Goal: Information Seeking & Learning: Learn about a topic

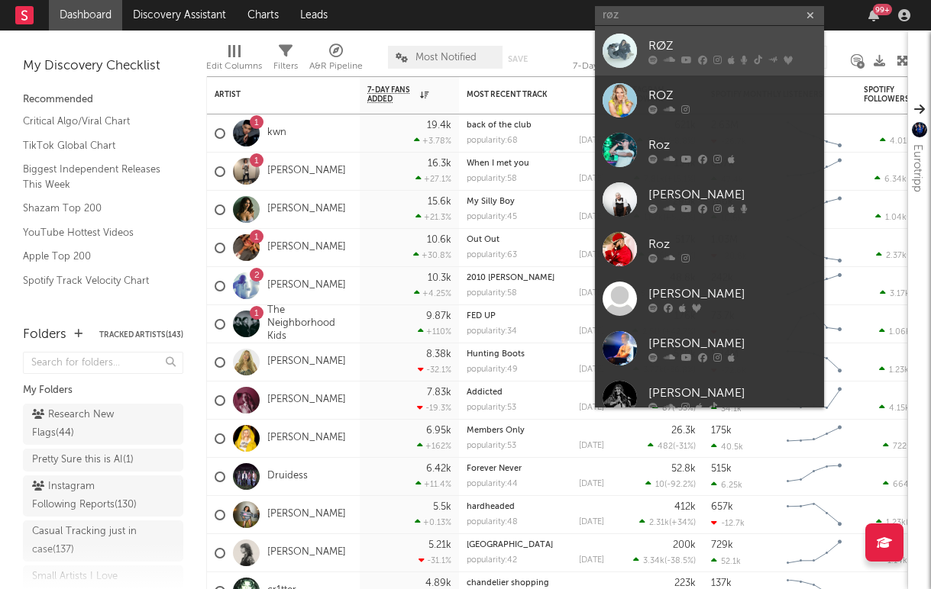
type input "røz"
click at [650, 57] on icon at bounding box center [652, 59] width 9 height 9
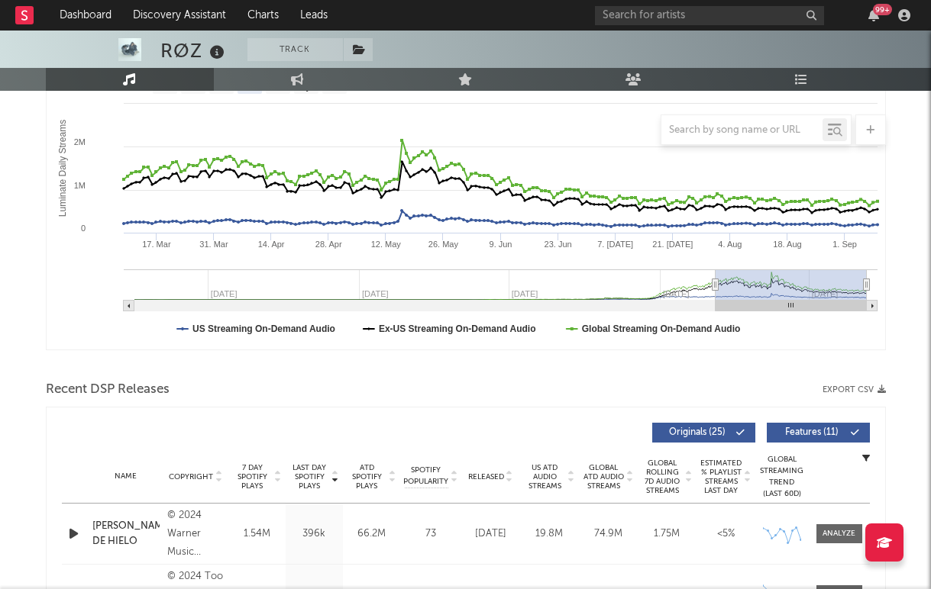
scroll to position [27, 0]
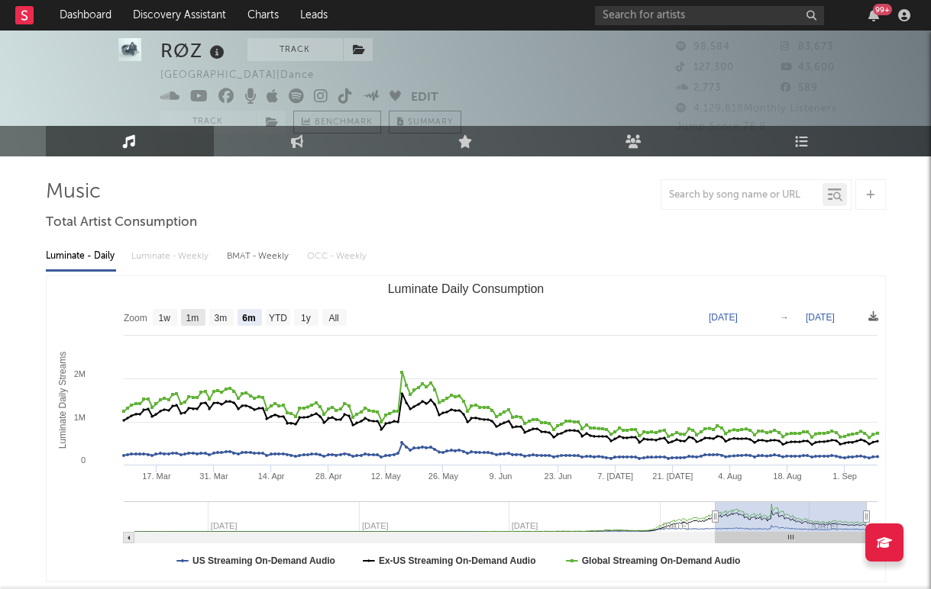
click at [198, 321] on text "1m" at bounding box center [192, 318] width 13 height 11
select select "1m"
type input "2025-08-09"
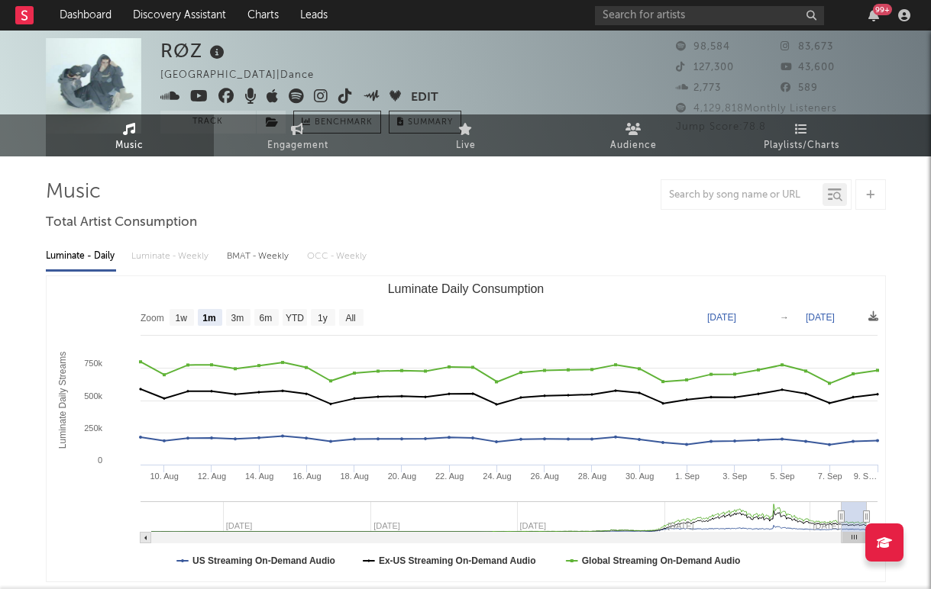
scroll to position [0, 0]
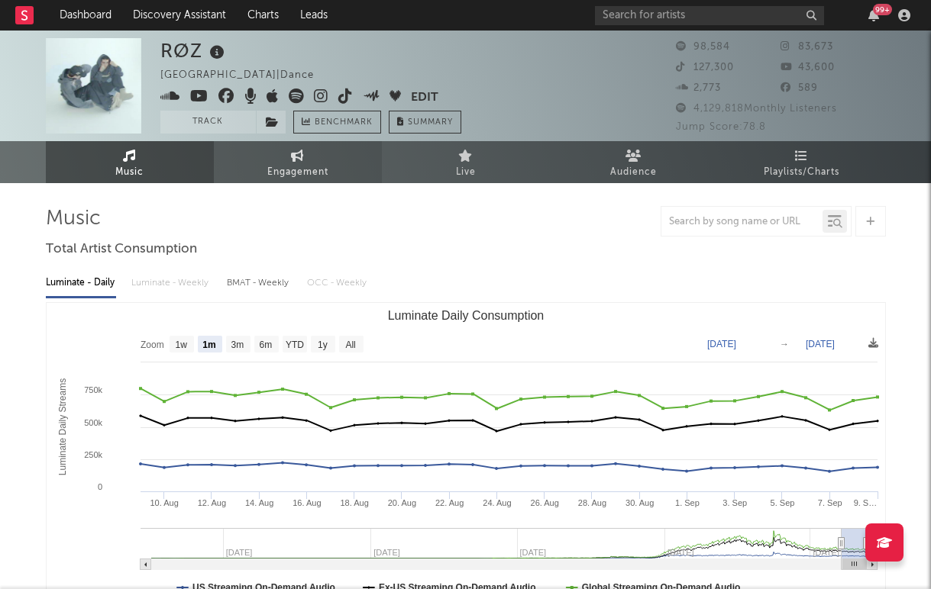
click at [273, 173] on span "Engagement" at bounding box center [297, 172] width 61 height 18
select select "1w"
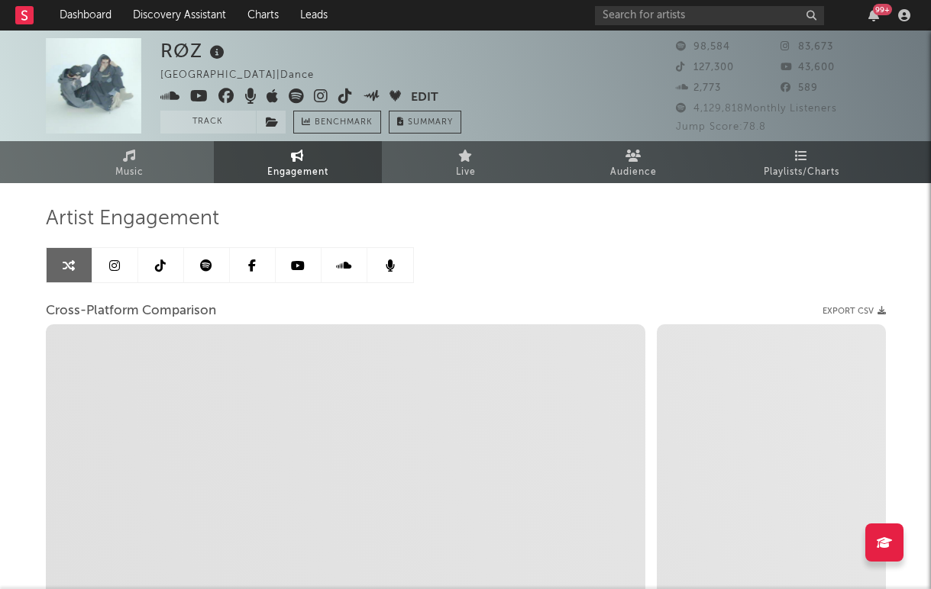
click at [112, 271] on icon at bounding box center [114, 266] width 11 height 12
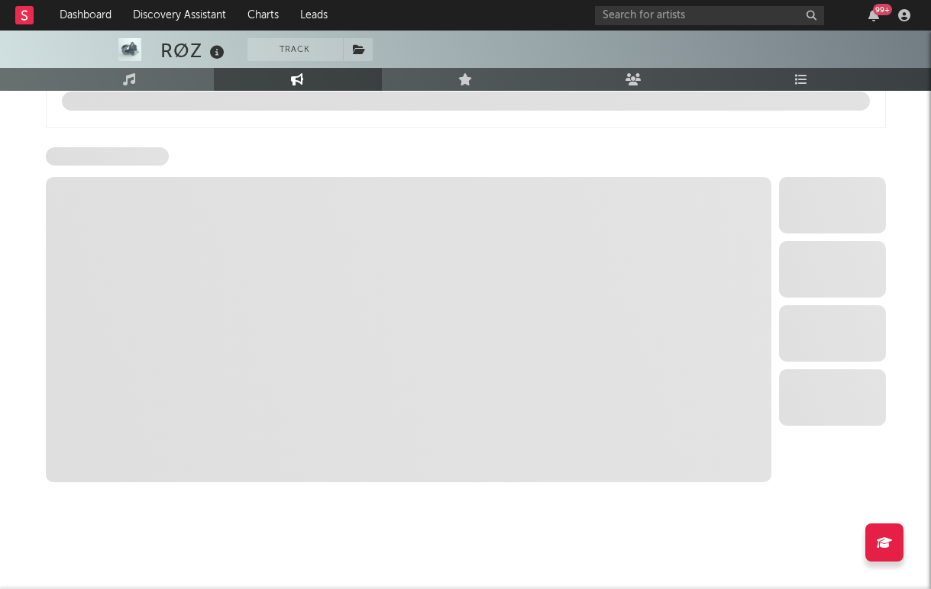
scroll to position [535, 0]
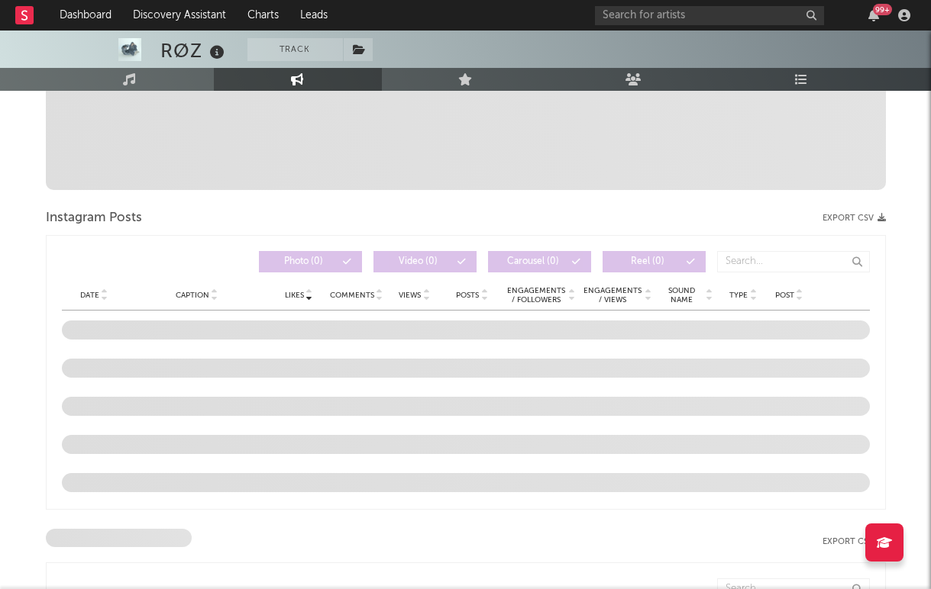
select select "6m"
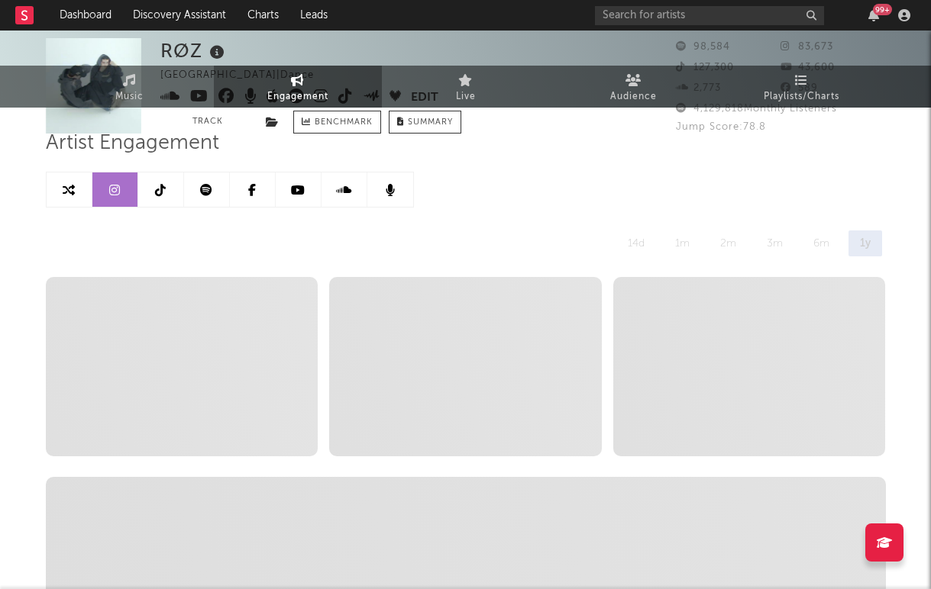
scroll to position [0, 0]
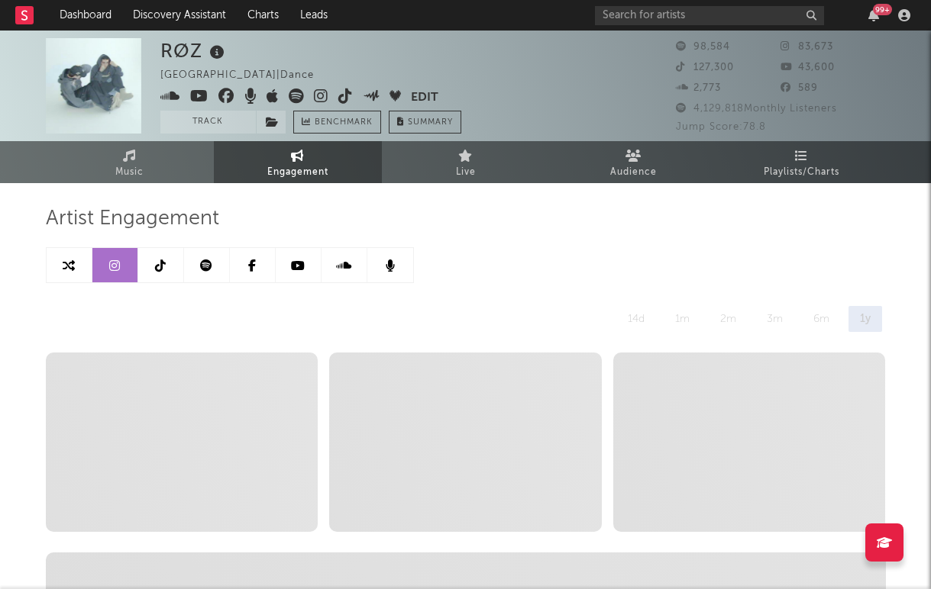
click at [152, 266] on link at bounding box center [161, 265] width 46 height 34
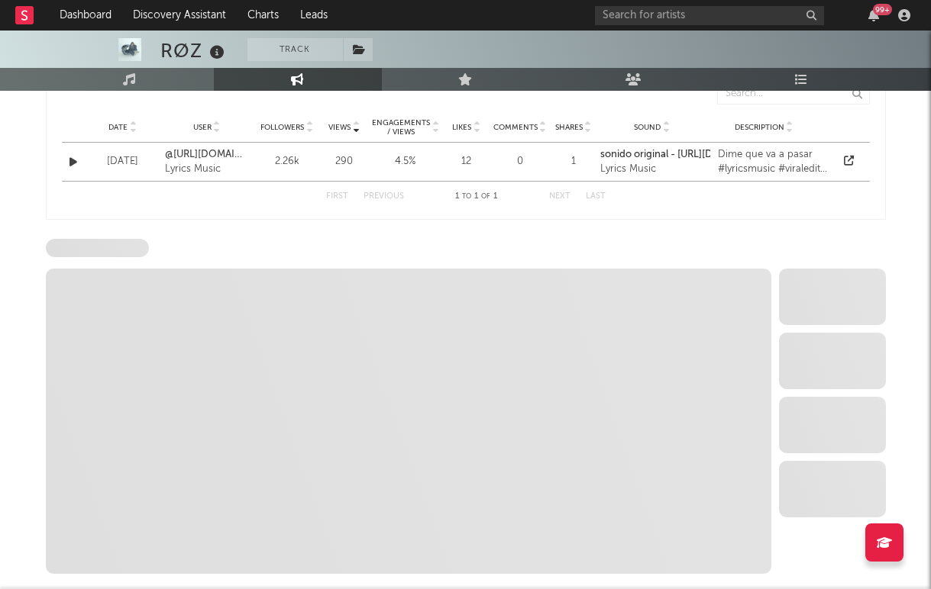
select select "6m"
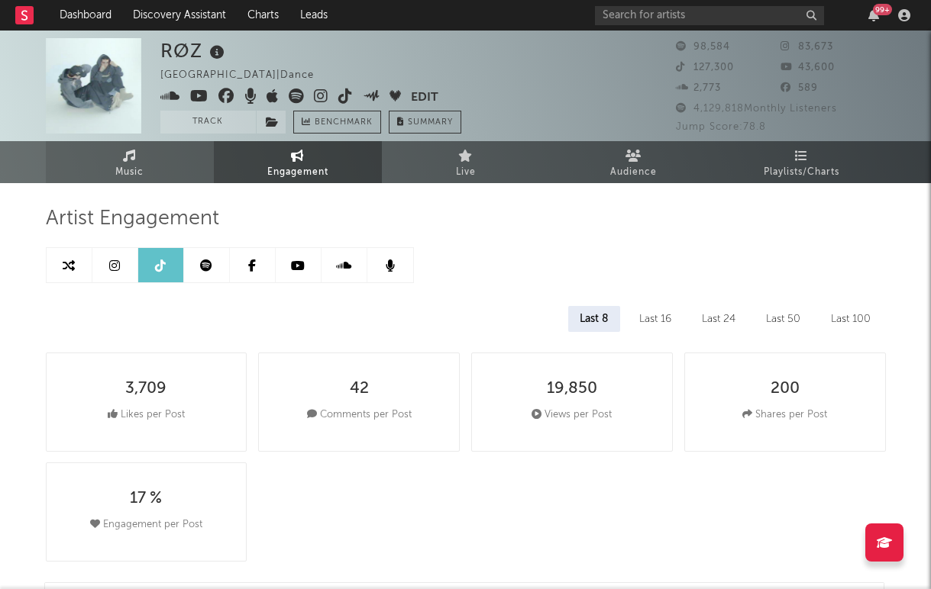
click at [120, 168] on span "Music" at bounding box center [129, 172] width 28 height 18
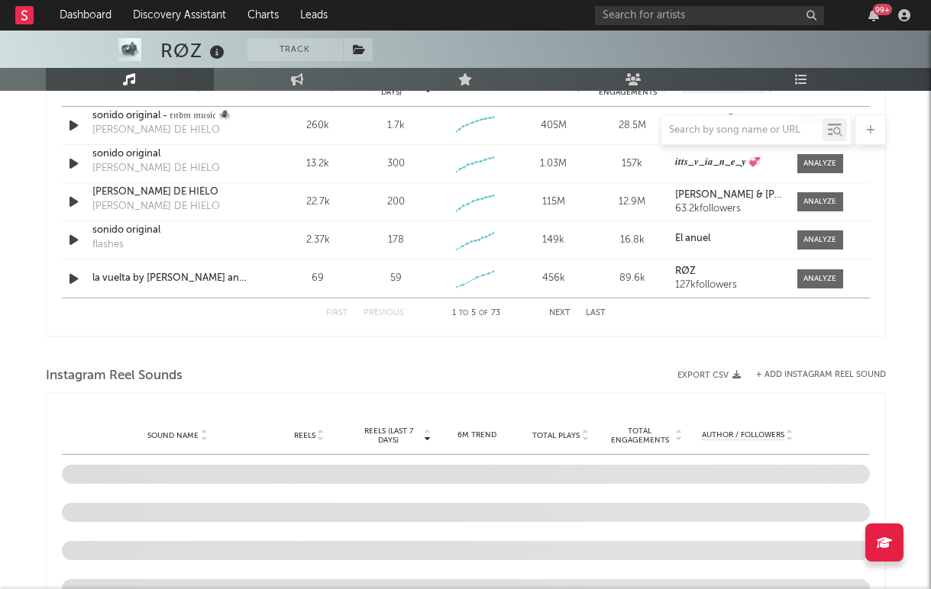
select select "6m"
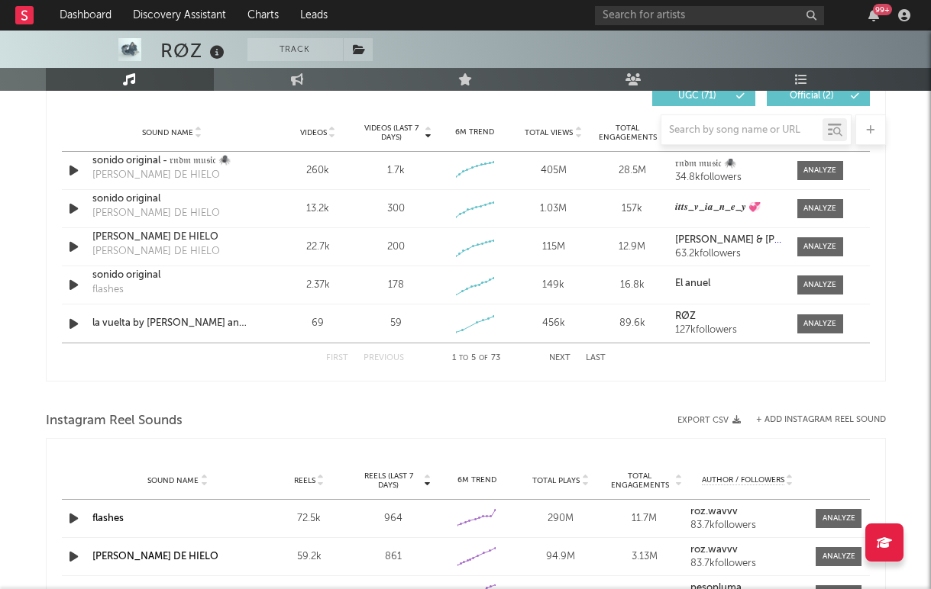
scroll to position [1080, 0]
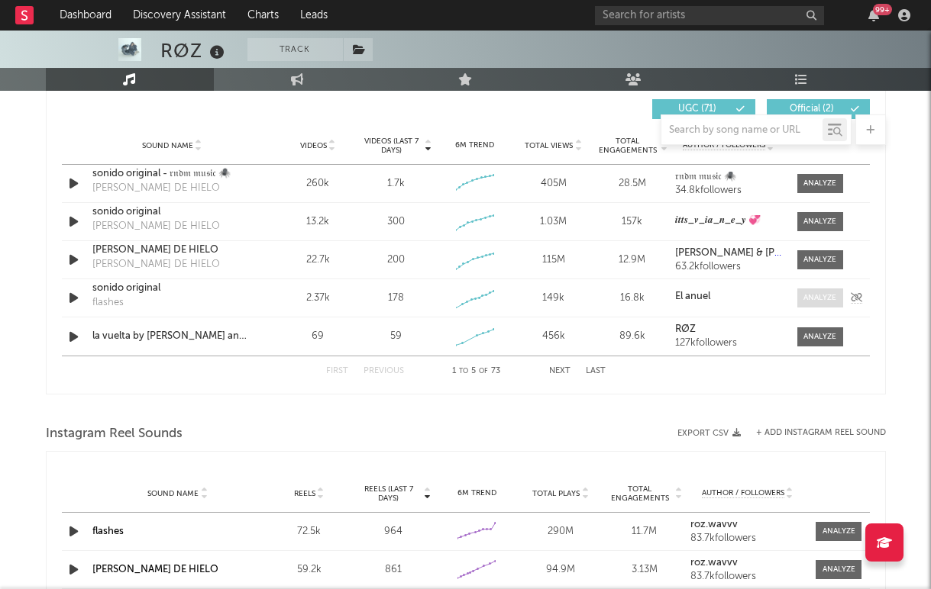
click at [812, 300] on div at bounding box center [819, 297] width 33 height 11
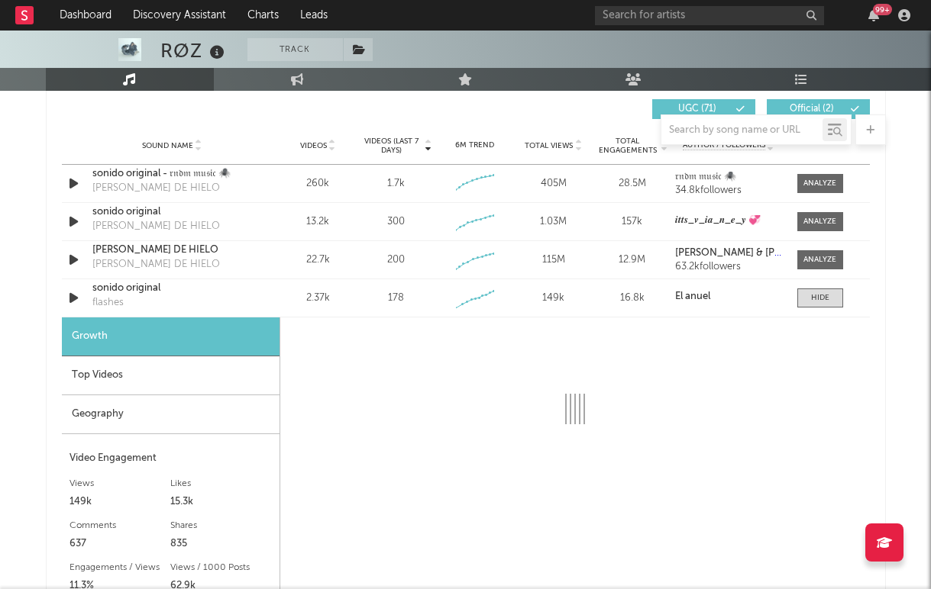
select select "1w"
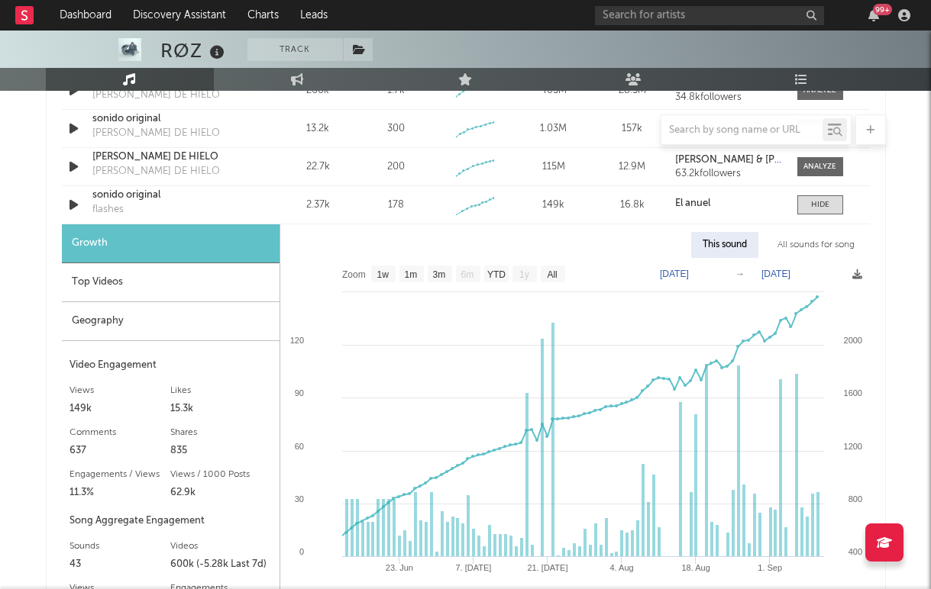
scroll to position [1168, 0]
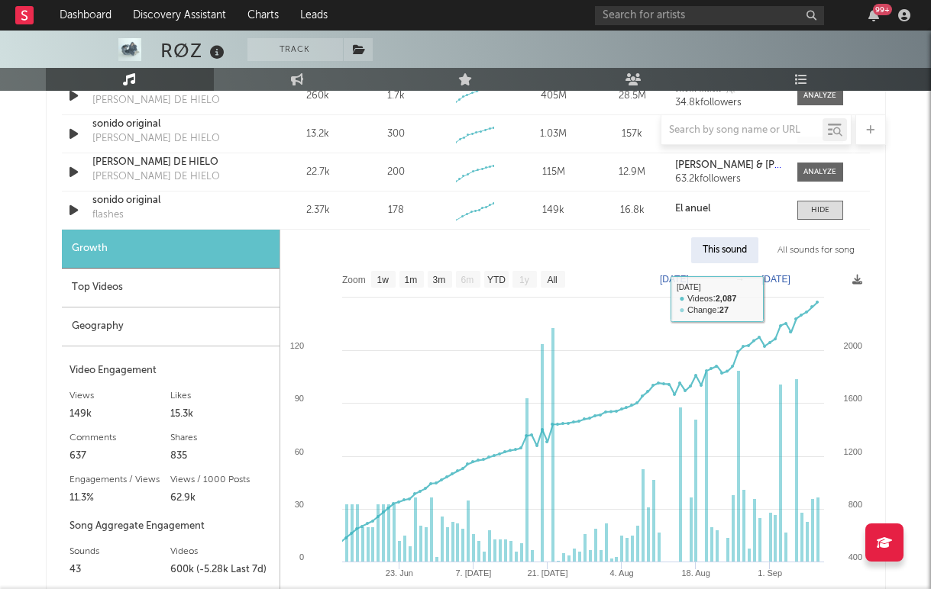
click at [828, 243] on div "All sounds for song" at bounding box center [816, 250] width 100 height 26
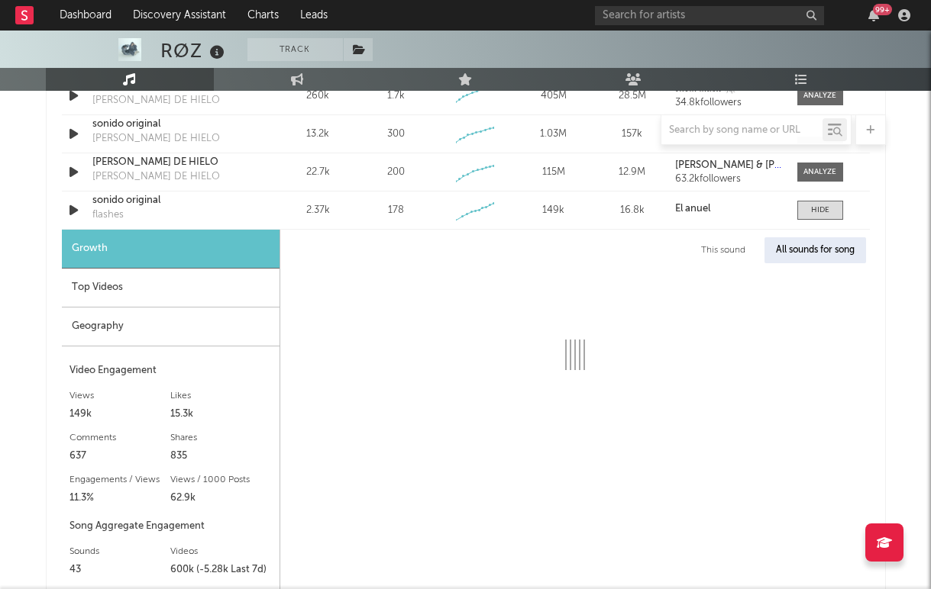
select select "1w"
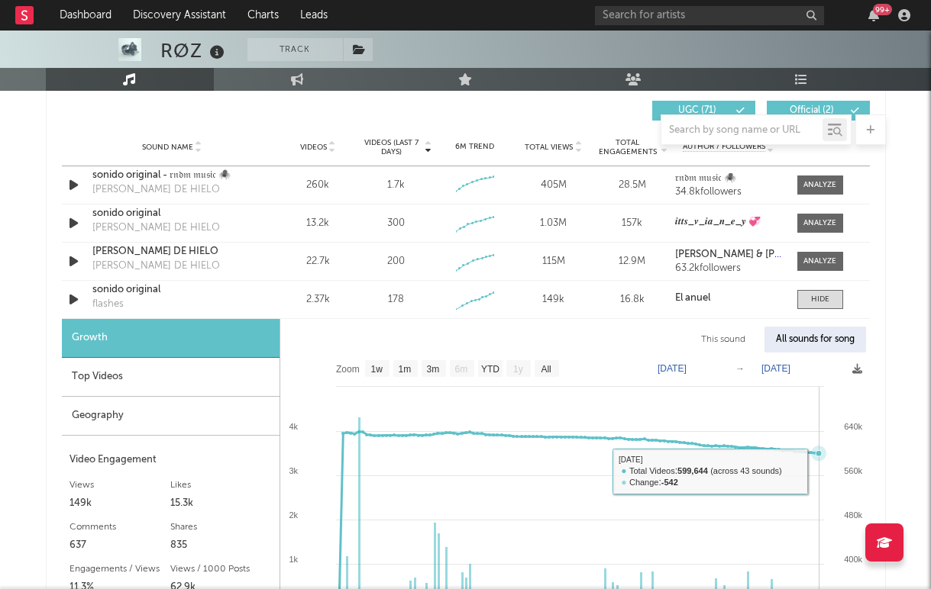
scroll to position [1019, 0]
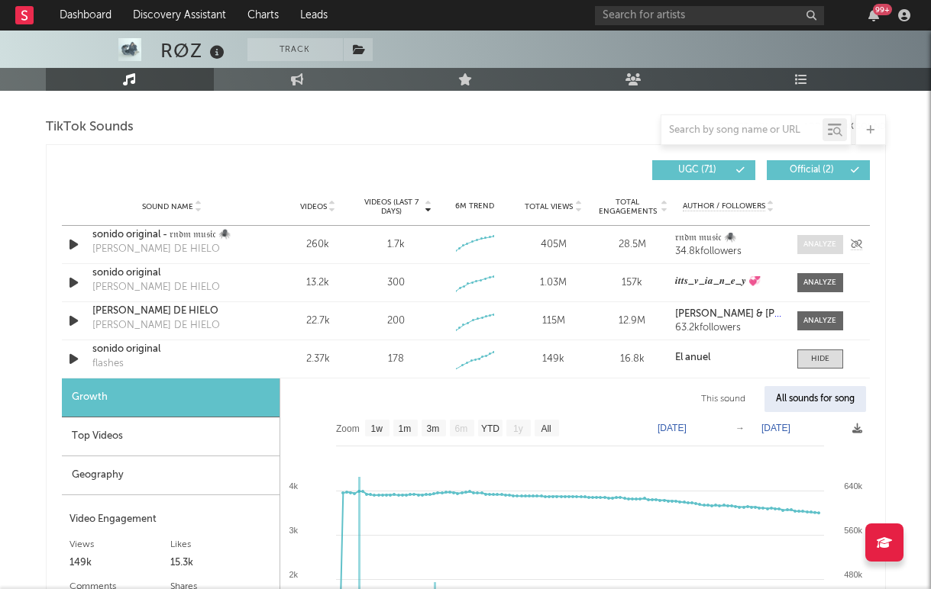
click at [816, 247] on div at bounding box center [819, 244] width 33 height 11
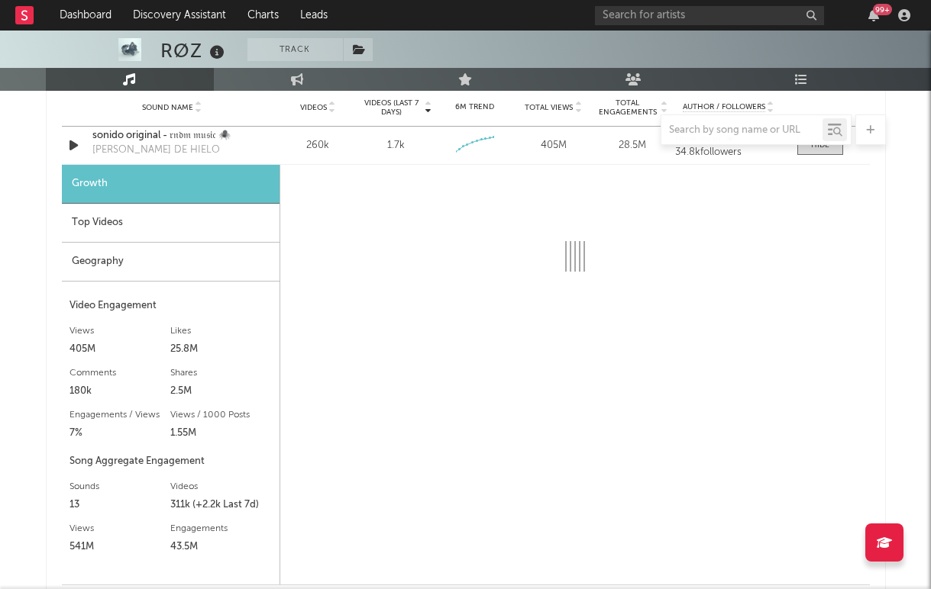
scroll to position [1120, 0]
select select "6m"
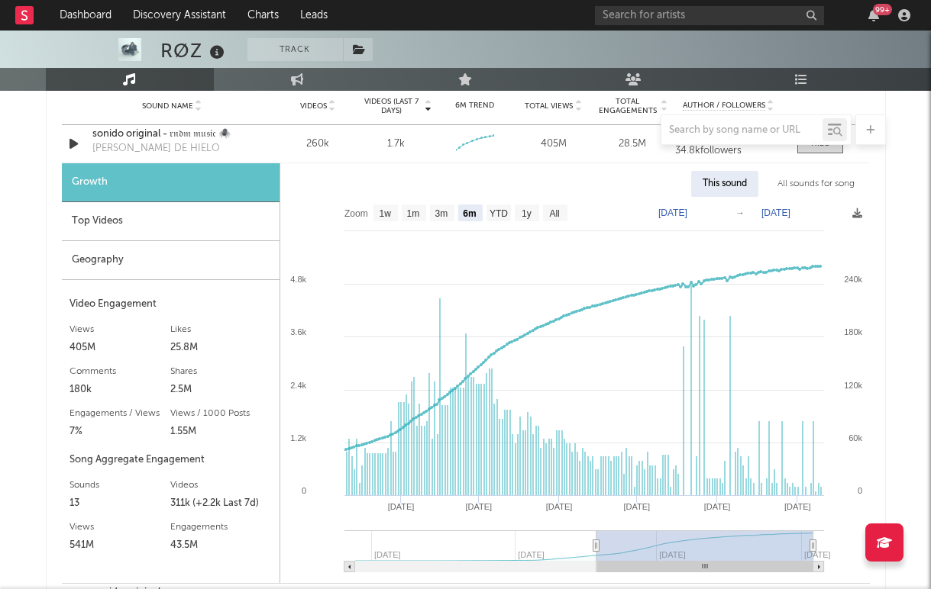
scroll to position [1028, 0]
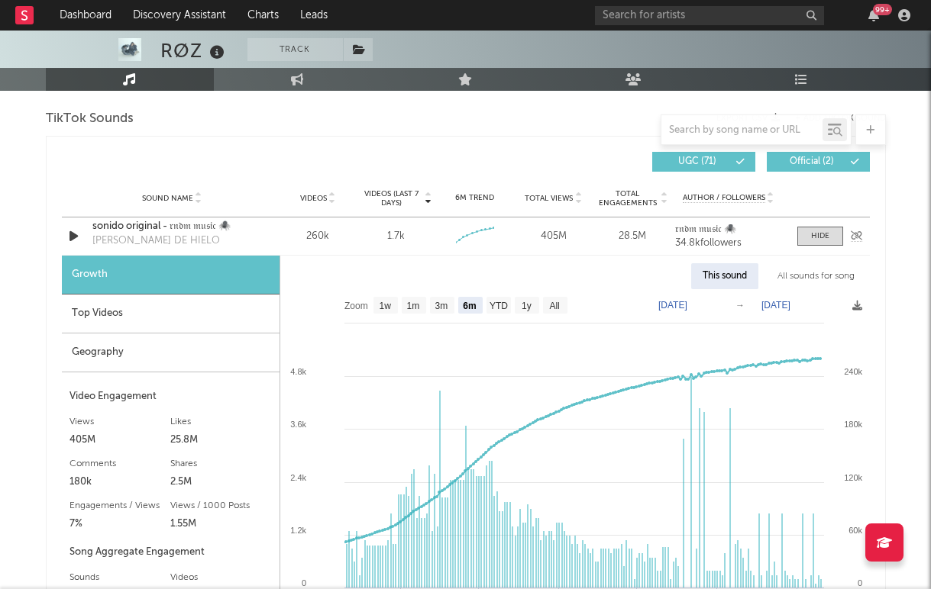
click at [135, 234] on div "CORA DE HIELO" at bounding box center [155, 241] width 127 height 15
click at [134, 228] on div "sonido original - 𝔯𝔫𝔡𝔪 𝔪𝔲𝔰𝔦𝔠 🕷️" at bounding box center [172, 226] width 160 height 15
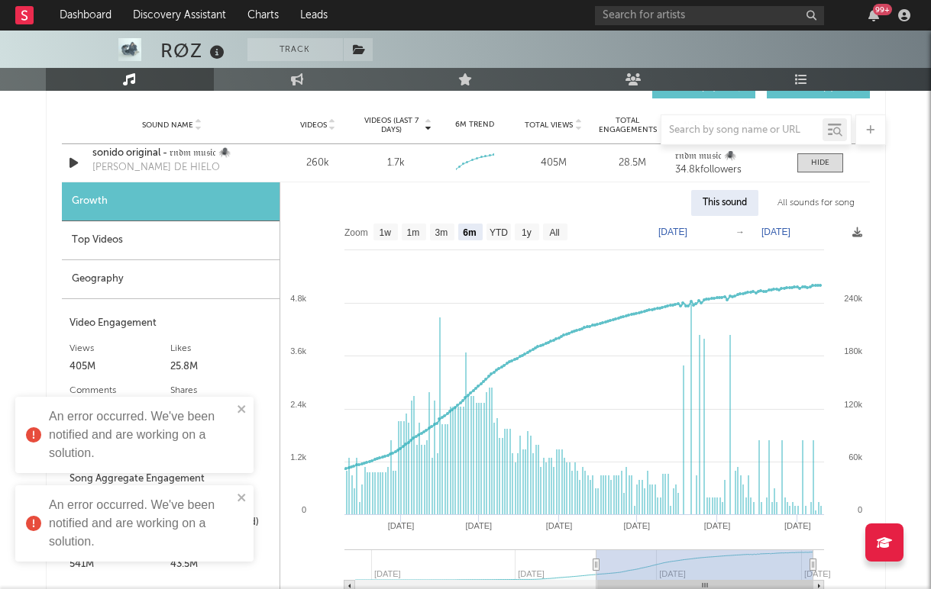
scroll to position [1016, 0]
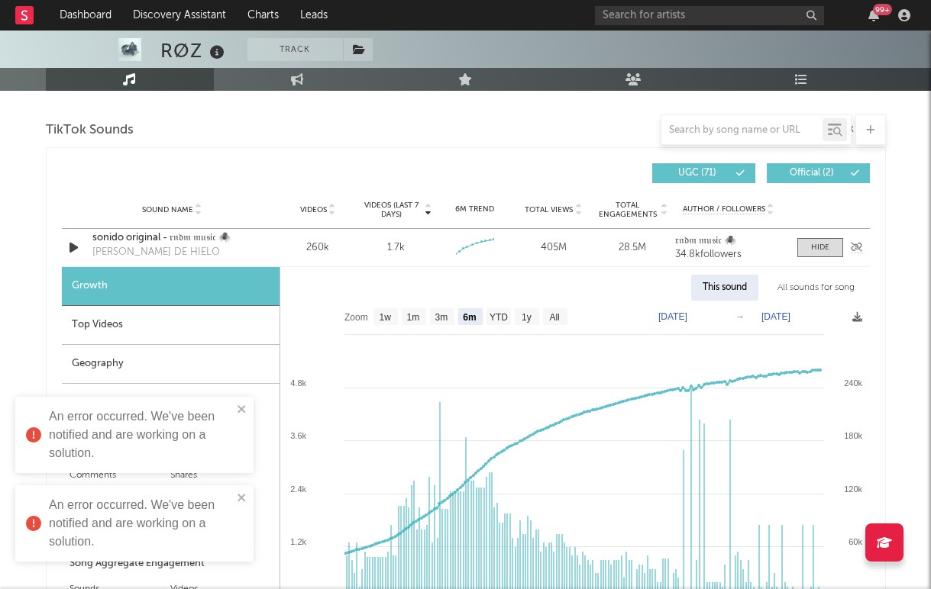
click at [812, 259] on div "Sound Name sonido original - 𝔯𝔫𝔡𝔪 𝔪𝔲𝔰𝔦𝔠 🕷️ CORA DE HIELO Videos 260k Videos (la…" at bounding box center [466, 247] width 808 height 37
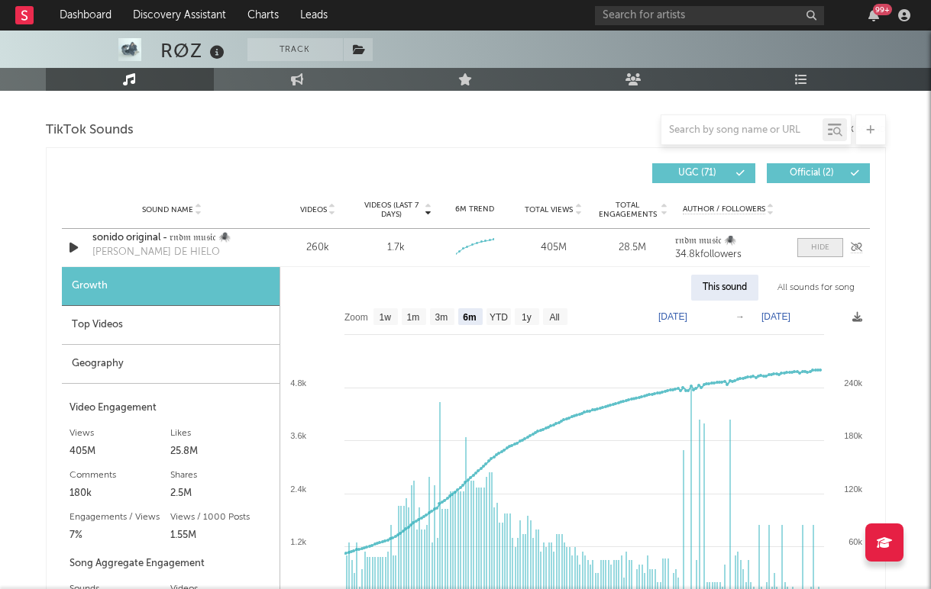
click at [818, 253] on span at bounding box center [820, 247] width 46 height 19
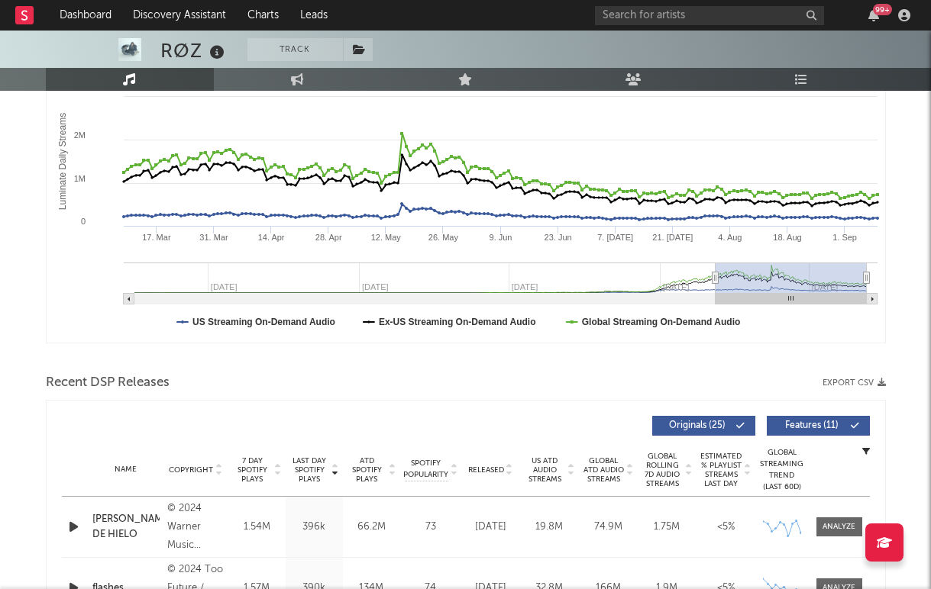
scroll to position [0, 0]
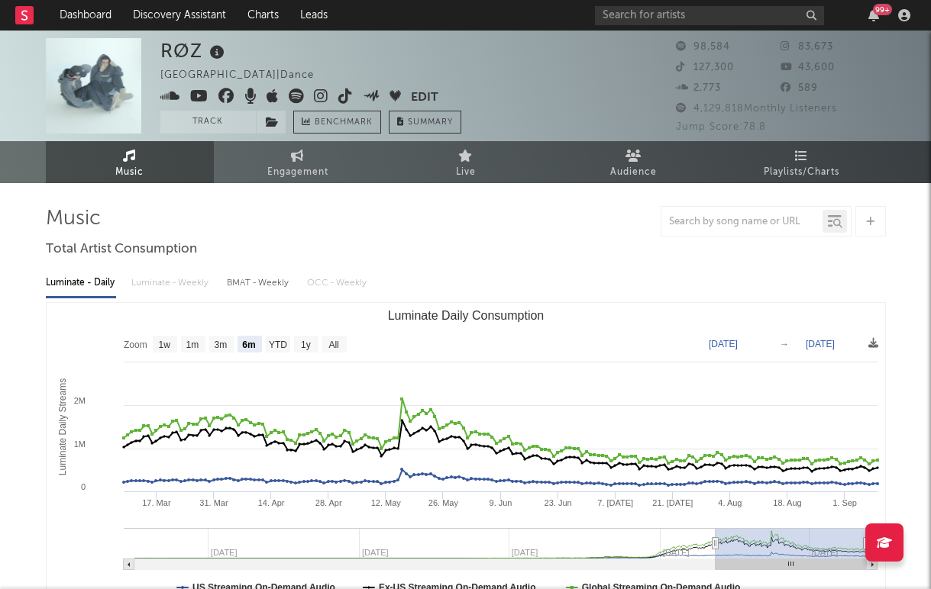
click at [319, 96] on icon at bounding box center [321, 96] width 15 height 15
click at [340, 98] on icon at bounding box center [345, 96] width 15 height 15
click at [640, 31] on div "RØZ Mexico | Dance Edit Track Benchmark Summary 98,584 83,673 127,300 43,600 2,…" at bounding box center [465, 86] width 931 height 111
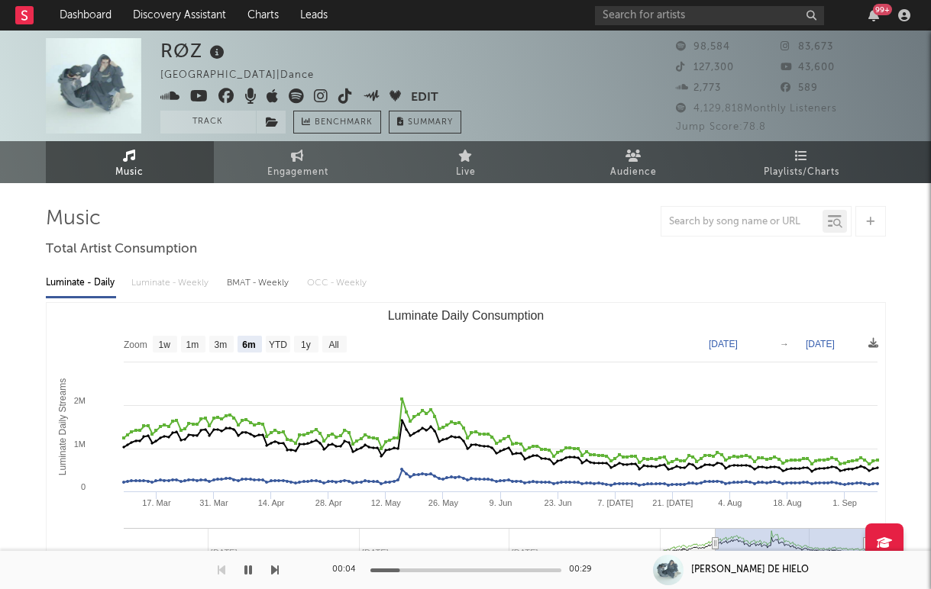
click at [249, 570] on icon "button" at bounding box center [248, 570] width 8 height 12
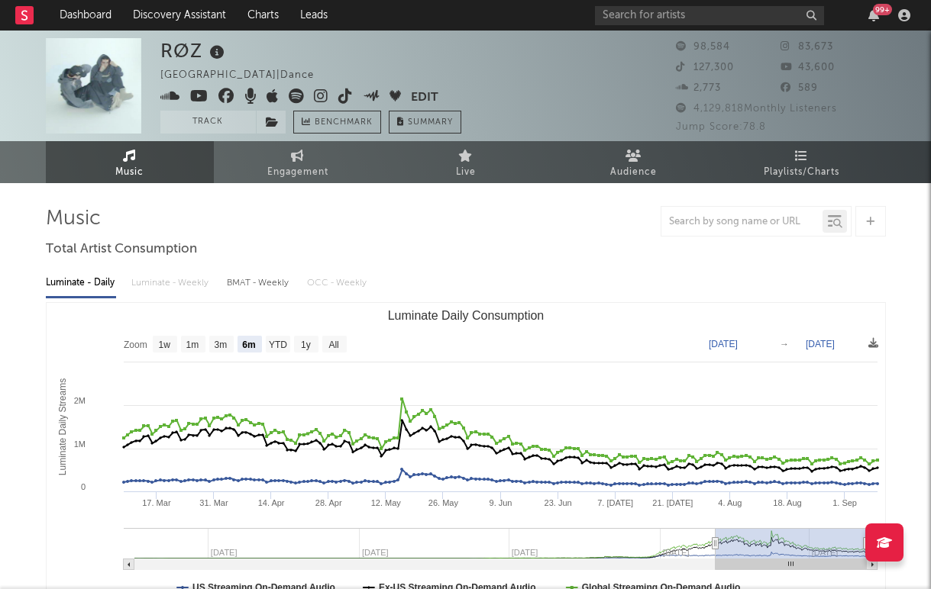
click at [658, 33] on div "RØZ Mexico | Dance Edit Track Benchmark Summary 98,584 83,673 127,300 43,600 2,…" at bounding box center [465, 86] width 931 height 111
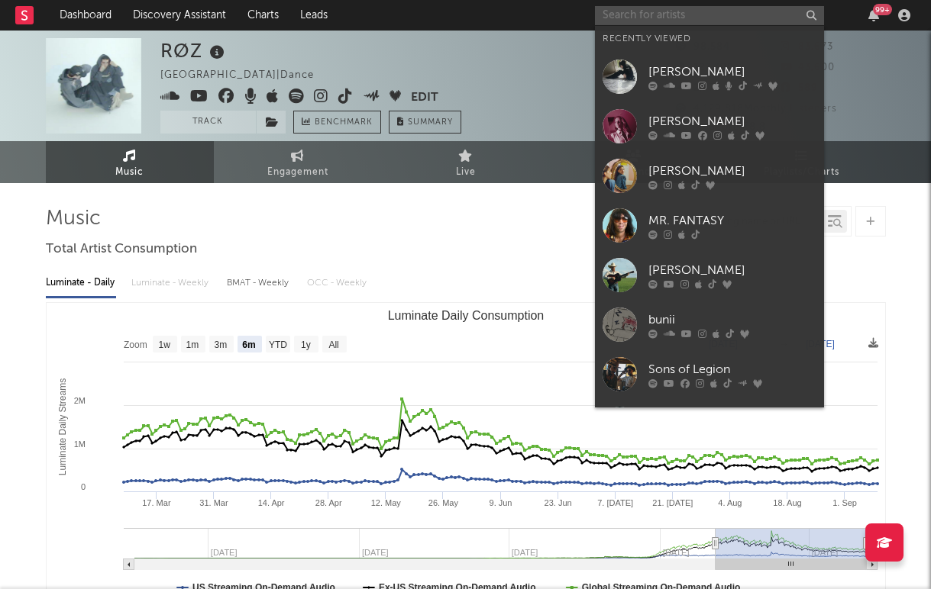
click at [648, 18] on input "text" at bounding box center [709, 15] width 229 height 19
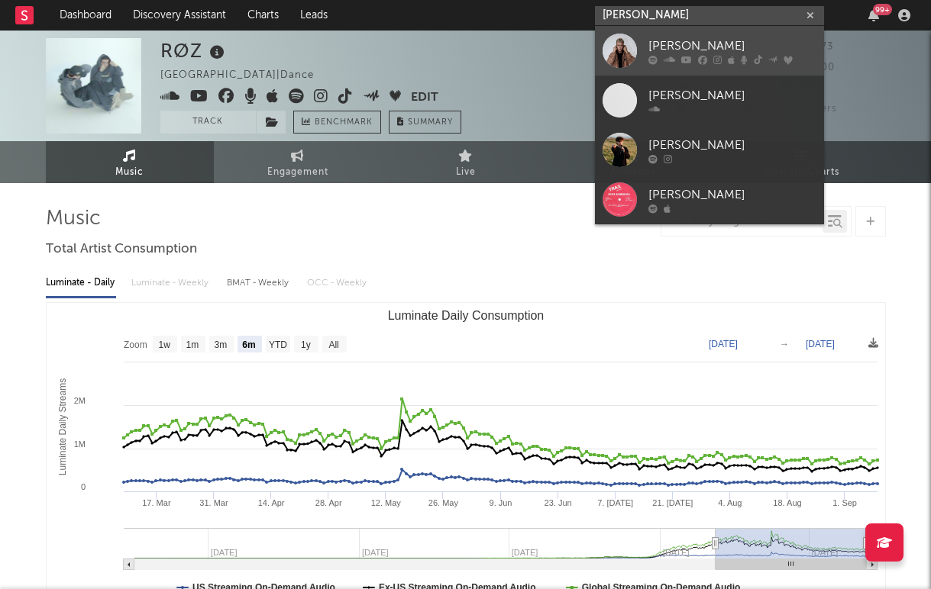
type input "jaden bo"
click at [702, 35] on link "[PERSON_NAME]" at bounding box center [709, 51] width 229 height 50
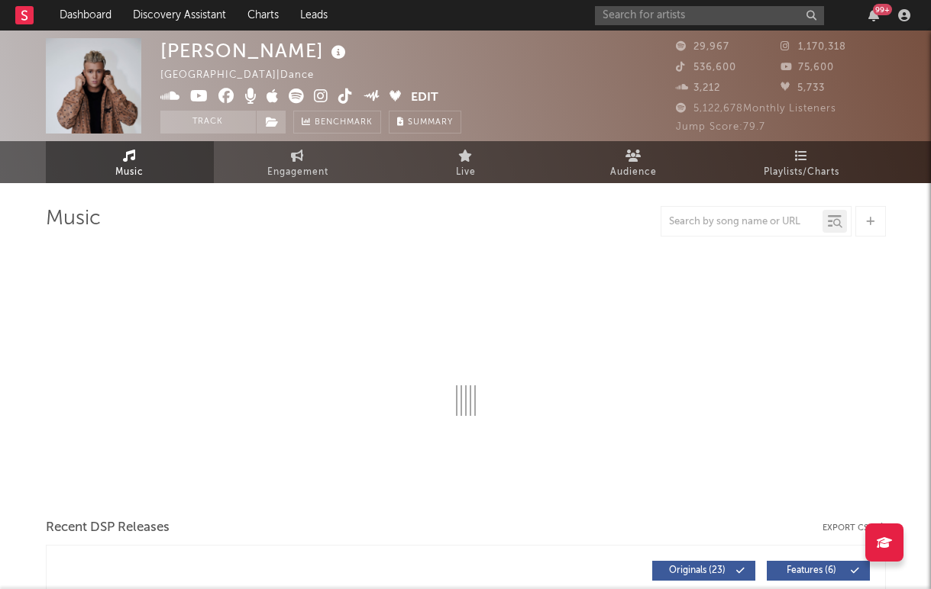
select select "6m"
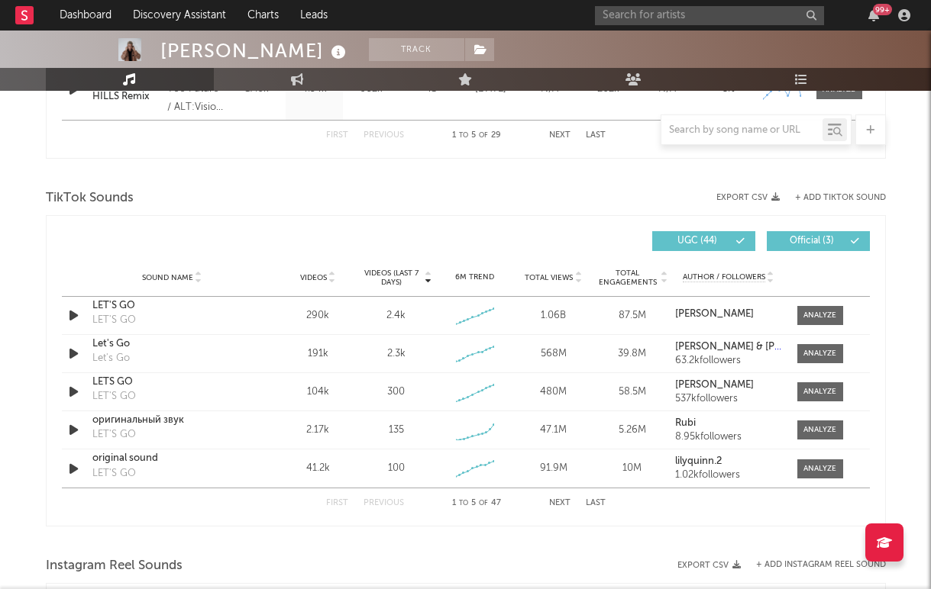
scroll to position [953, 0]
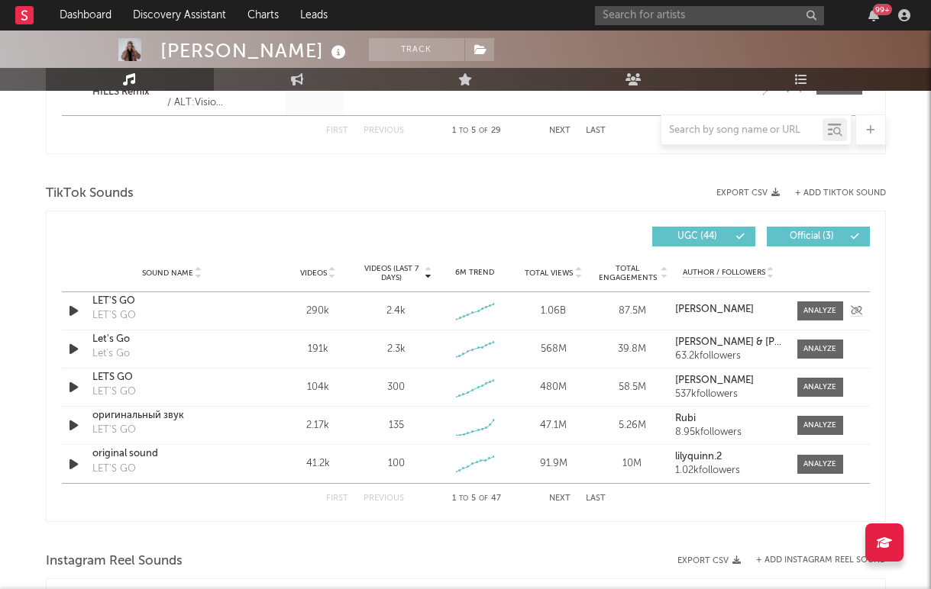
click at [113, 307] on div "LET'S GO" at bounding box center [172, 301] width 160 height 15
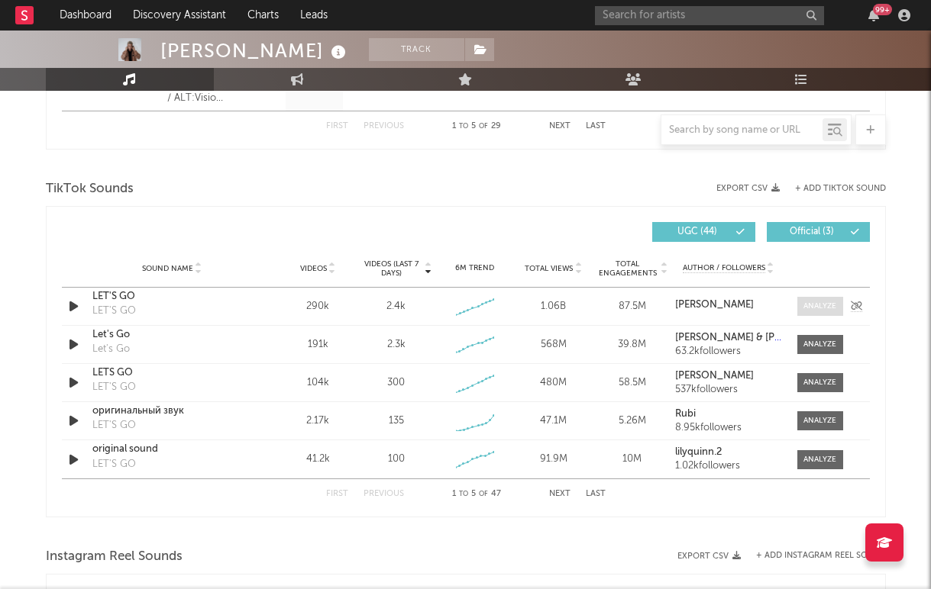
click at [812, 307] on div at bounding box center [819, 306] width 33 height 11
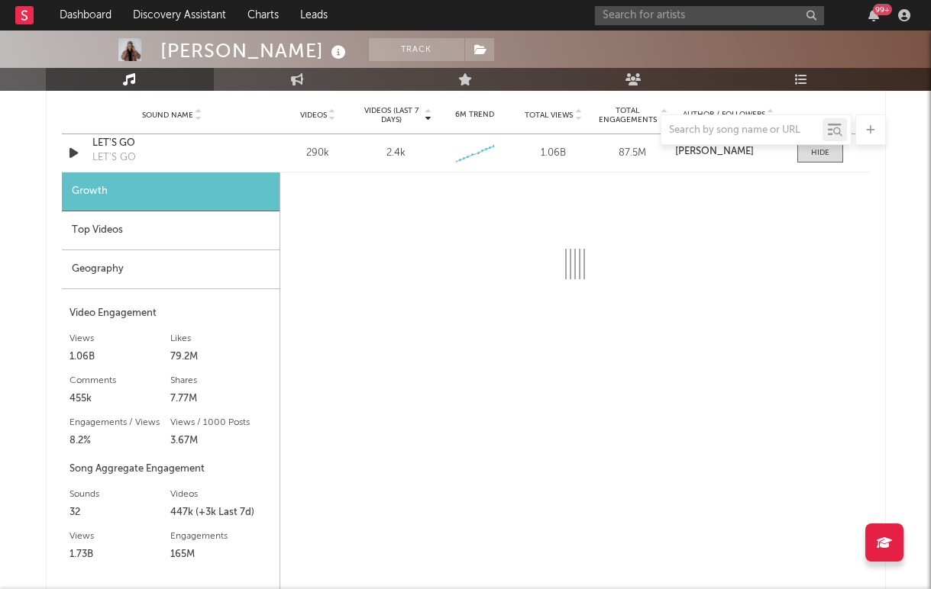
scroll to position [1271, 0]
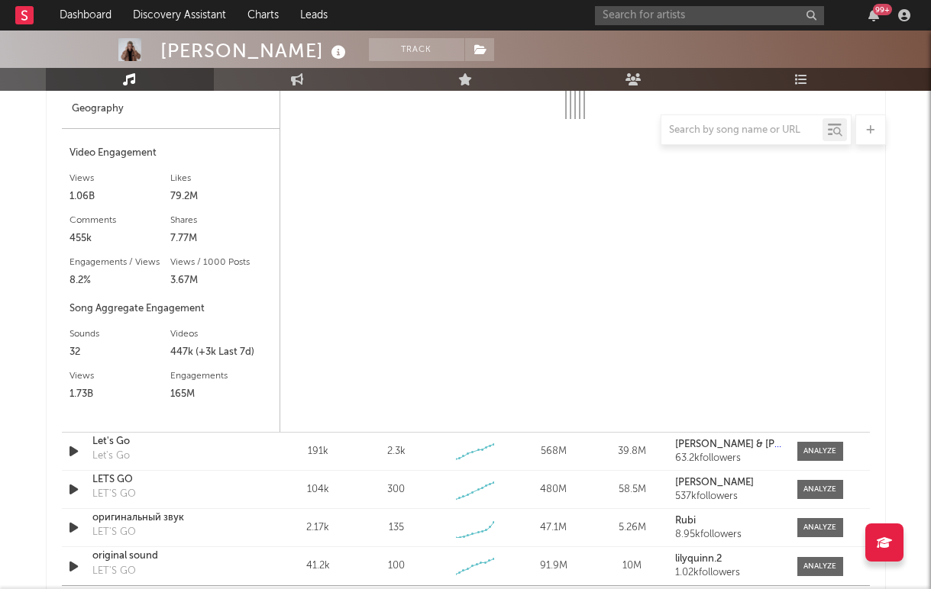
select select "6m"
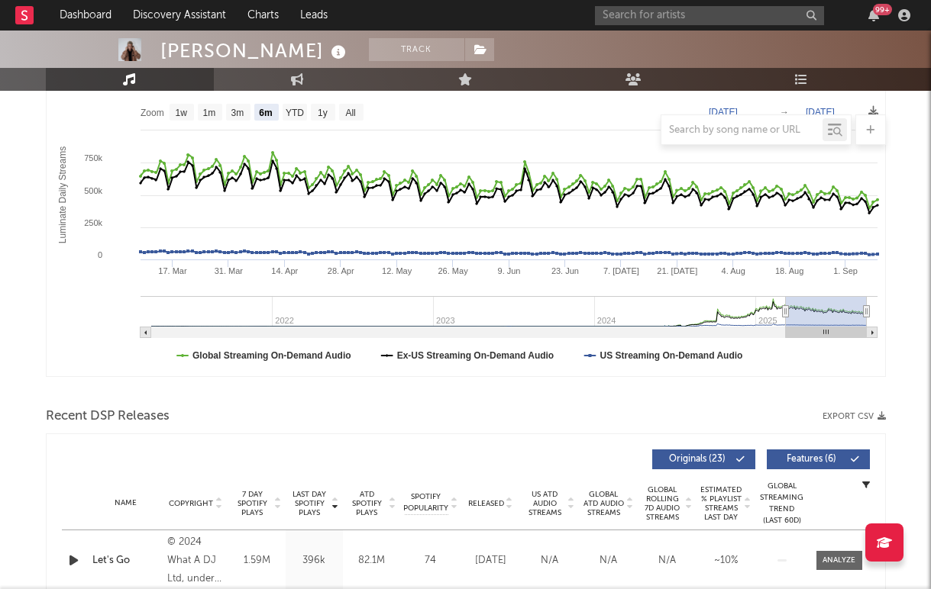
scroll to position [0, 0]
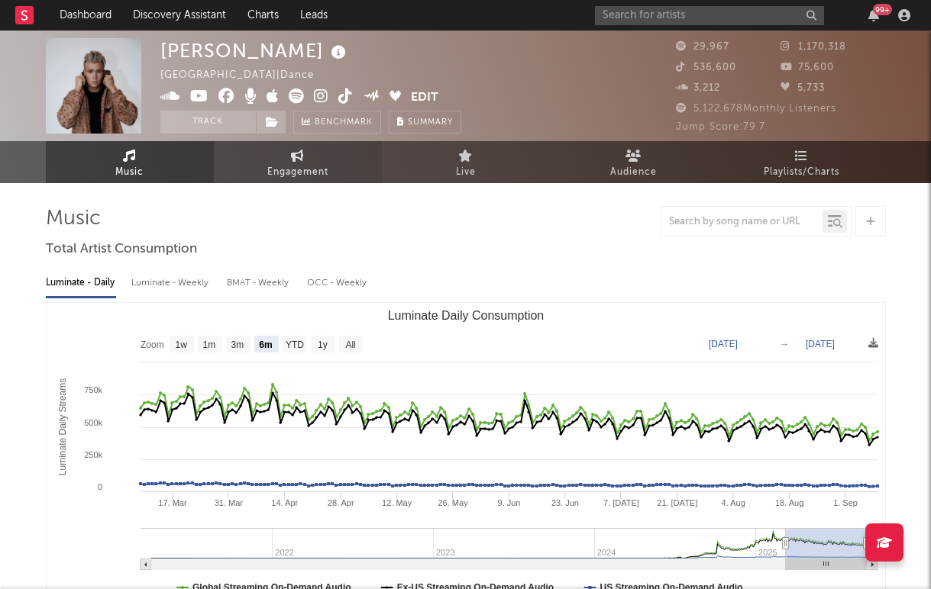
click at [276, 164] on span "Engagement" at bounding box center [297, 172] width 61 height 18
select select "1w"
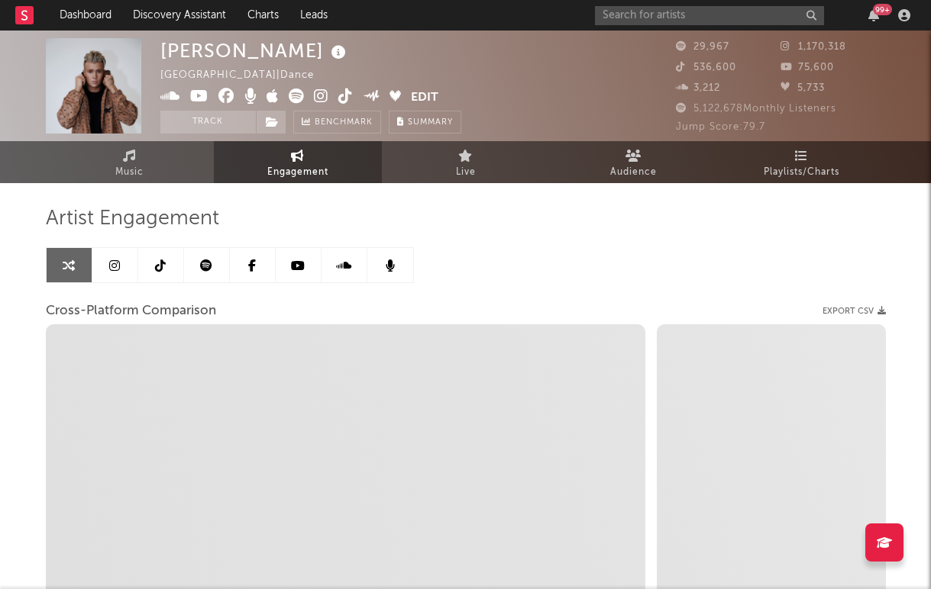
click at [109, 266] on icon at bounding box center [114, 266] width 11 height 12
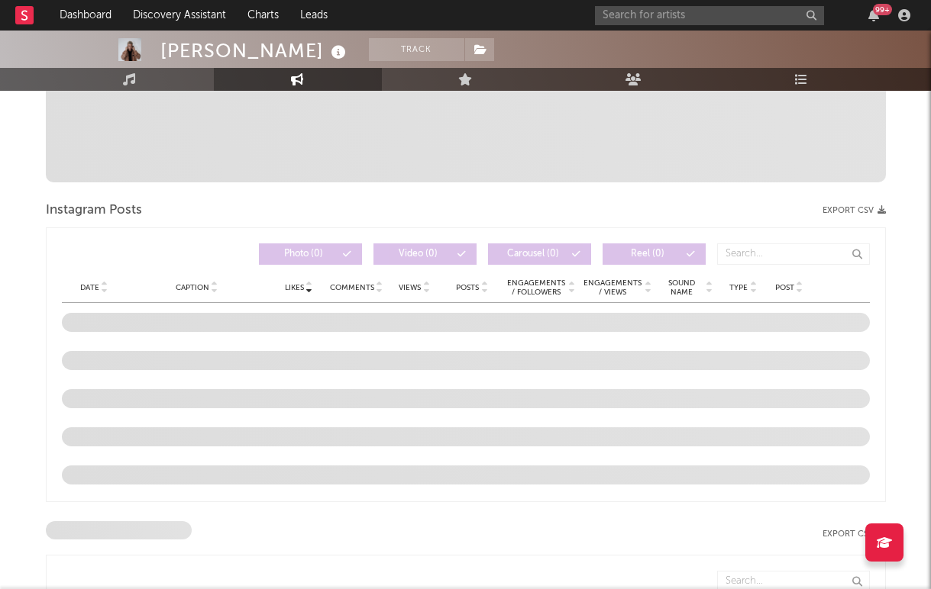
select select "6m"
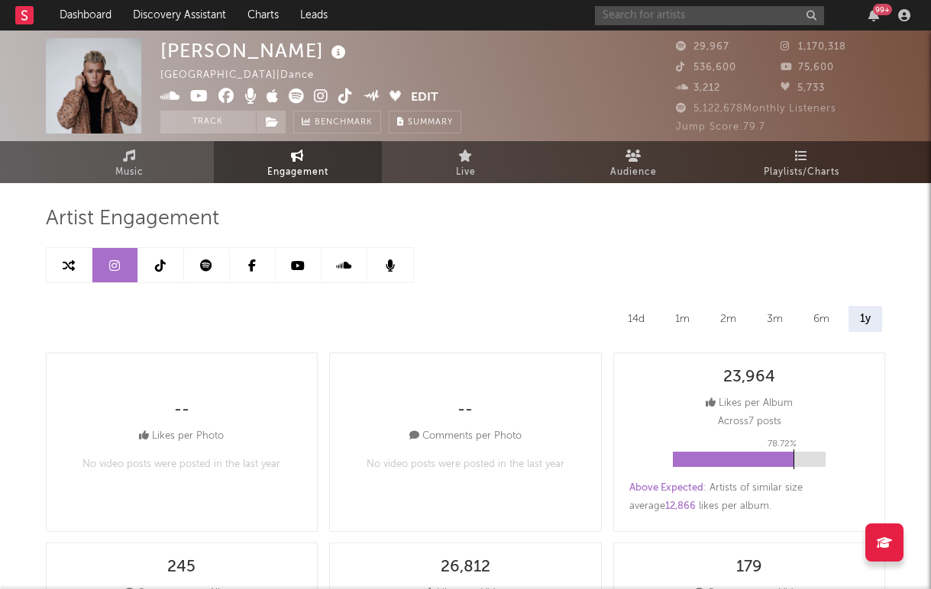
click at [633, 19] on input "text" at bounding box center [709, 15] width 229 height 19
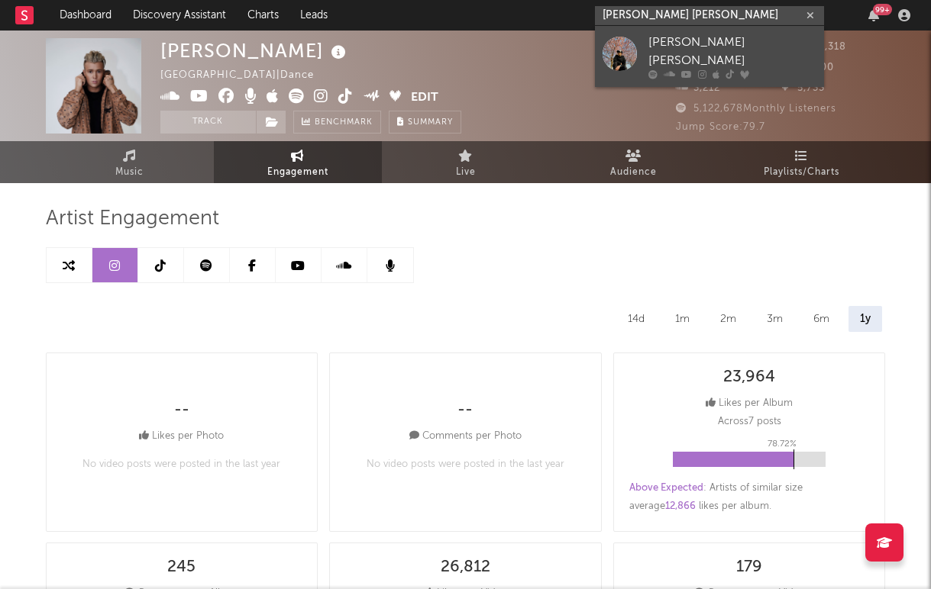
type input "jake antonio"
click at [639, 45] on link "Jake Antonio" at bounding box center [709, 56] width 229 height 61
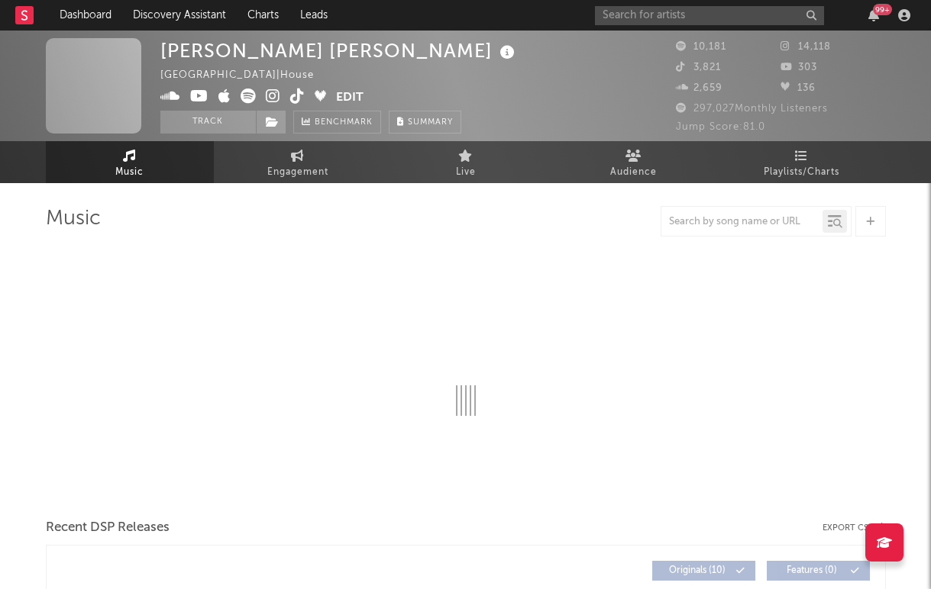
select select "6m"
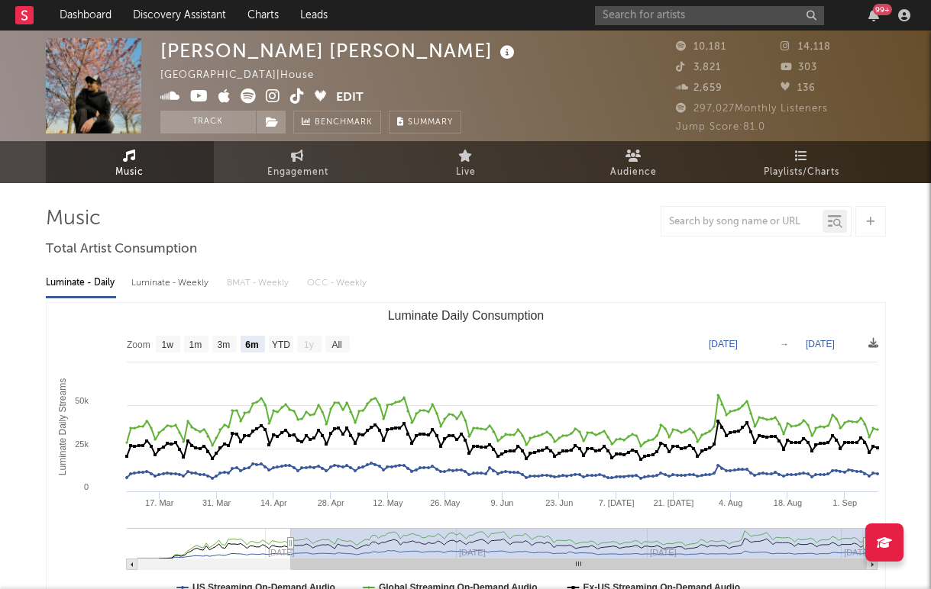
click at [866, 224] on icon at bounding box center [870, 222] width 8 height 10
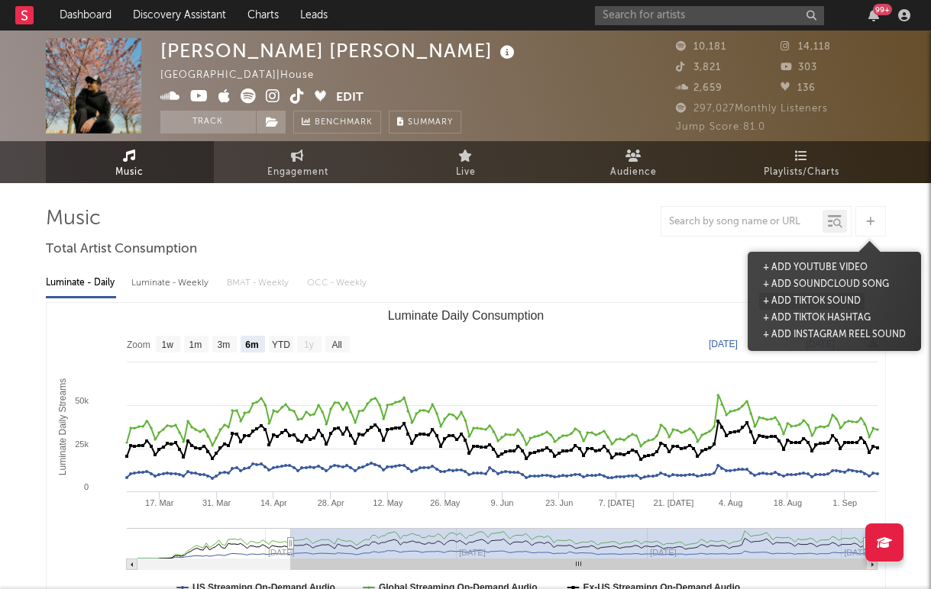
click at [814, 304] on button "+ Add TikTok Sound" at bounding box center [811, 301] width 105 height 17
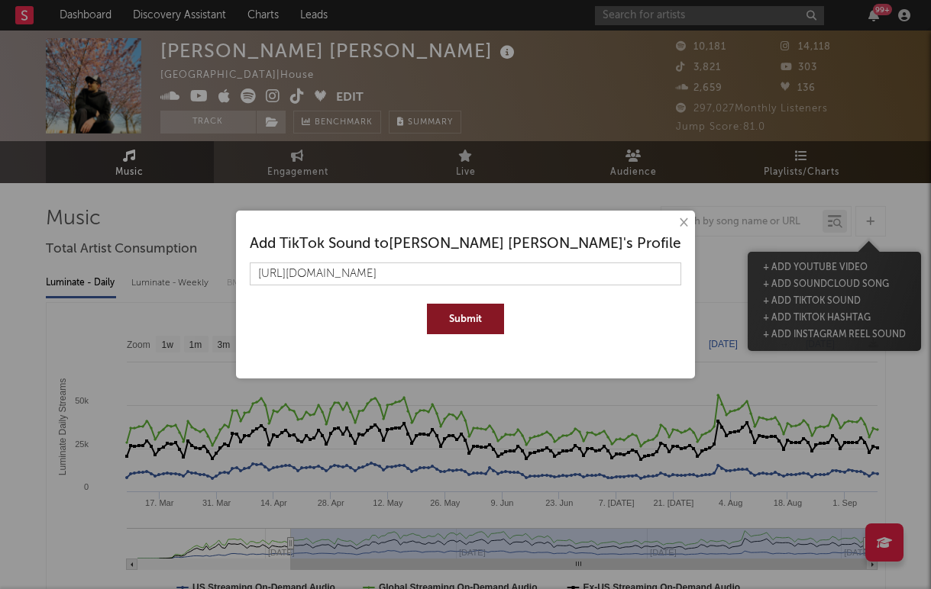
scroll to position [0, 3857]
type input "https://www.tiktok.com/music/wants-and-needs-7469941150222043153?_d=secCgYIASAH…"
click at [427, 304] on button "Submit" at bounding box center [465, 319] width 77 height 31
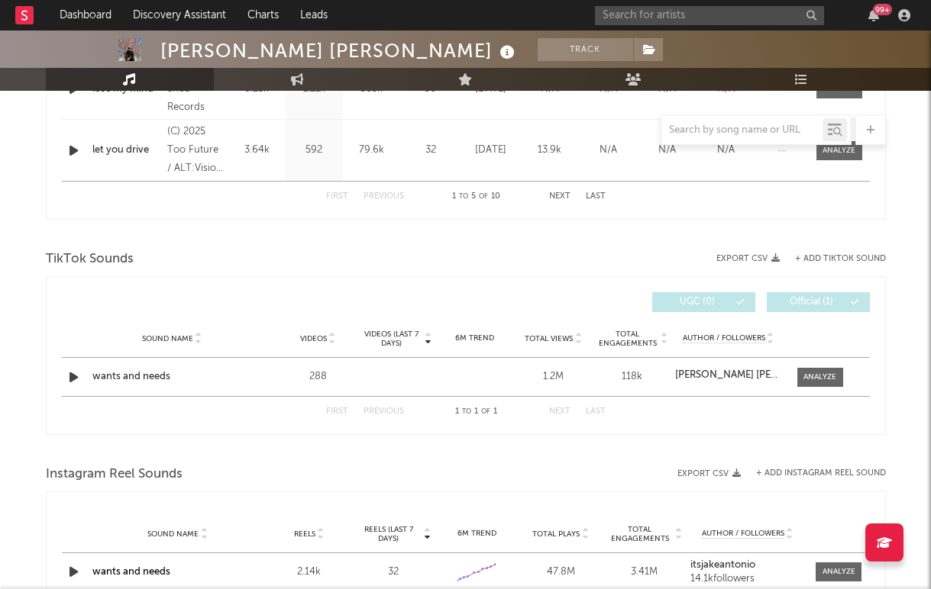
scroll to position [886, 0]
click at [828, 379] on div at bounding box center [819, 378] width 33 height 11
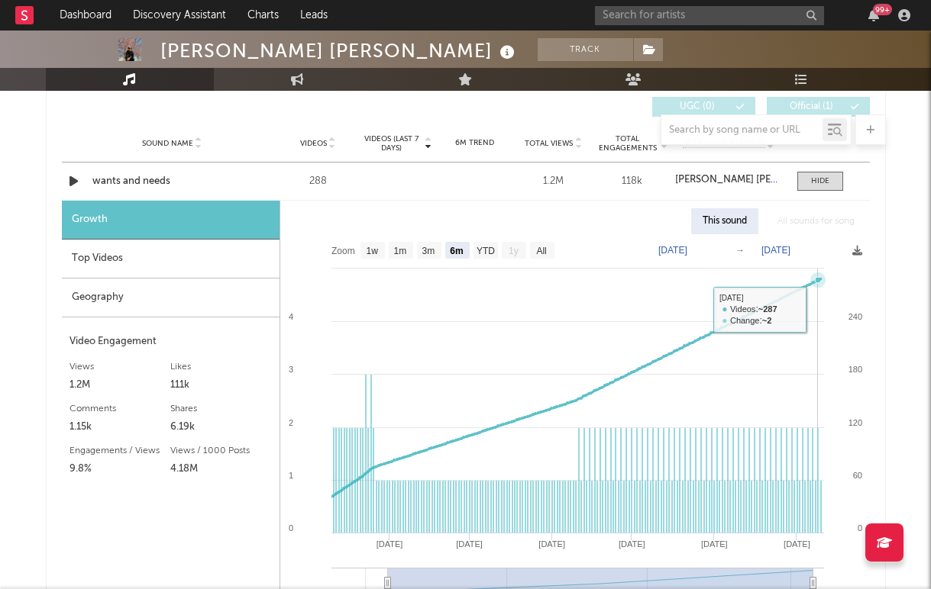
scroll to position [1051, 0]
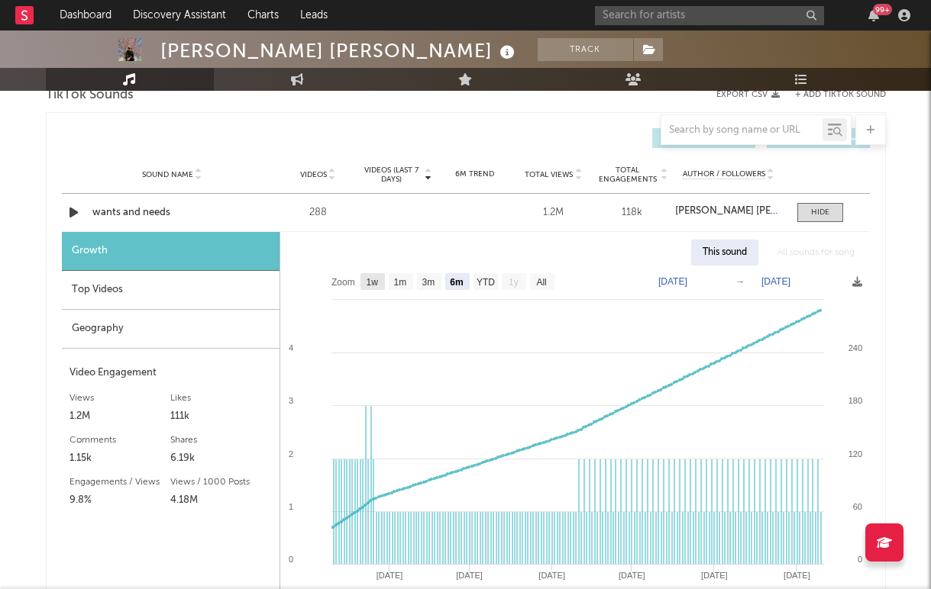
click at [372, 282] on text "1w" at bounding box center [372, 282] width 12 height 11
select select "1w"
type input "[DATE]"
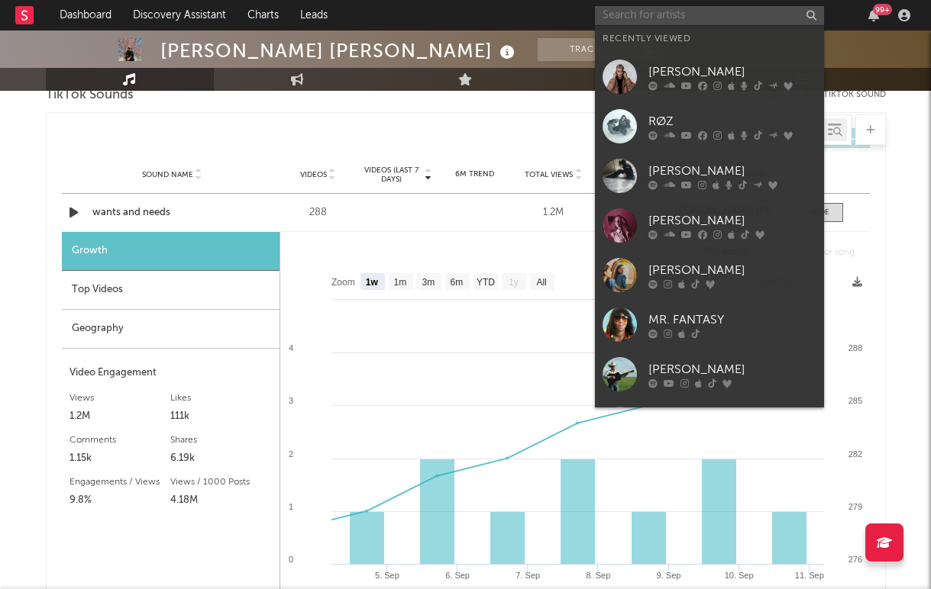
click at [637, 22] on input "text" at bounding box center [709, 15] width 229 height 19
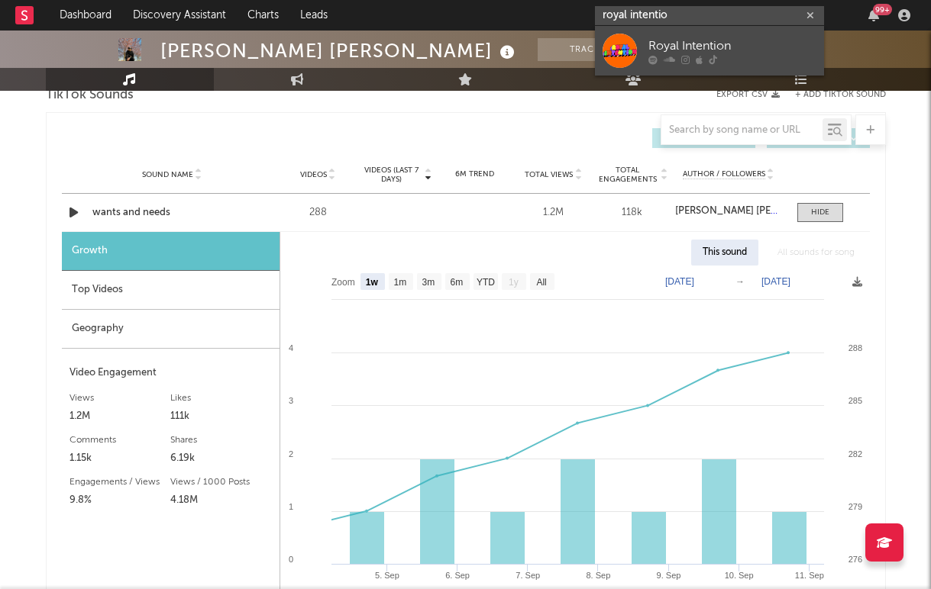
type input "royal intentio"
click at [673, 38] on div "Royal Intention" at bounding box center [732, 46] width 168 height 18
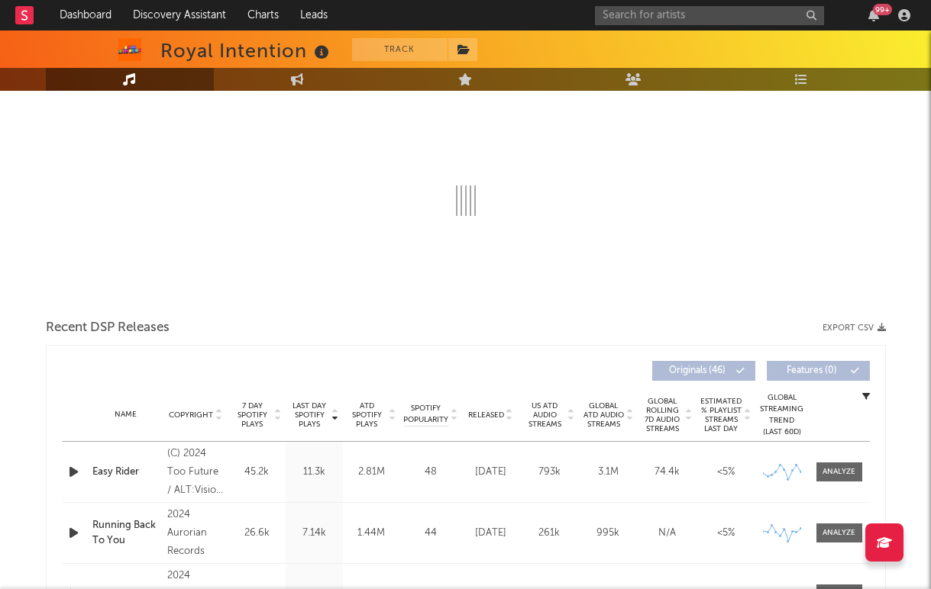
select select "6m"
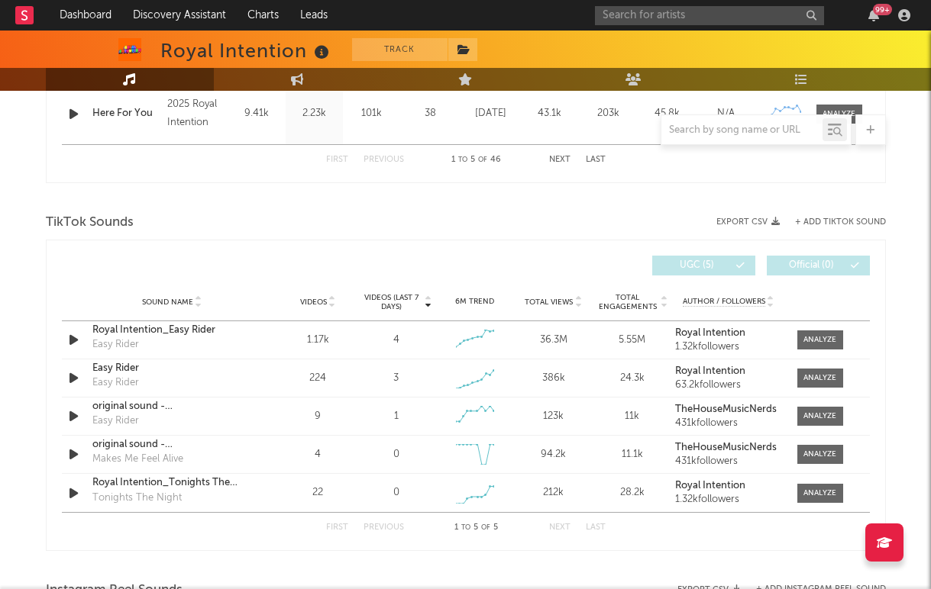
scroll to position [969, 0]
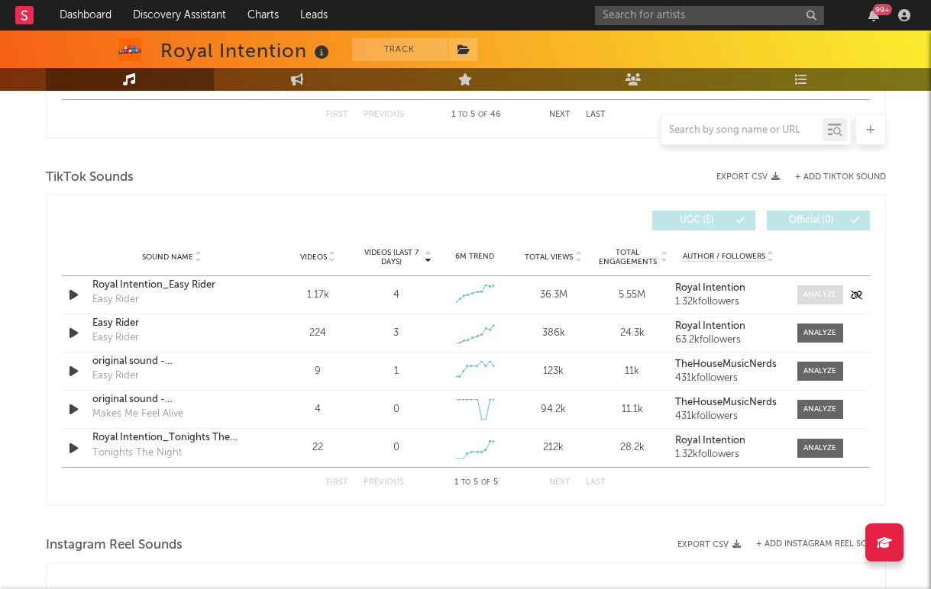
click at [808, 297] on div at bounding box center [819, 294] width 33 height 11
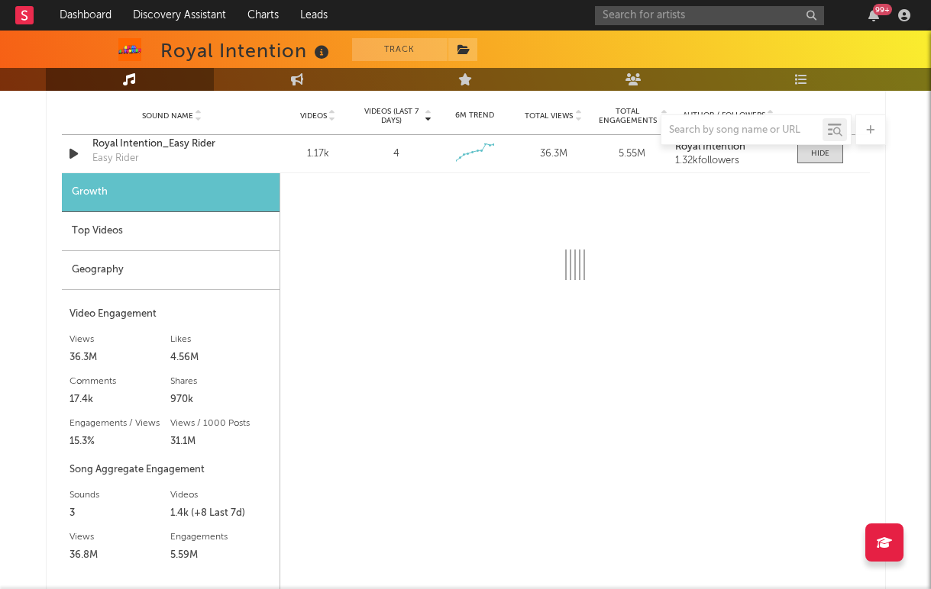
scroll to position [1279, 0]
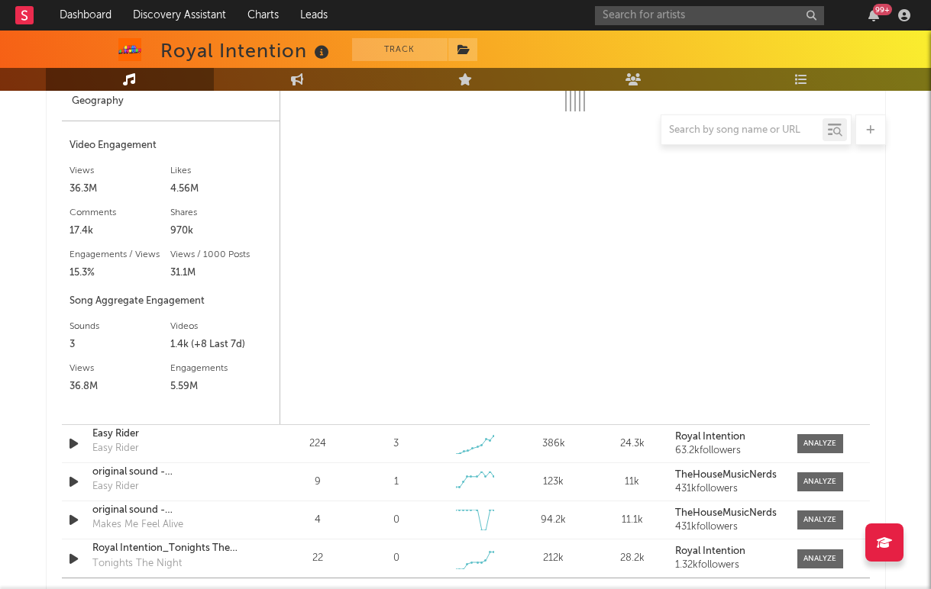
select select "6m"
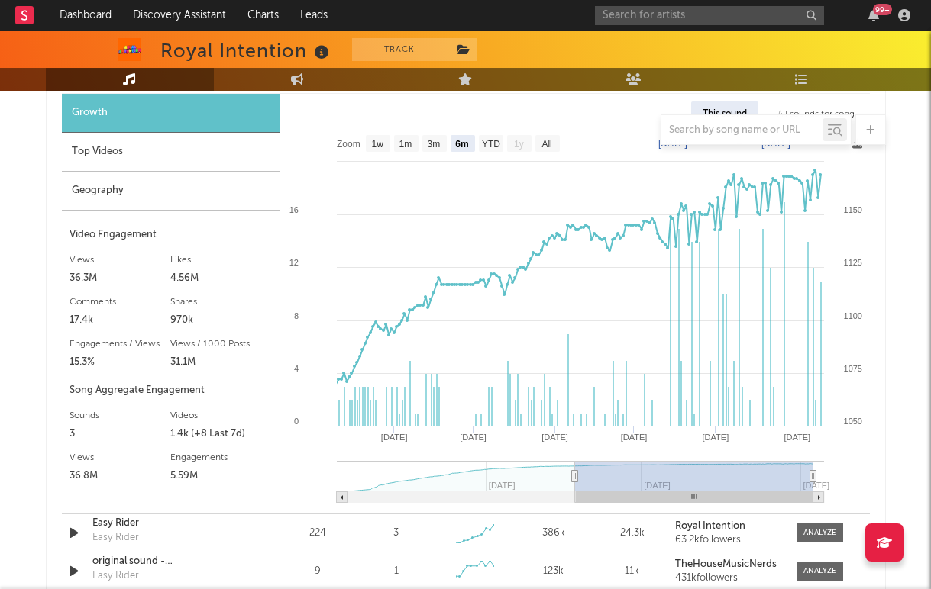
scroll to position [1124, 0]
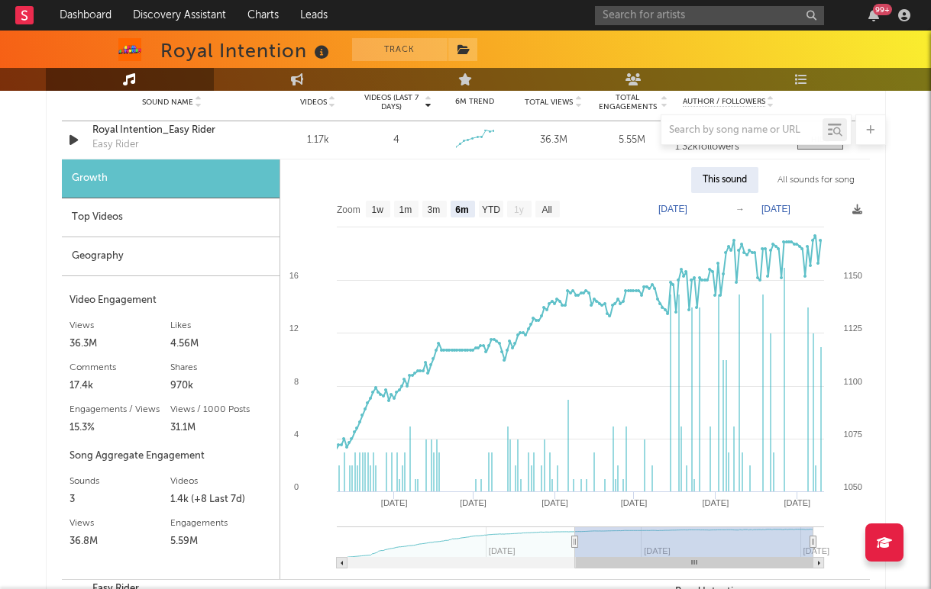
click at [156, 134] on div at bounding box center [466, 130] width 840 height 31
click at [144, 131] on div at bounding box center [466, 130] width 840 height 31
click at [137, 131] on div at bounding box center [466, 130] width 840 height 31
click at [115, 139] on div at bounding box center [466, 130] width 840 height 31
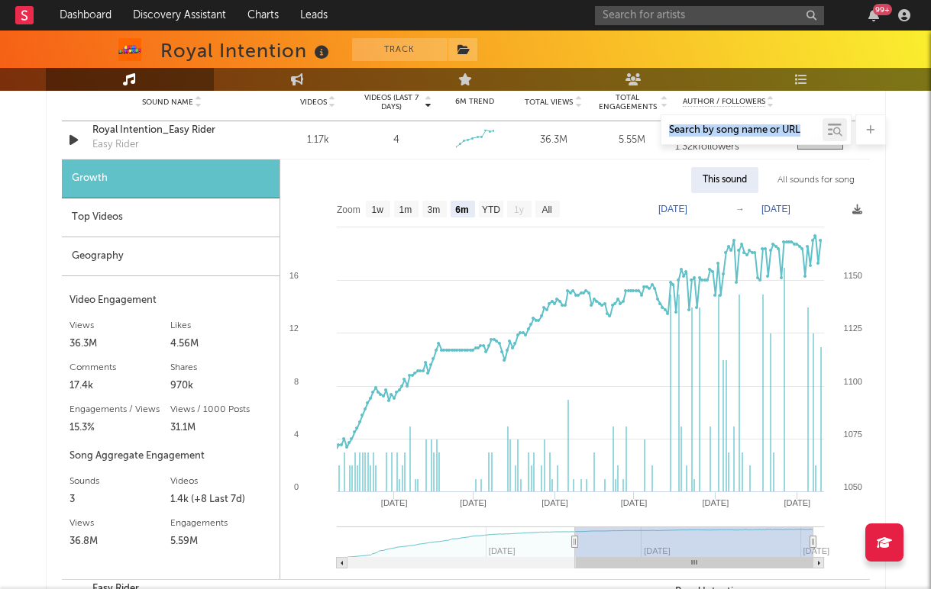
click at [115, 139] on div at bounding box center [466, 130] width 840 height 31
click at [145, 214] on div "Top Videos" at bounding box center [171, 217] width 218 height 39
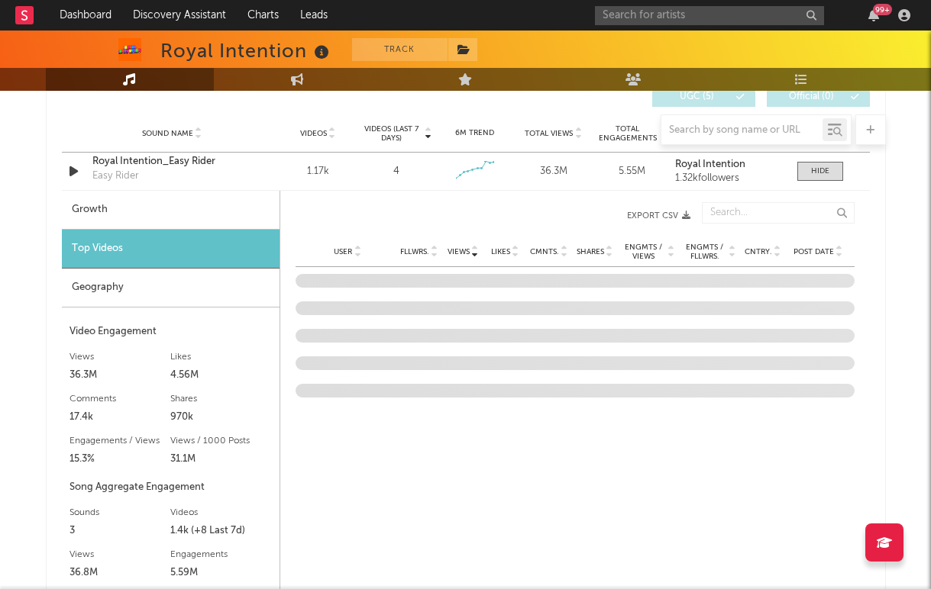
scroll to position [1063, 0]
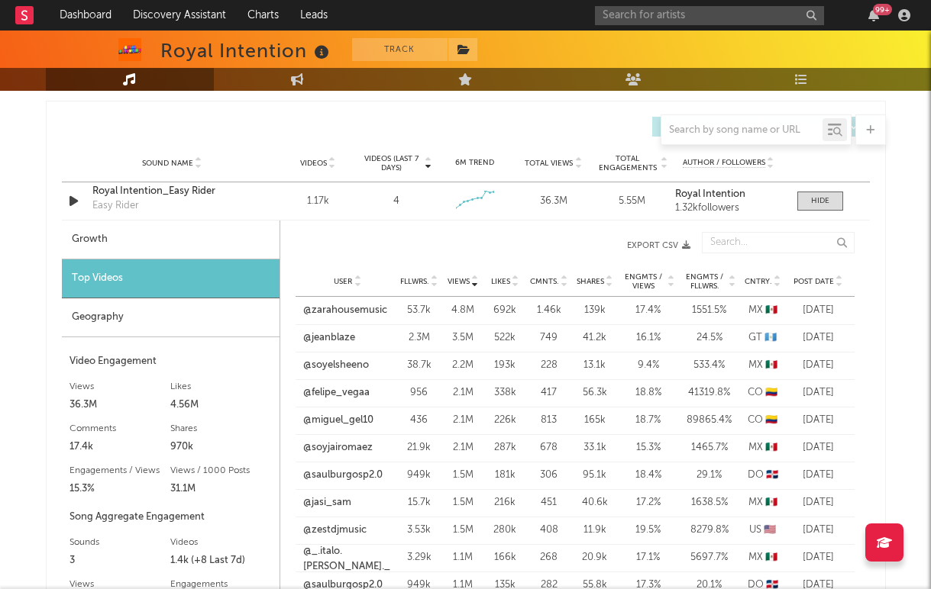
click at [124, 180] on div "Sound Name Videos Videos (last 7 days) Weekly Growth % 6M Trend Total Views Tot…" at bounding box center [466, 163] width 808 height 38
click at [124, 189] on div "Royal Intention_Easy Rider" at bounding box center [172, 191] width 160 height 15
click at [641, 15] on input "text" at bounding box center [709, 15] width 229 height 19
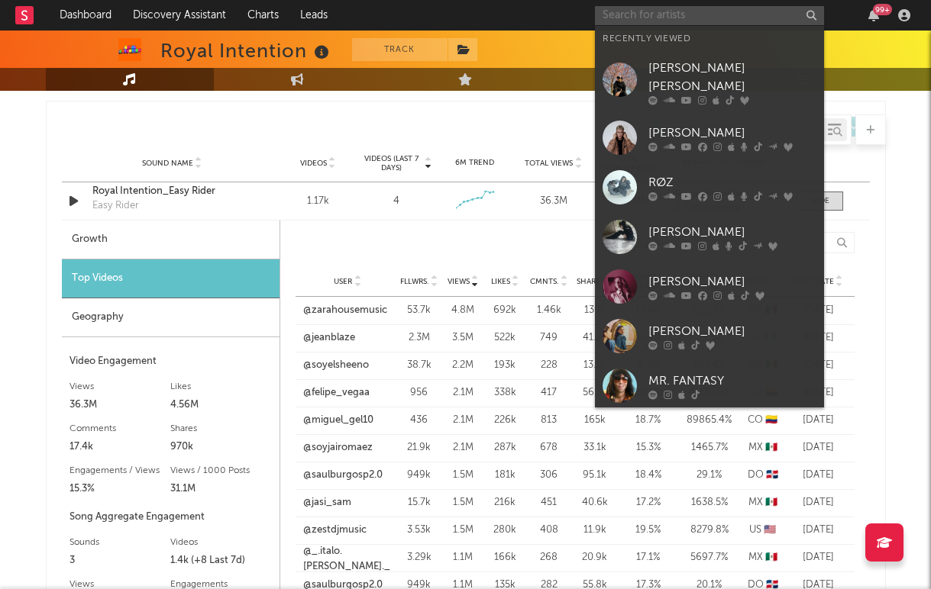
click at [641, 15] on input "text" at bounding box center [709, 15] width 229 height 19
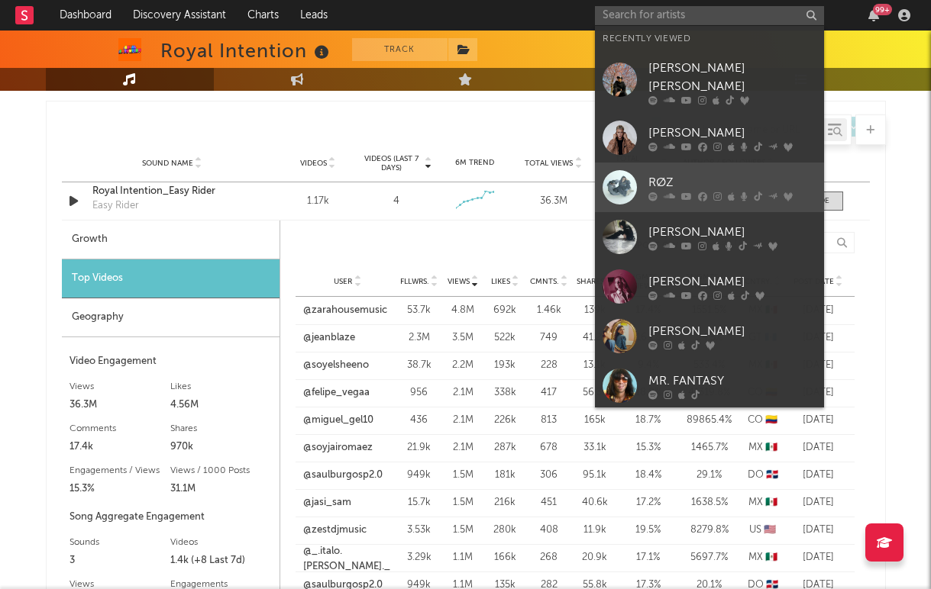
click at [691, 192] on div at bounding box center [732, 196] width 168 height 9
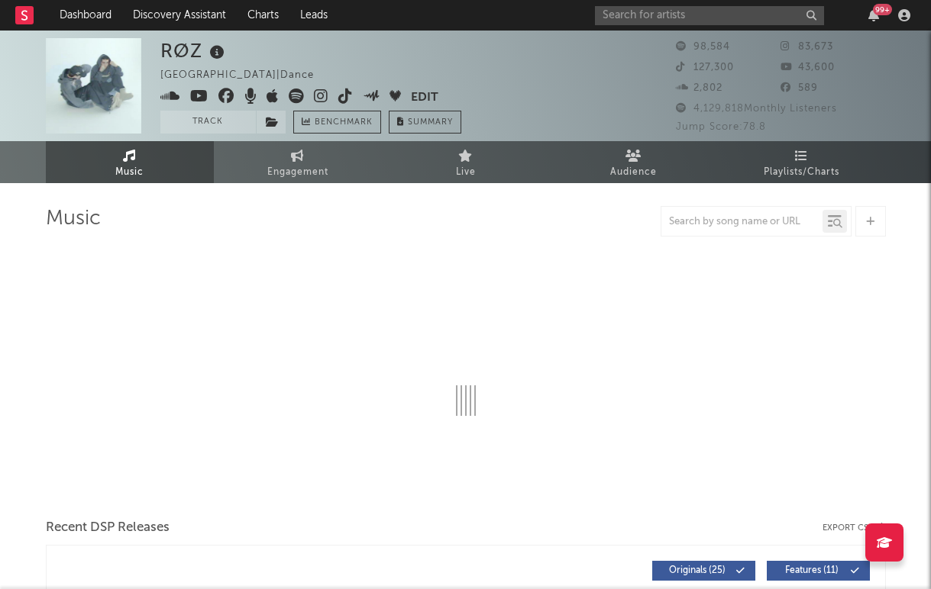
select select "6m"
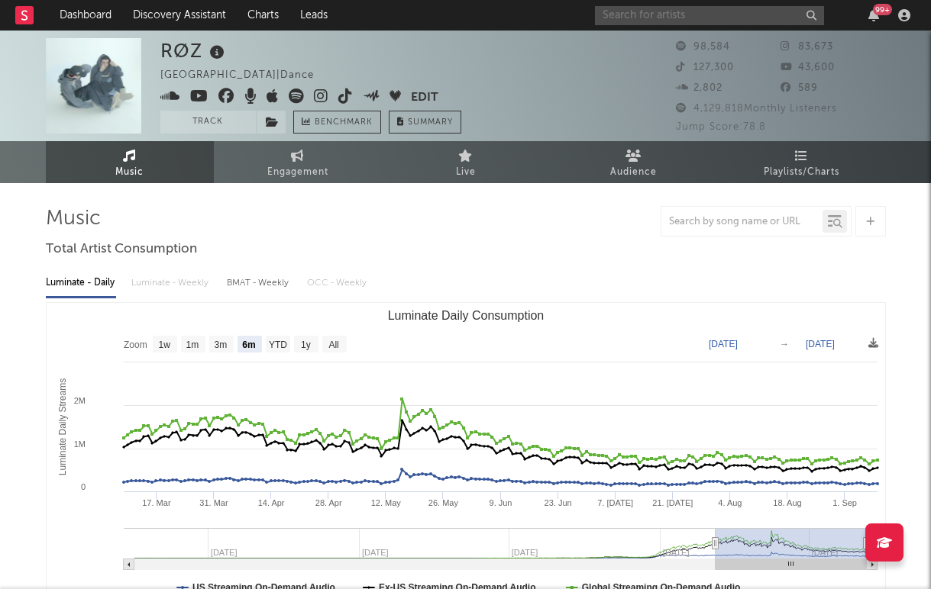
click at [650, 18] on input "text" at bounding box center [709, 15] width 229 height 19
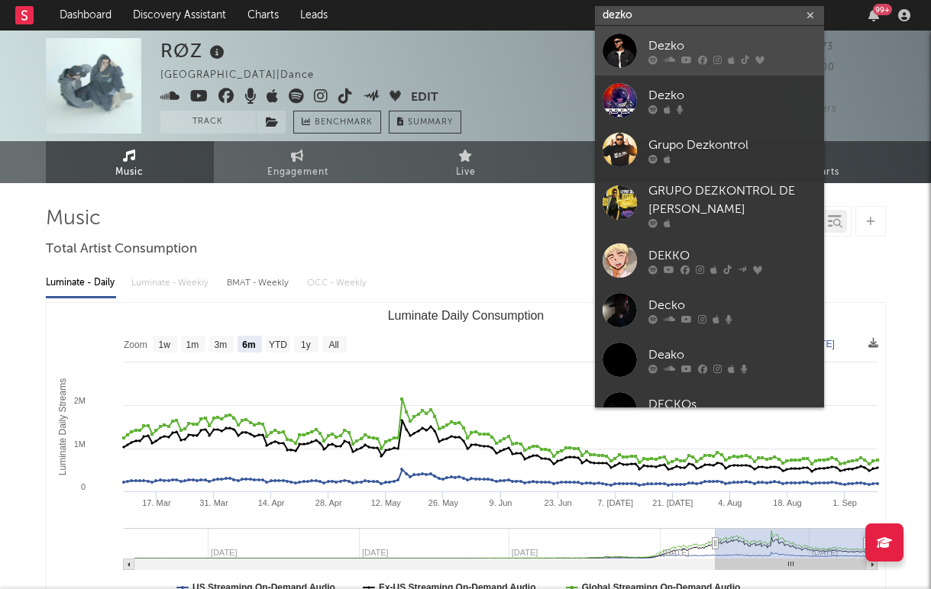
type input "dezko"
click at [621, 49] on div at bounding box center [619, 51] width 34 height 34
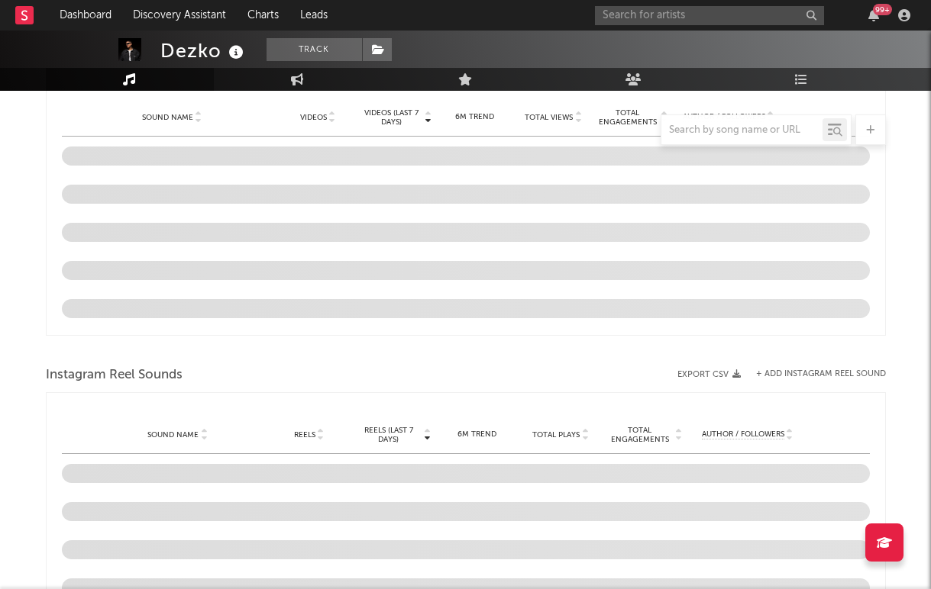
select select "6m"
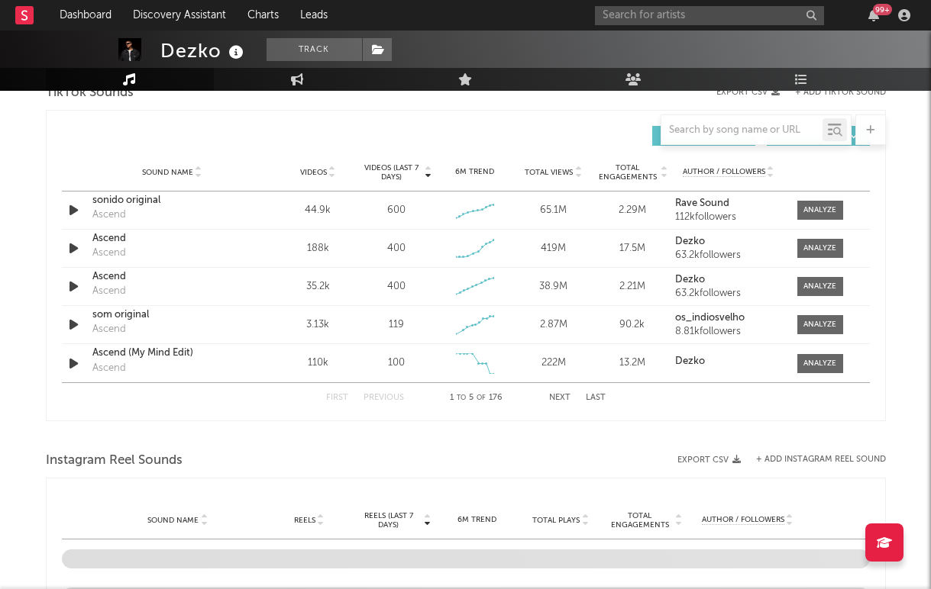
scroll to position [1043, 0]
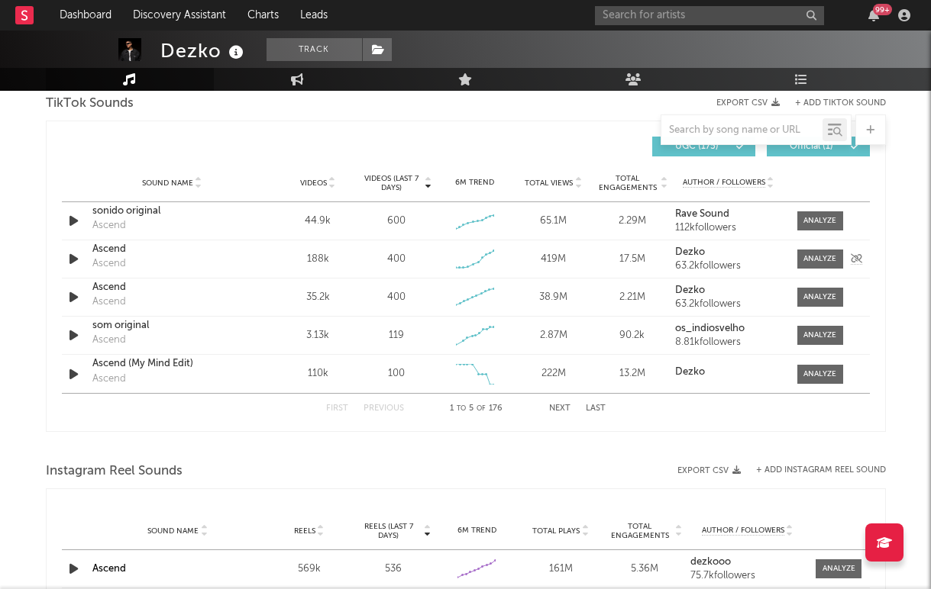
click at [810, 247] on div "Sound Name Ascend Ascend Videos 188k Videos (last 7 days) 400 Weekly Growth % +…" at bounding box center [466, 258] width 808 height 37
click at [809, 256] on div at bounding box center [819, 258] width 33 height 11
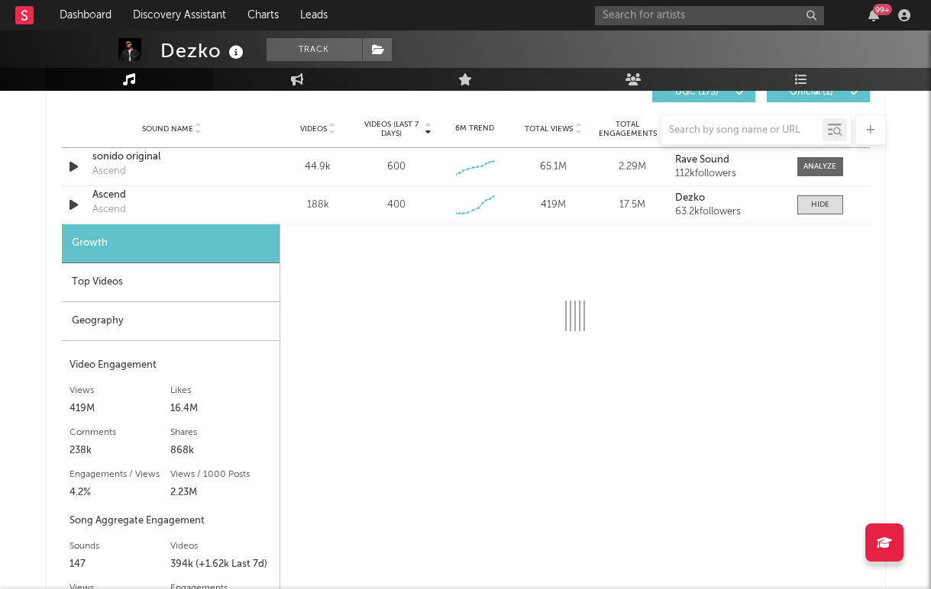
scroll to position [1176, 0]
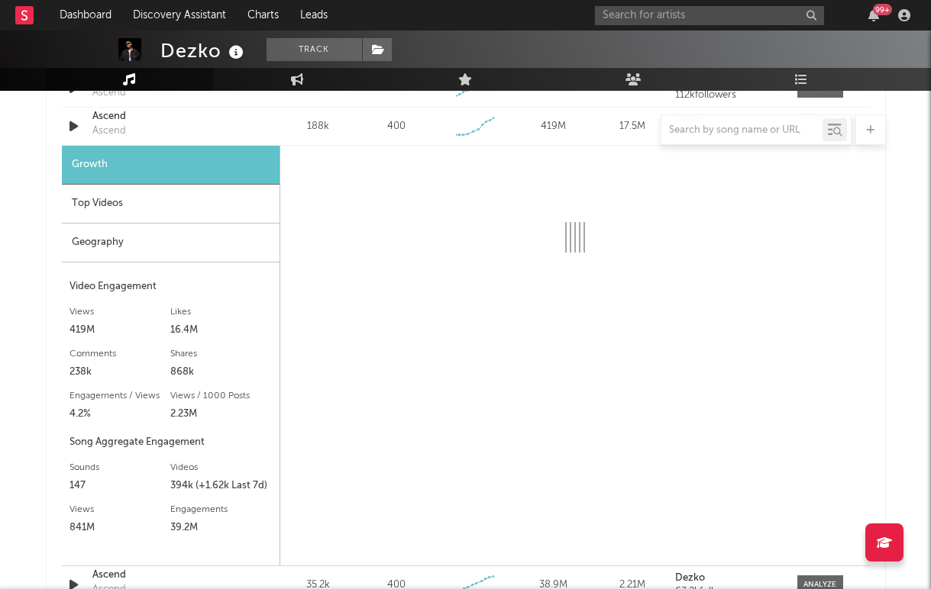
select select "6m"
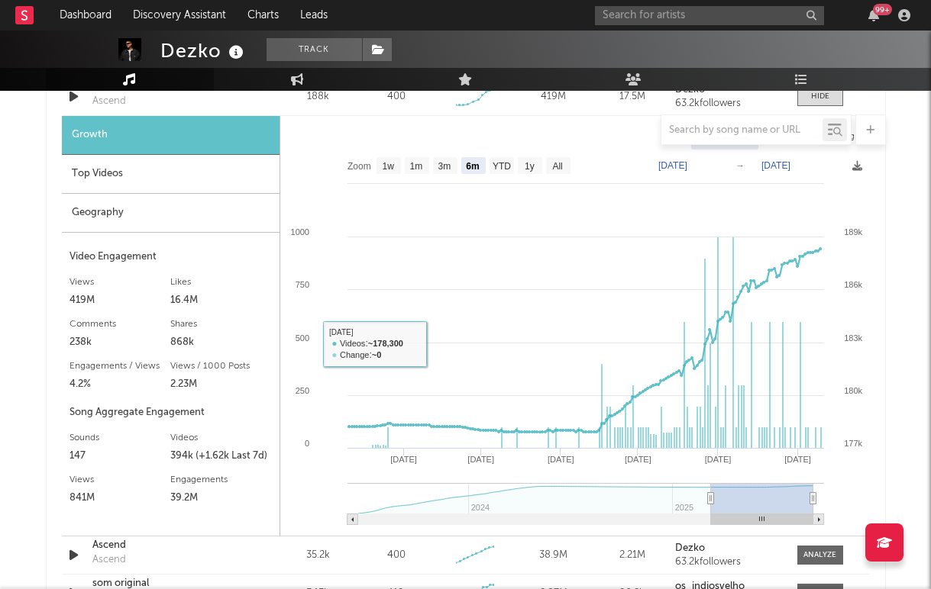
scroll to position [1126, 0]
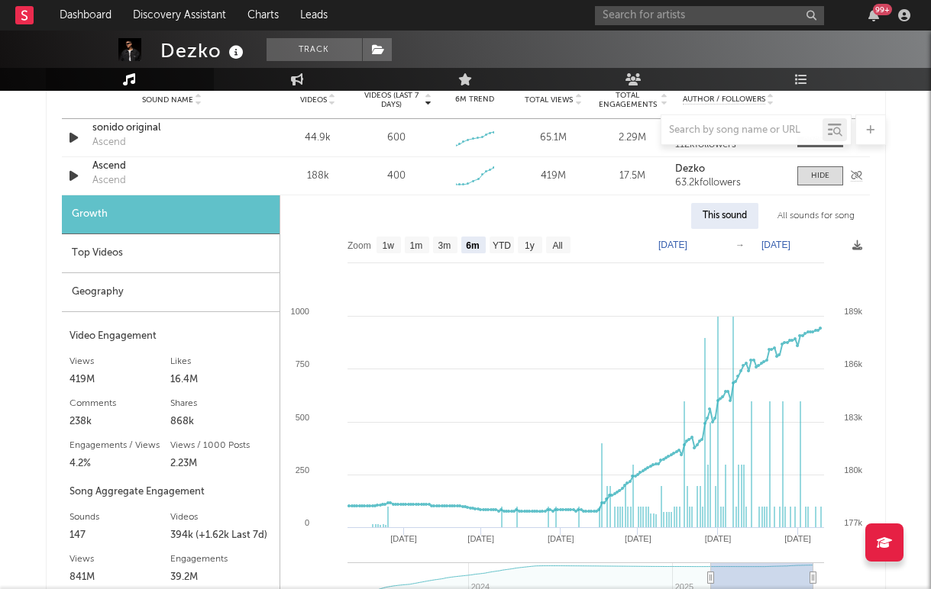
click at [110, 163] on div "Ascend" at bounding box center [172, 166] width 160 height 15
click at [632, 15] on input "text" at bounding box center [709, 15] width 229 height 19
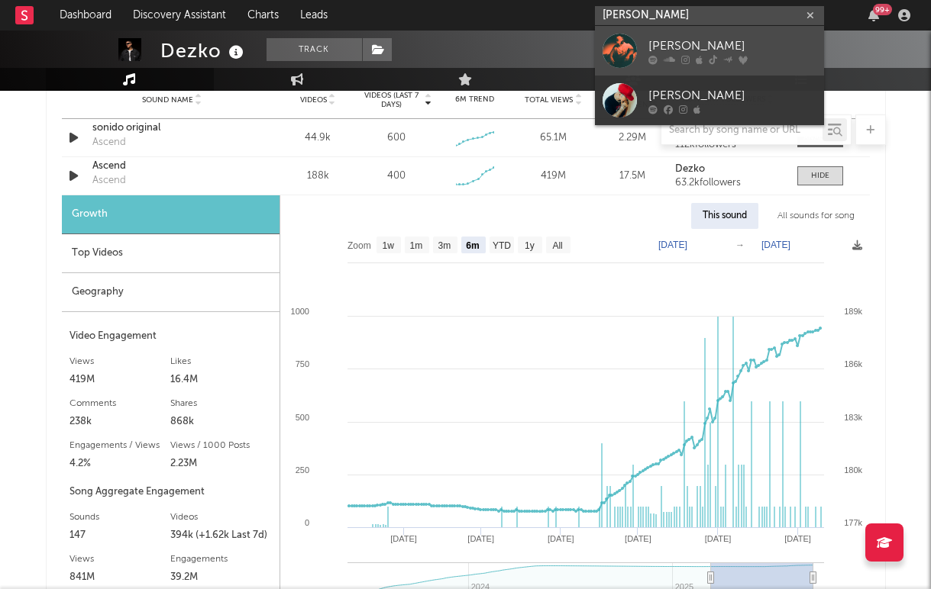
type input "jhay rivas"
click at [633, 54] on div at bounding box center [619, 51] width 34 height 34
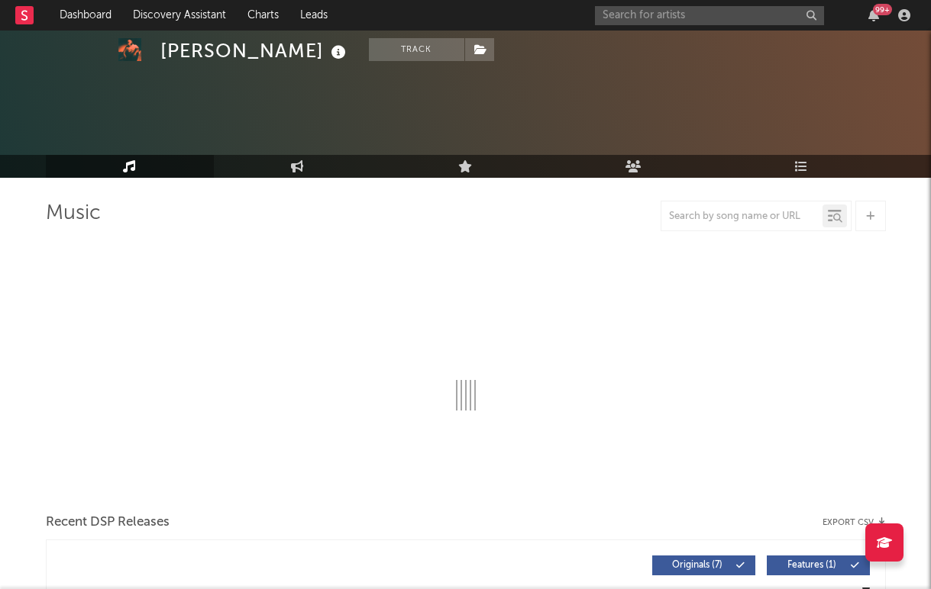
scroll to position [48, 0]
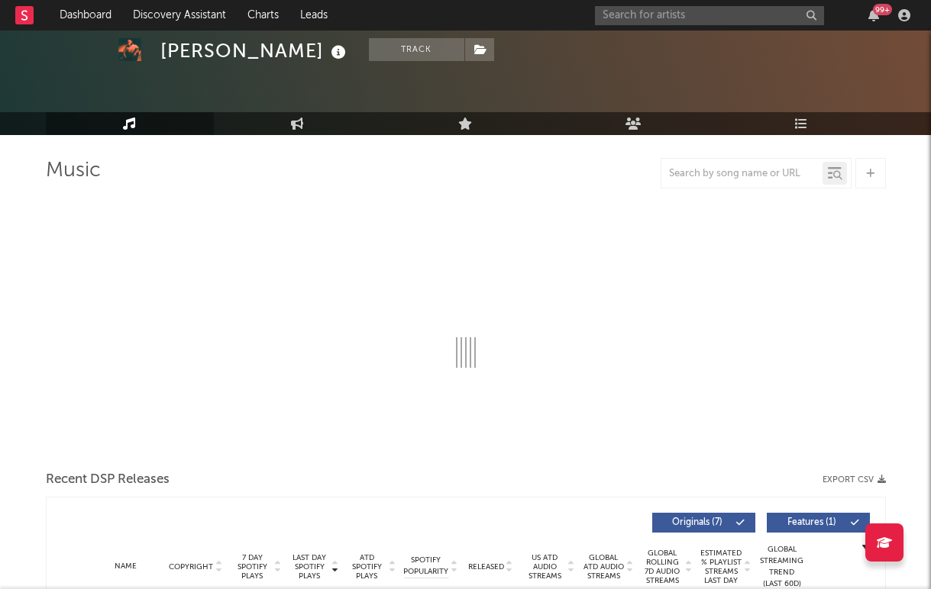
select select "6m"
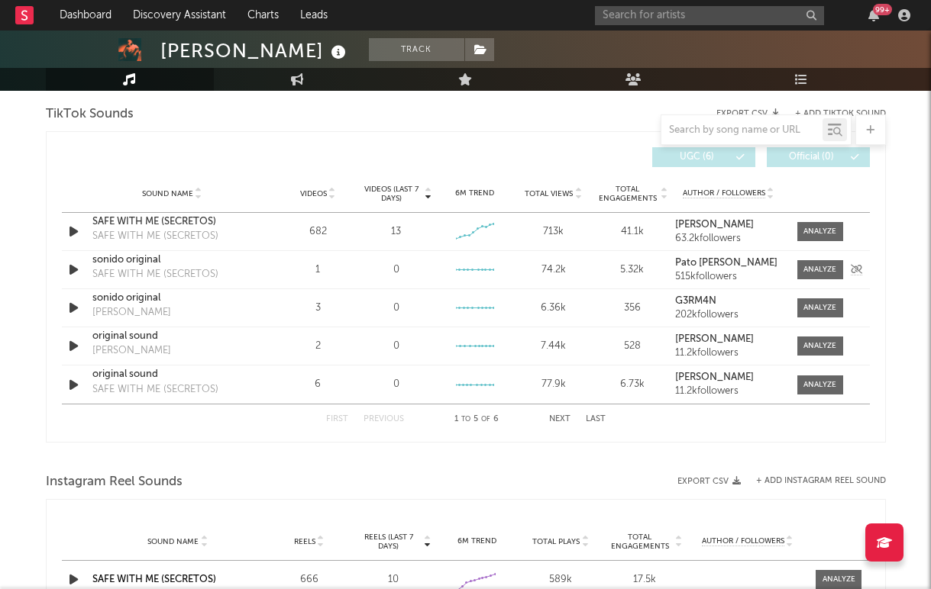
scroll to position [1006, 0]
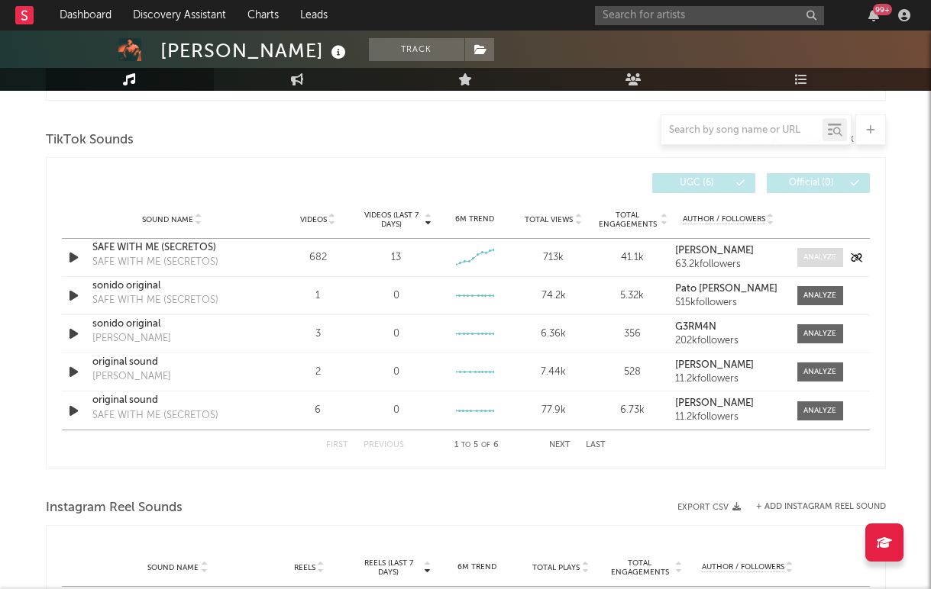
click at [815, 252] on div at bounding box center [819, 257] width 33 height 11
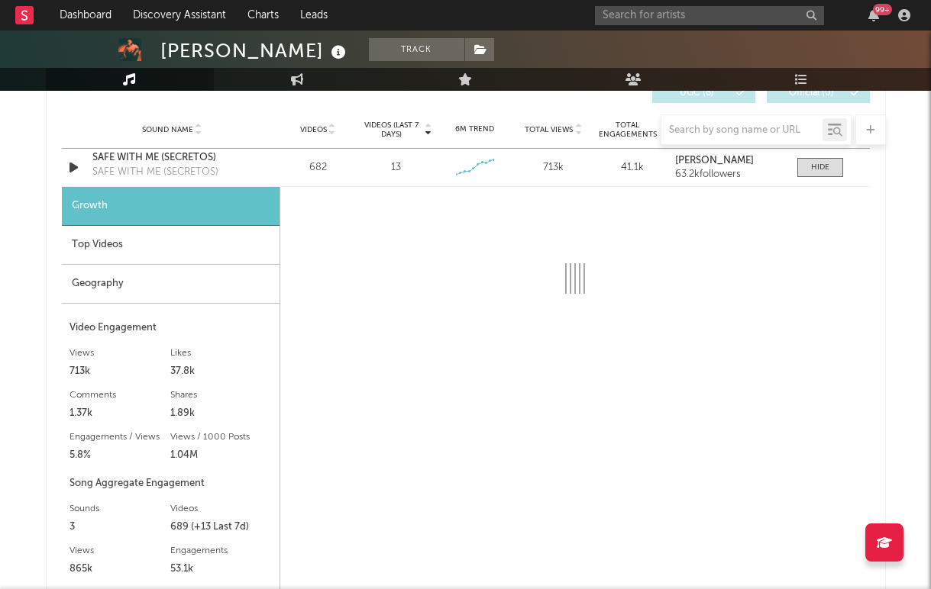
scroll to position [1184, 0]
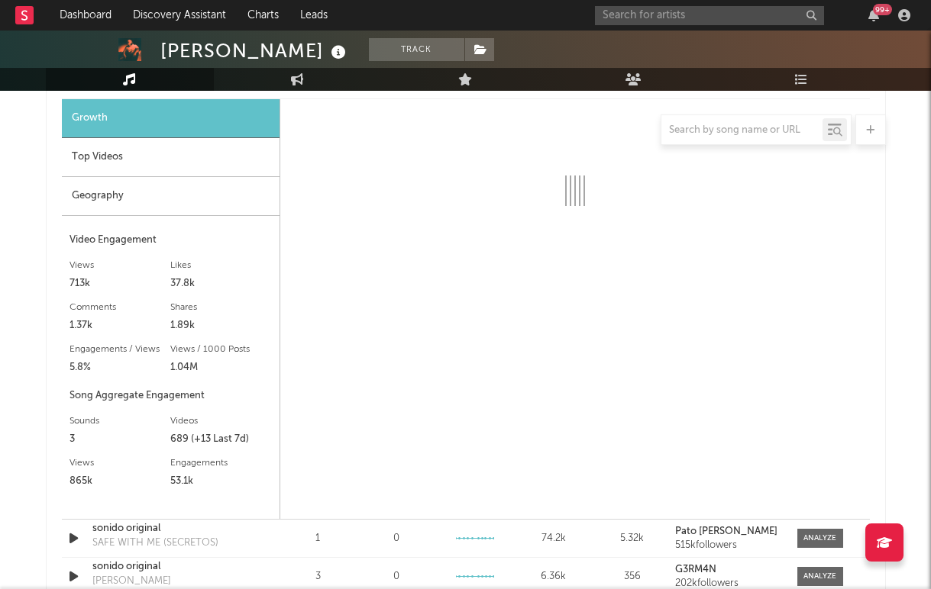
select select "6m"
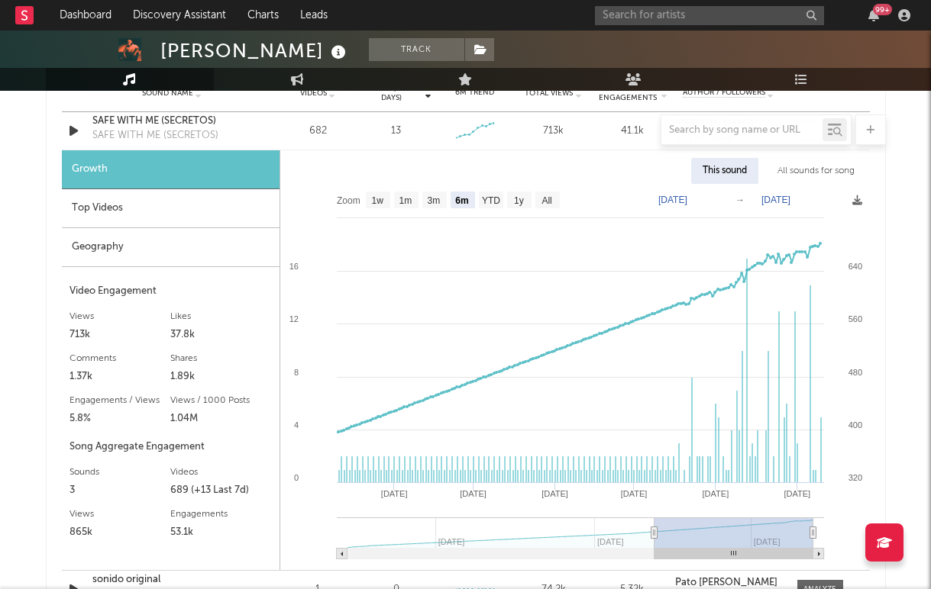
scroll to position [1083, 0]
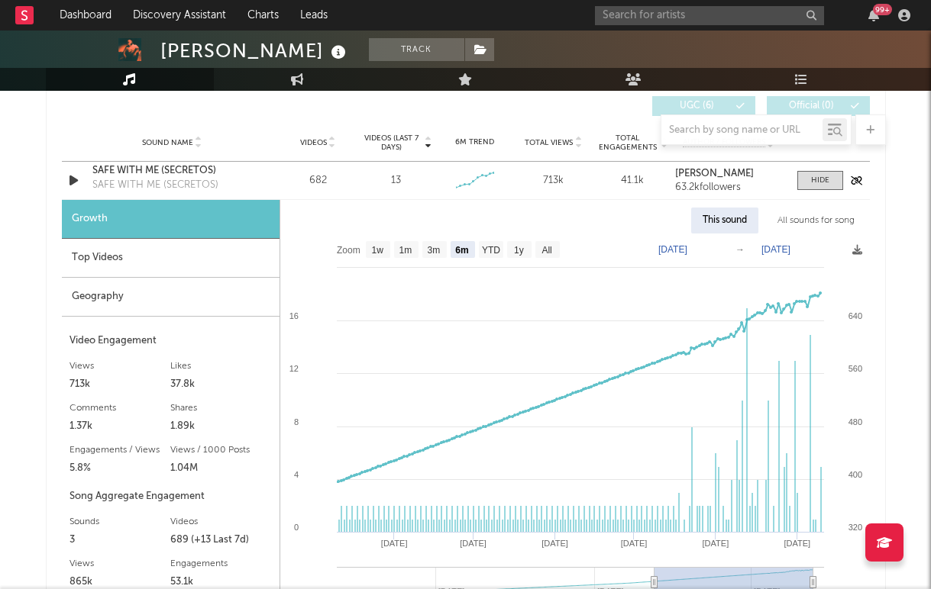
click at [172, 176] on div "SAFE WITH ME (SECRETOS)" at bounding box center [172, 170] width 160 height 15
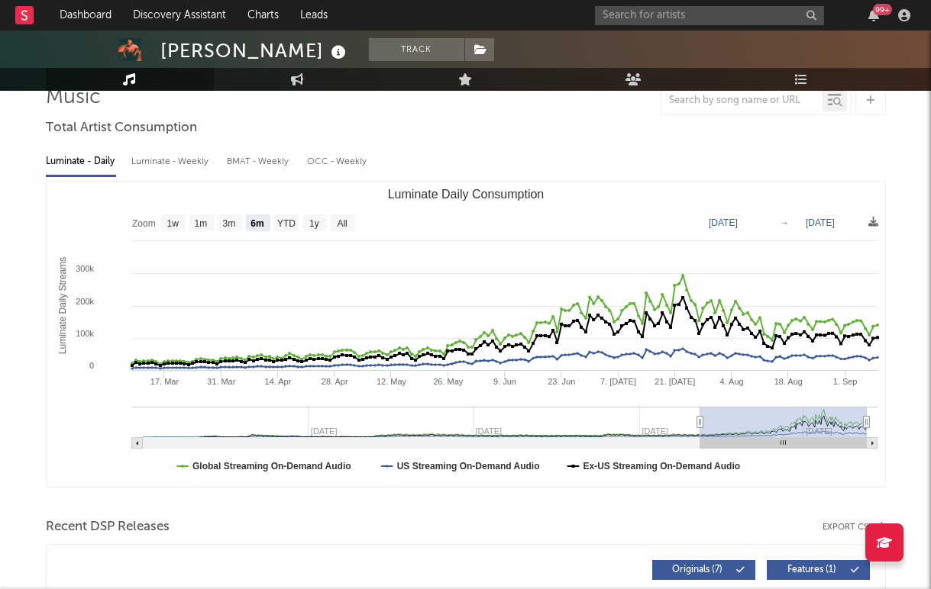
scroll to position [66, 0]
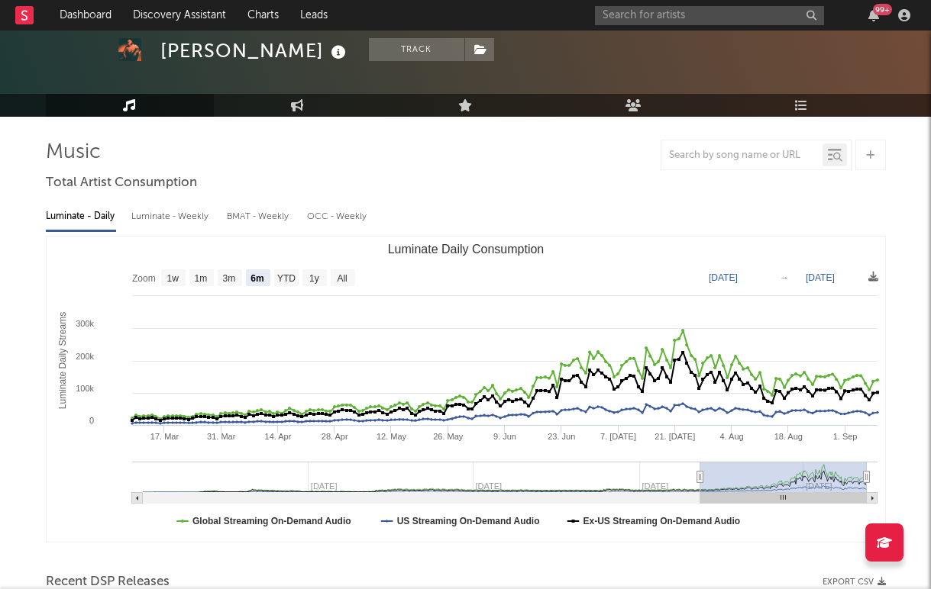
click at [630, 28] on div "99 +" at bounding box center [755, 15] width 321 height 31
click at [722, 24] on input "text" at bounding box center [709, 15] width 229 height 19
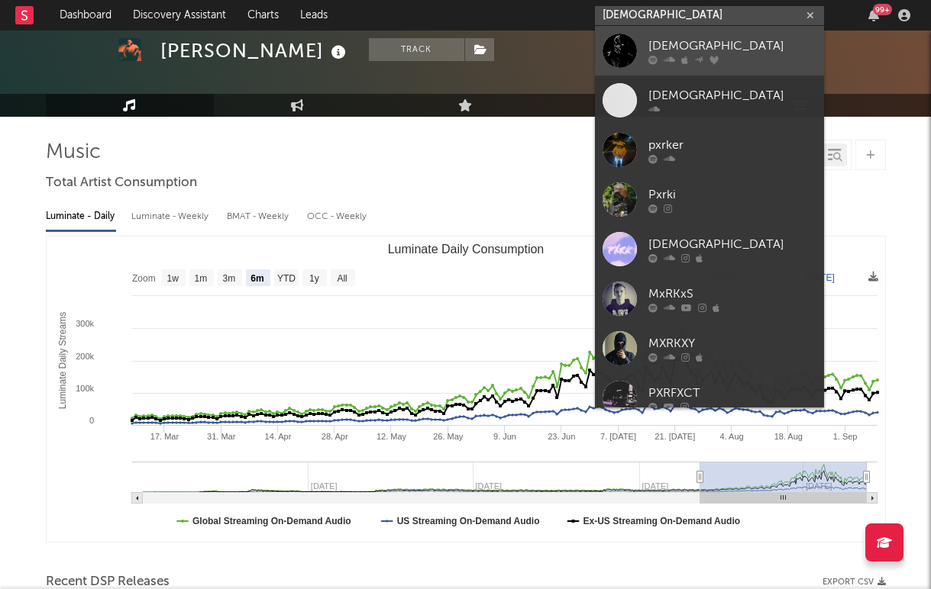
type input "pxrkx"
click at [711, 38] on div "[DEMOGRAPHIC_DATA]" at bounding box center [732, 46] width 168 height 18
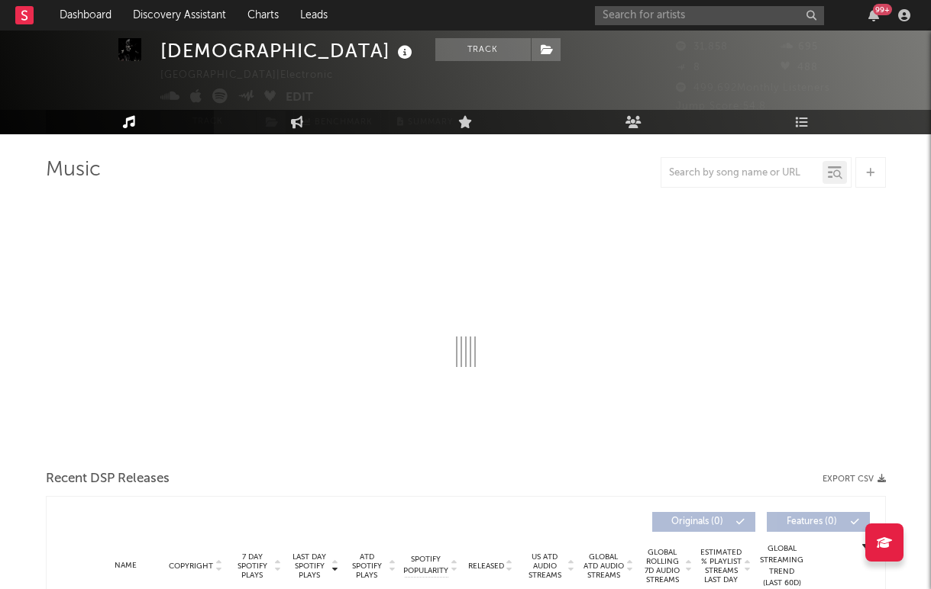
scroll to position [60, 0]
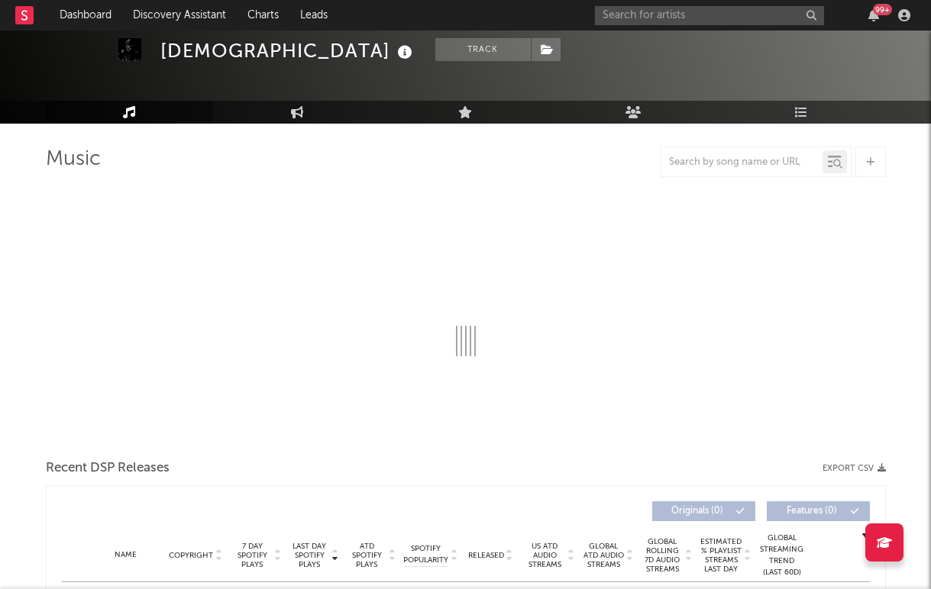
select select "6m"
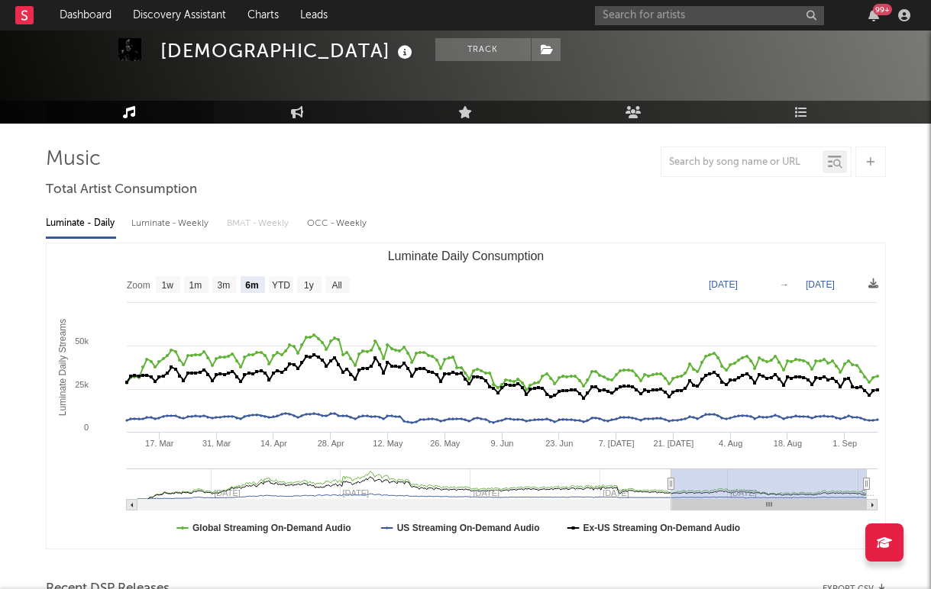
click at [454, 5] on nav "Dashboard Discovery Assistant Charts Leads 99 +" at bounding box center [465, 15] width 931 height 31
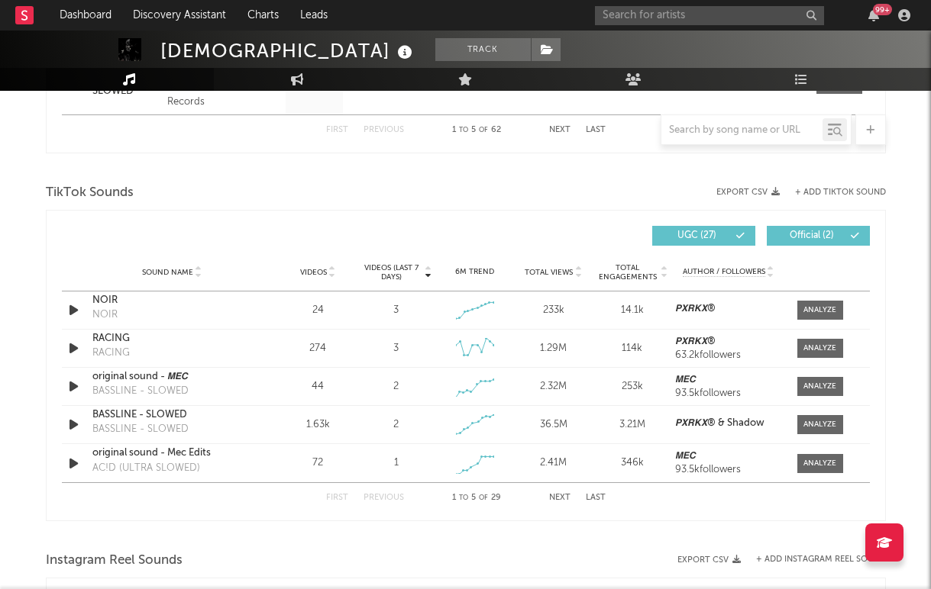
scroll to position [967, 0]
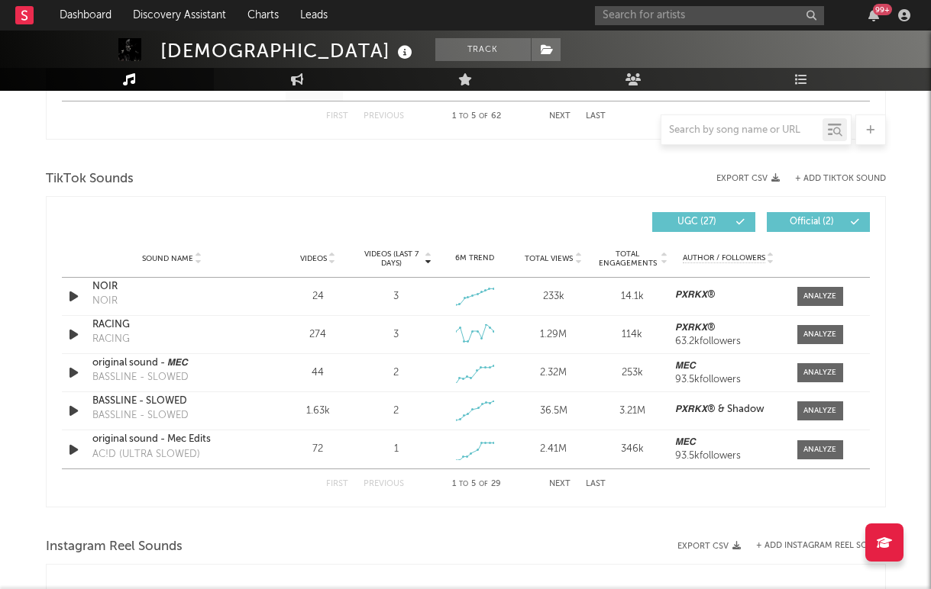
click at [549, 481] on button "Next" at bounding box center [559, 484] width 21 height 8
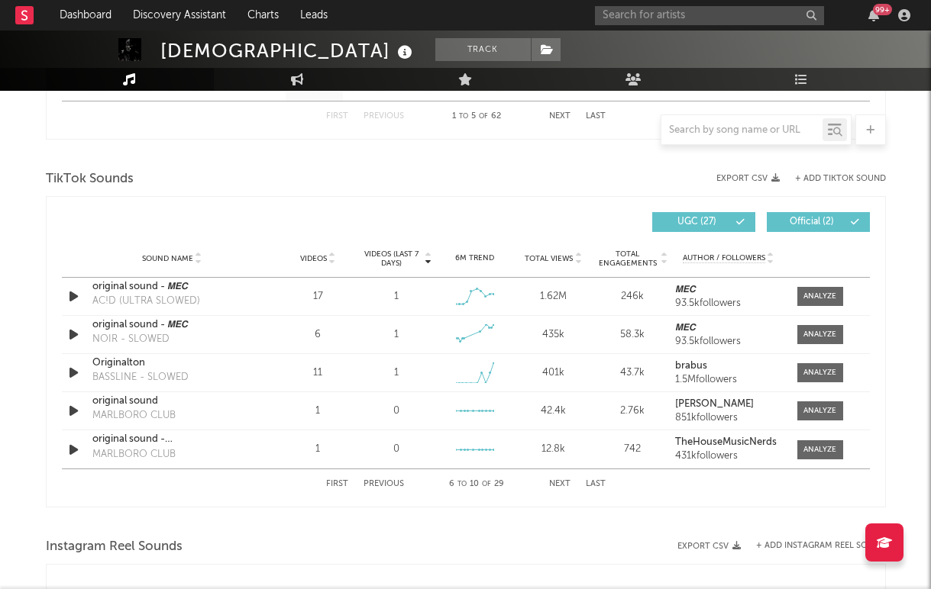
click at [549, 481] on button "Next" at bounding box center [559, 484] width 21 height 8
click at [816, 293] on div at bounding box center [804, 286] width 183 height 21
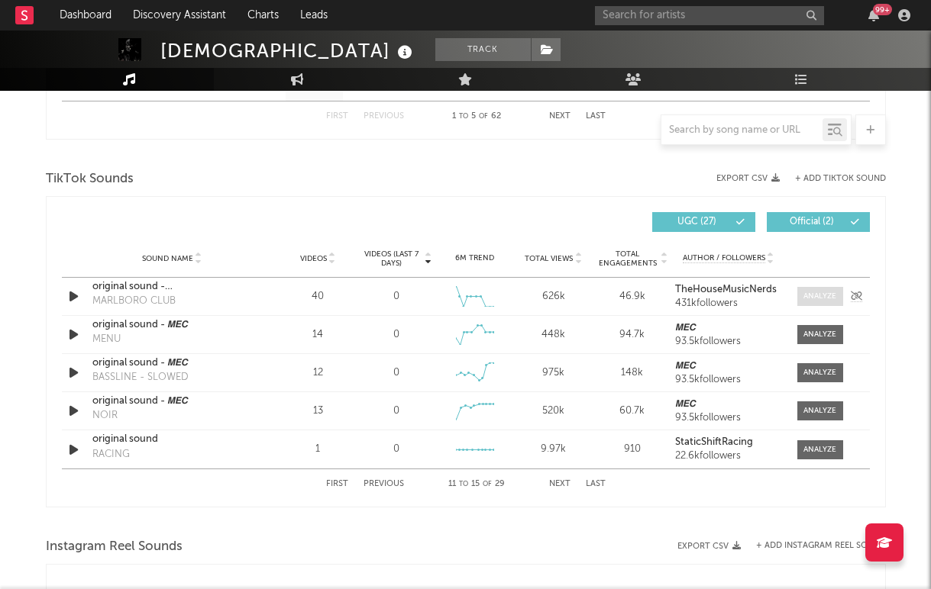
click at [806, 301] on div at bounding box center [819, 296] width 33 height 11
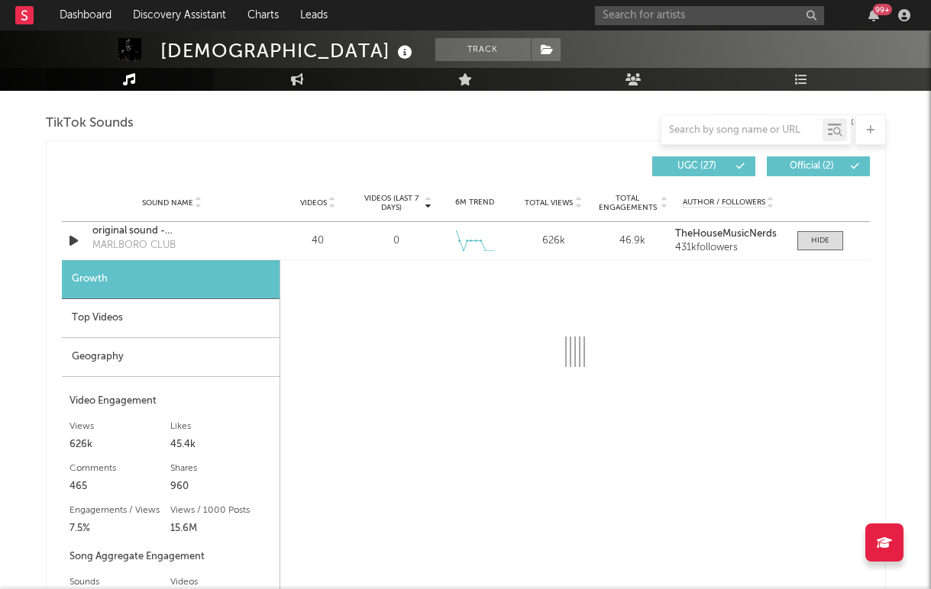
scroll to position [1140, 0]
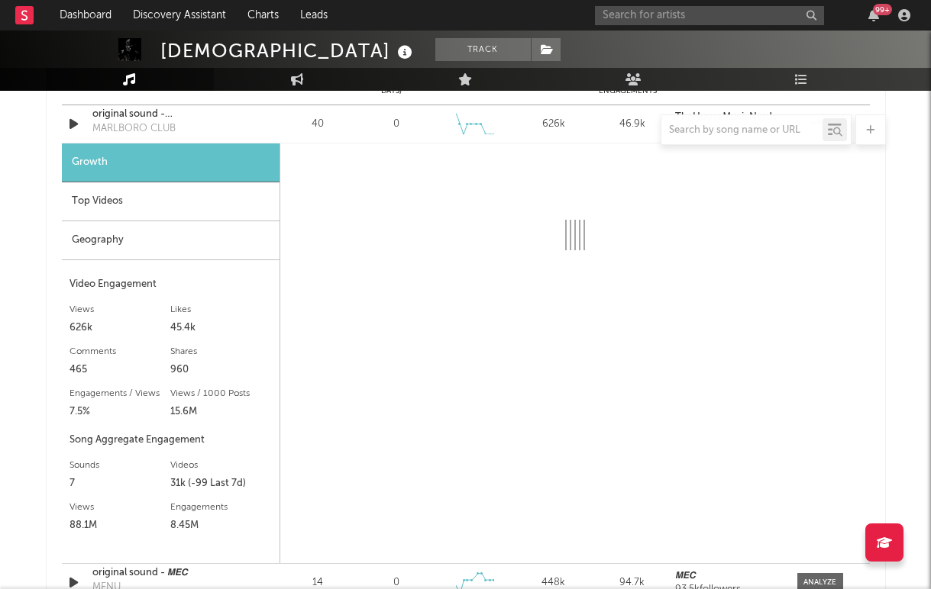
select select "6m"
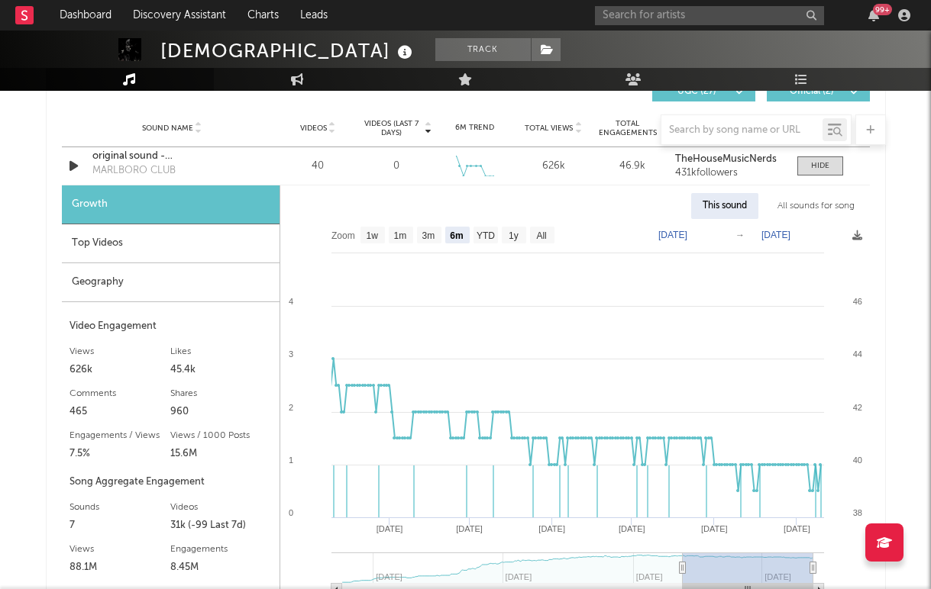
scroll to position [1037, 0]
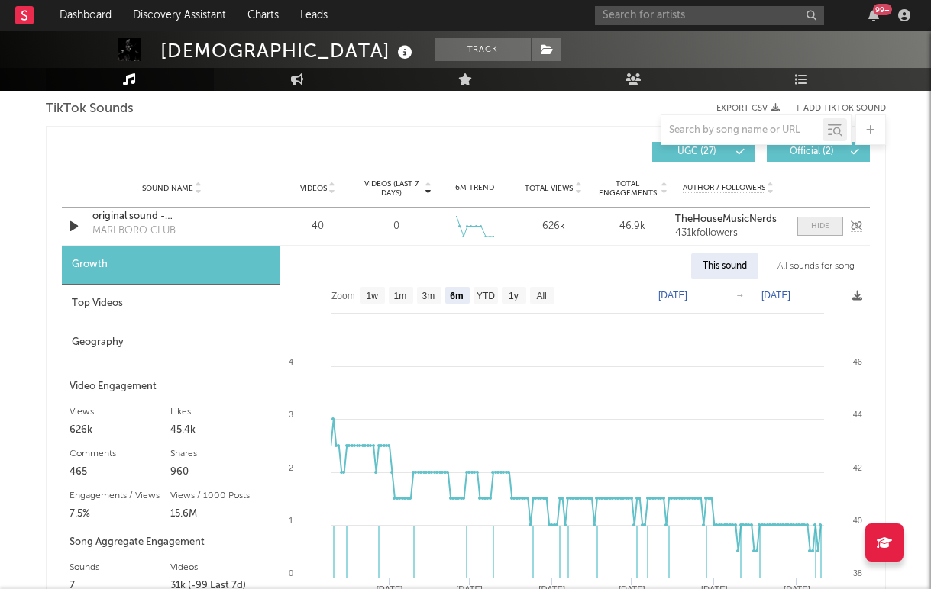
click at [817, 226] on div at bounding box center [820, 226] width 18 height 11
select select "6m"
click at [333, 195] on div "Sound Name Videos Videos (last 7 days) Weekly Growth % 6M Trend Total Views Tot…" at bounding box center [466, 188] width 808 height 38
click at [321, 191] on span "Videos" at bounding box center [313, 188] width 27 height 9
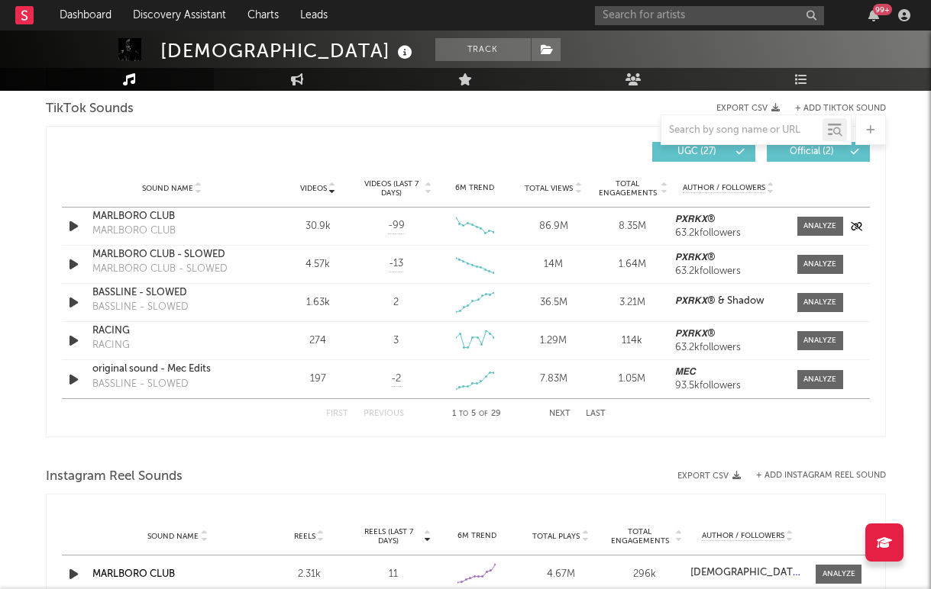
click at [166, 224] on div "MARLBORO CLUB" at bounding box center [133, 231] width 83 height 15
click at [152, 215] on div "MARLBORO CLUB" at bounding box center [172, 216] width 160 height 15
click at [606, 18] on input "text" at bounding box center [709, 15] width 229 height 19
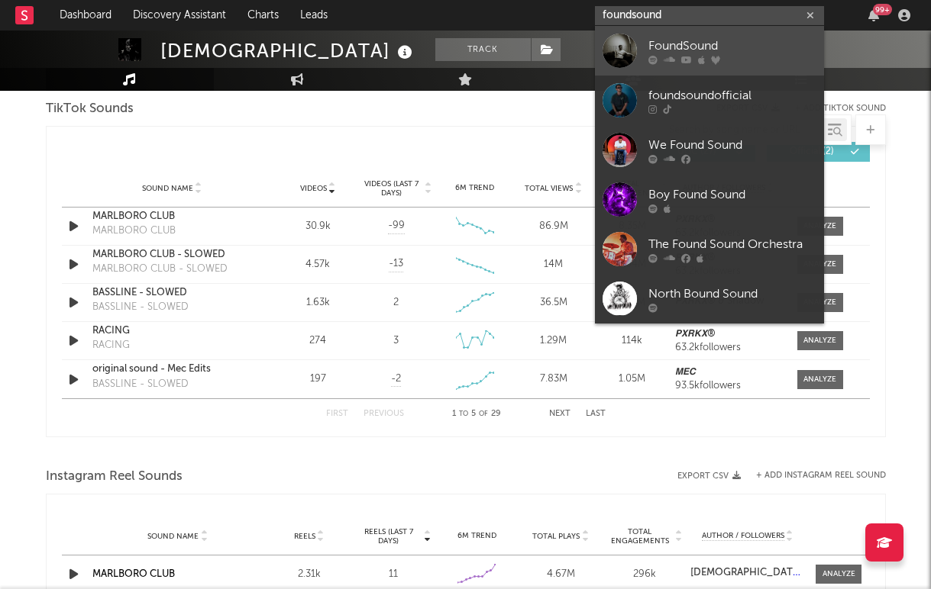
type input "foundsound"
click at [625, 53] on div at bounding box center [619, 51] width 34 height 34
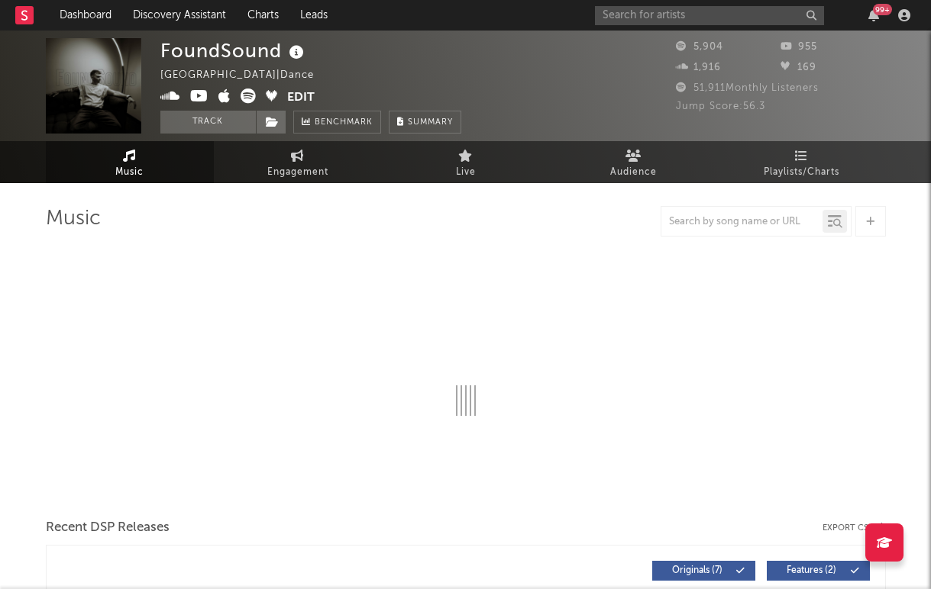
select select "6m"
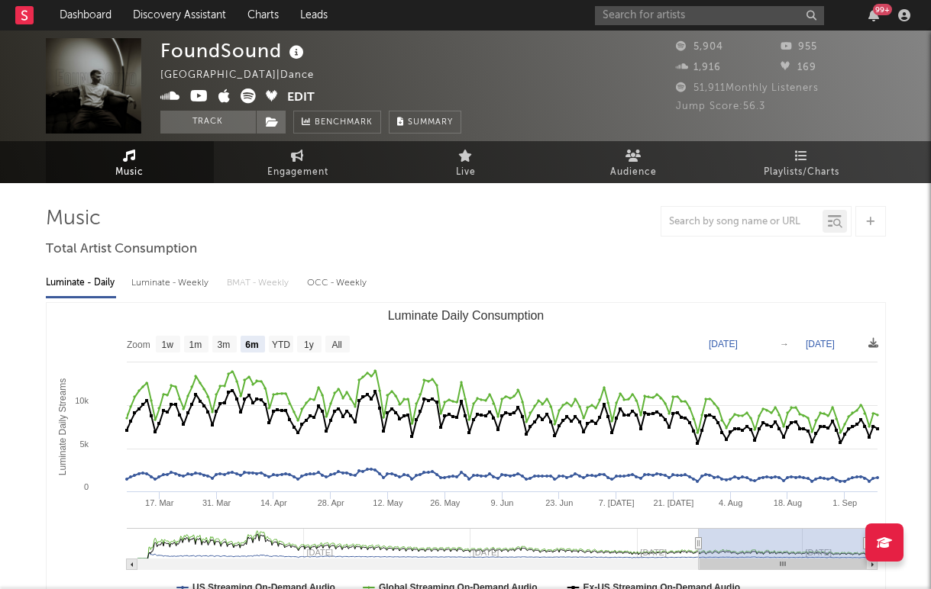
click at [866, 228] on div at bounding box center [870, 221] width 31 height 31
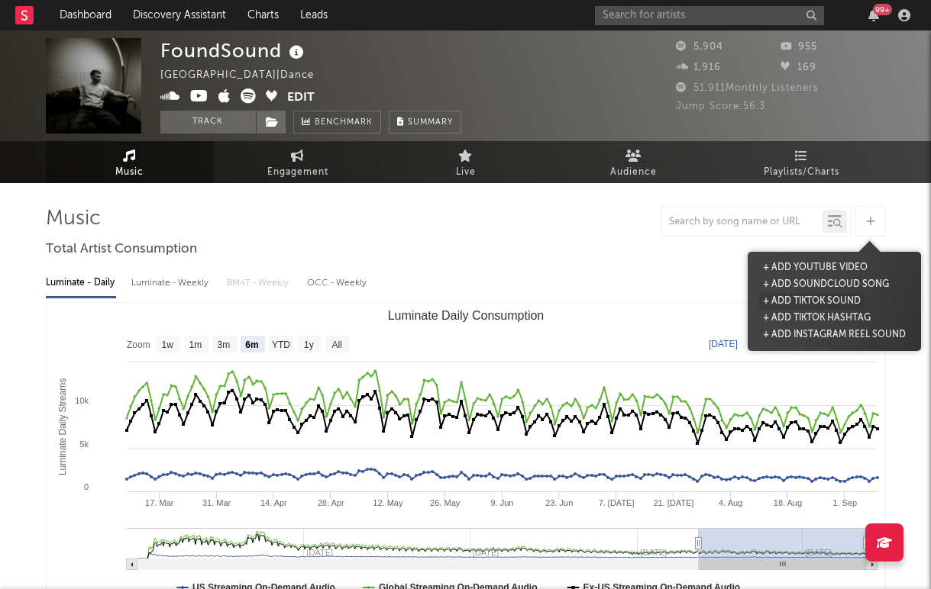
click at [815, 302] on button "+ Add TikTok Sound" at bounding box center [811, 301] width 105 height 17
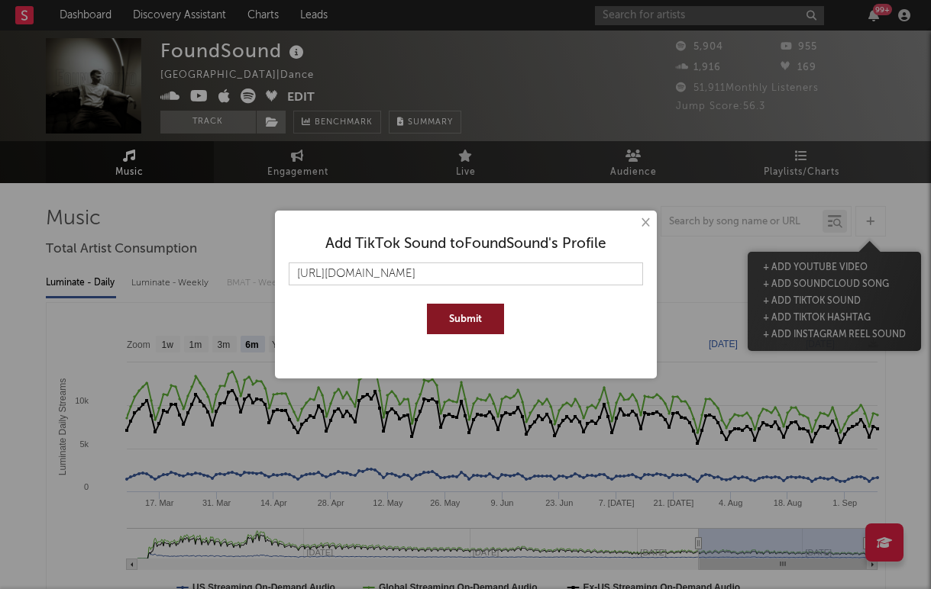
scroll to position [0, 3904]
type input "https://www.tiktok.com/music/Head-In-The-Ocean-7255685193412855809?_d=secCgYIAS…"
click at [427, 304] on button "Submit" at bounding box center [465, 319] width 77 height 31
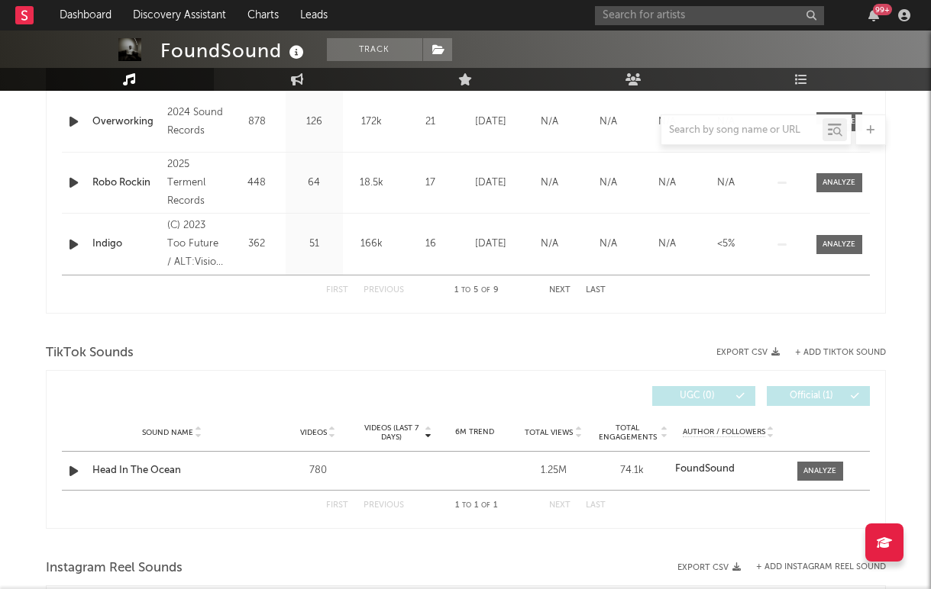
scroll to position [809, 0]
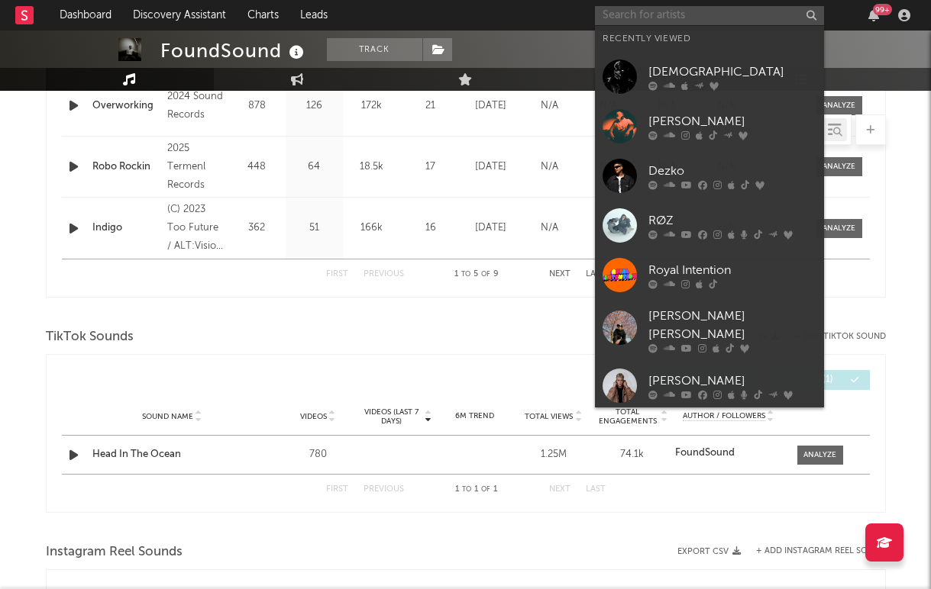
click at [646, 16] on input "text" at bounding box center [709, 15] width 229 height 19
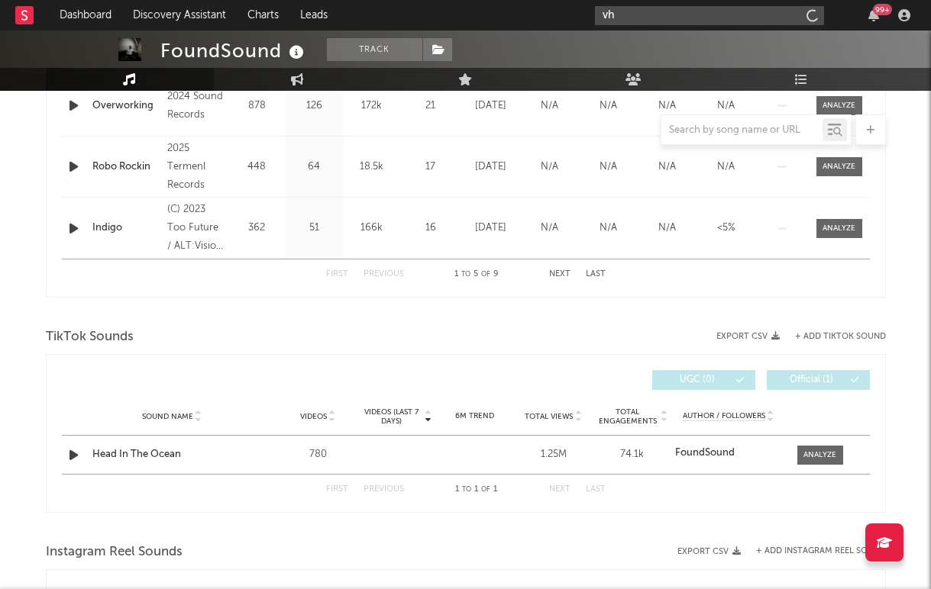
type input "v"
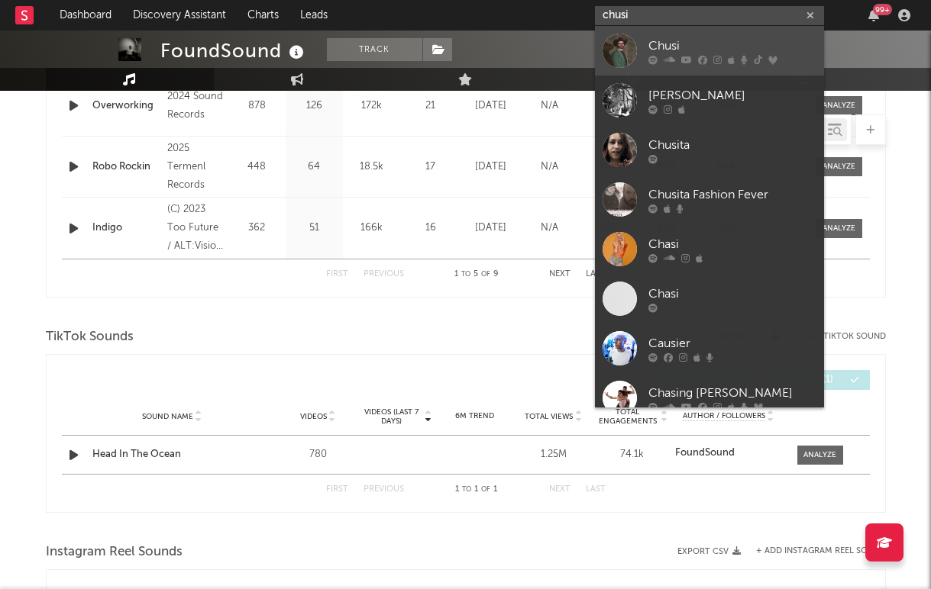
type input "chusi"
click at [628, 67] on div at bounding box center [619, 51] width 34 height 34
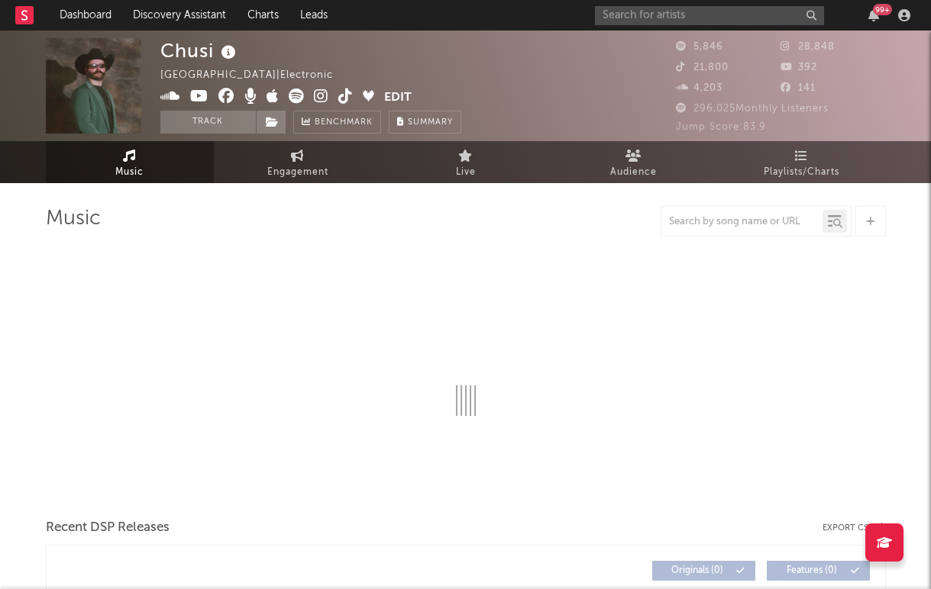
select select "6m"
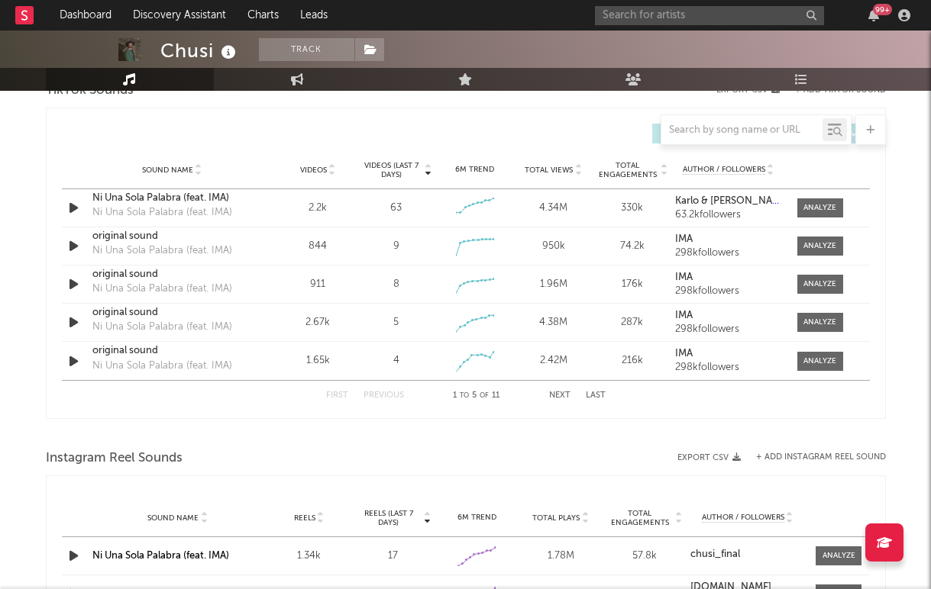
scroll to position [1071, 0]
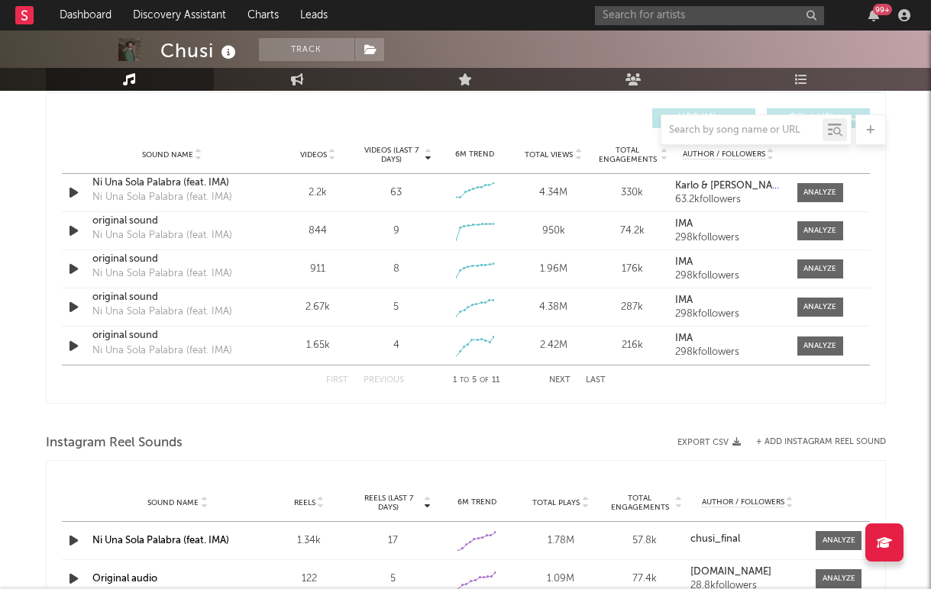
click at [560, 378] on button "Next" at bounding box center [559, 380] width 21 height 8
click at [560, 377] on button "Next" at bounding box center [559, 380] width 21 height 8
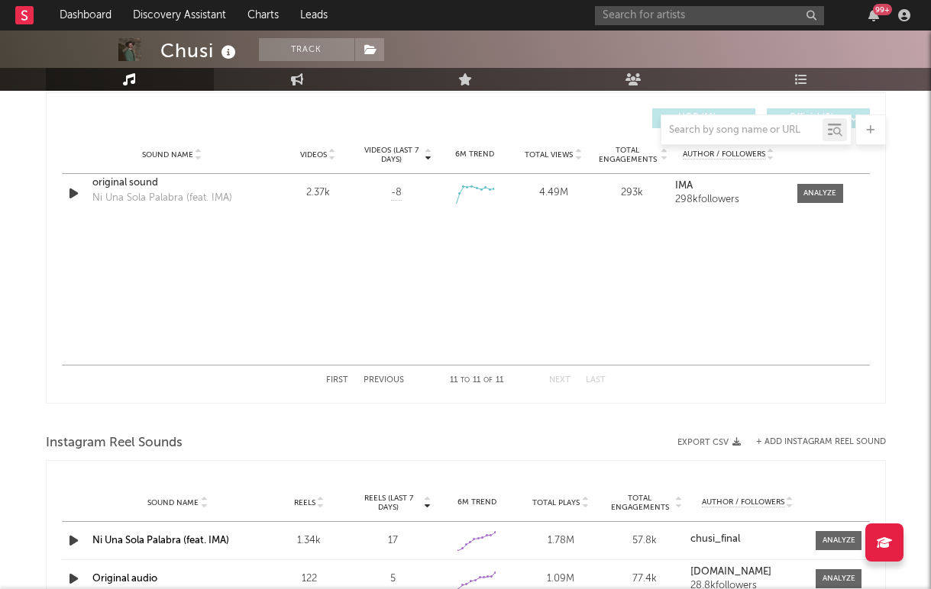
scroll to position [0, 0]
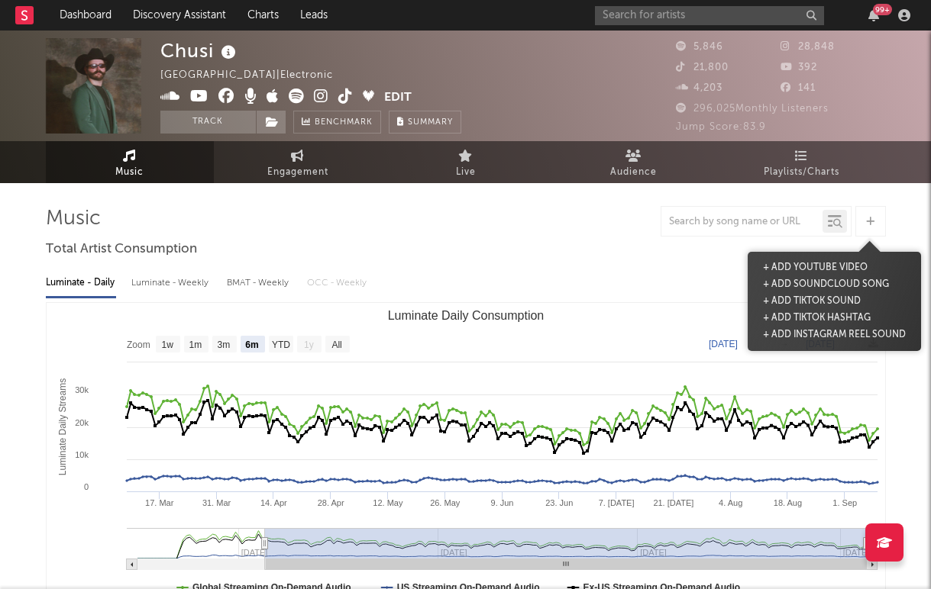
click at [873, 224] on icon at bounding box center [870, 222] width 8 height 10
click at [831, 304] on button "+ Add TikTok Sound" at bounding box center [811, 301] width 105 height 17
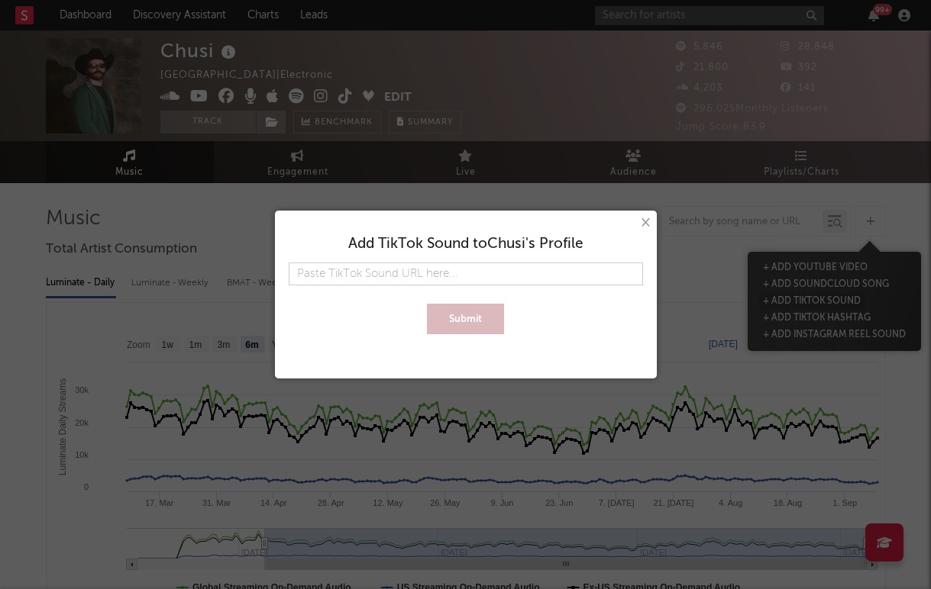
type input "https://www.tiktok.com/music/La-Intuici%C3%B3n-7430006784914802704?_d=secCgYIAS…"
click at [454, 320] on button "Submit" at bounding box center [465, 319] width 77 height 31
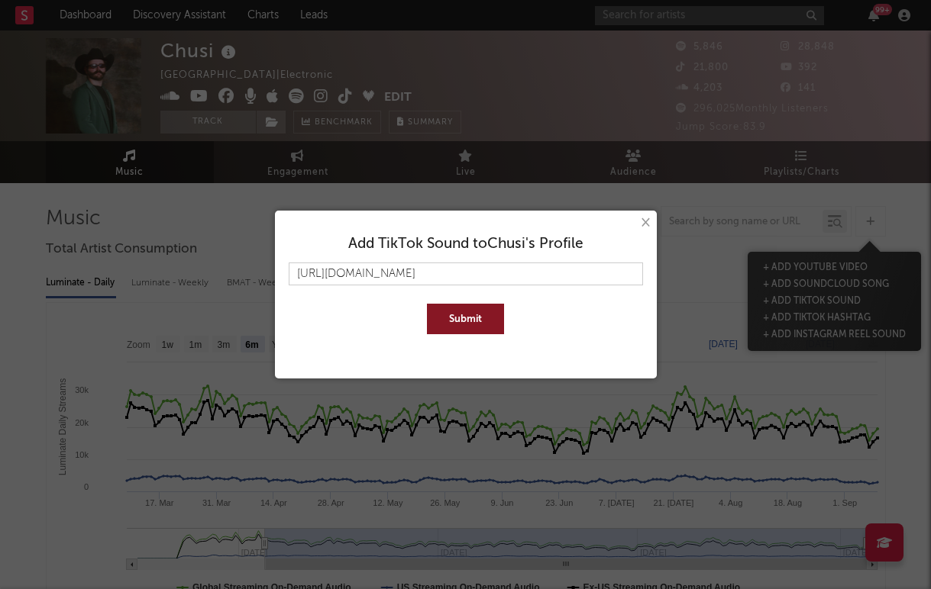
scroll to position [0, 0]
click at [650, 14] on div "× Add TikTok Sound to Chusi 's Profile" at bounding box center [465, 294] width 931 height 589
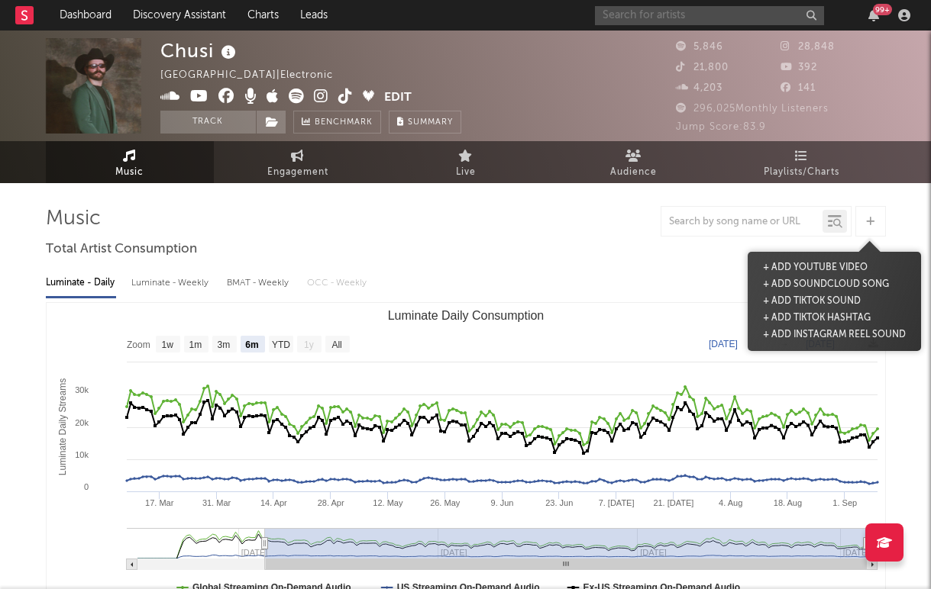
click at [642, 18] on input "text" at bounding box center [709, 15] width 229 height 19
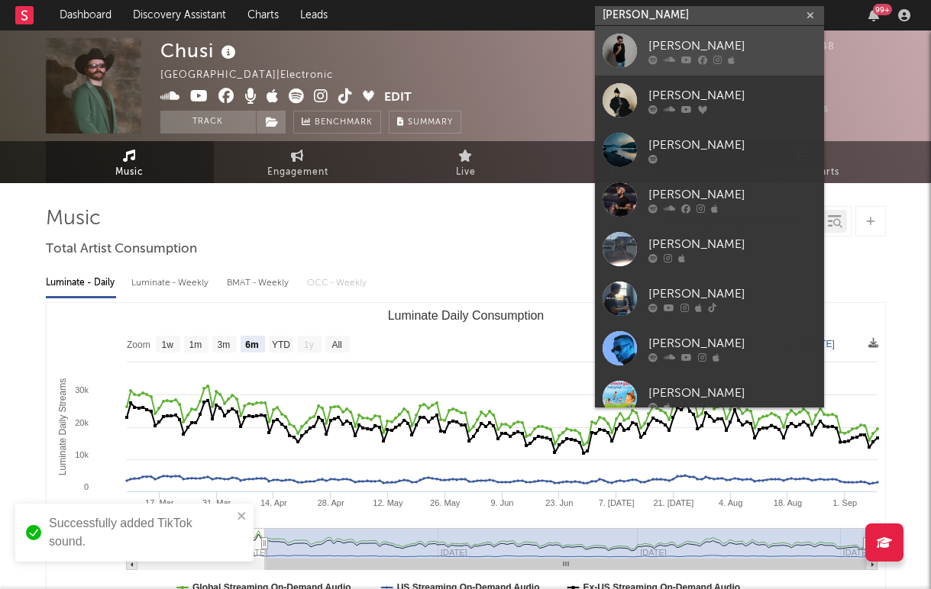
type input "karlo"
click at [650, 50] on div "[PERSON_NAME]" at bounding box center [732, 46] width 168 height 18
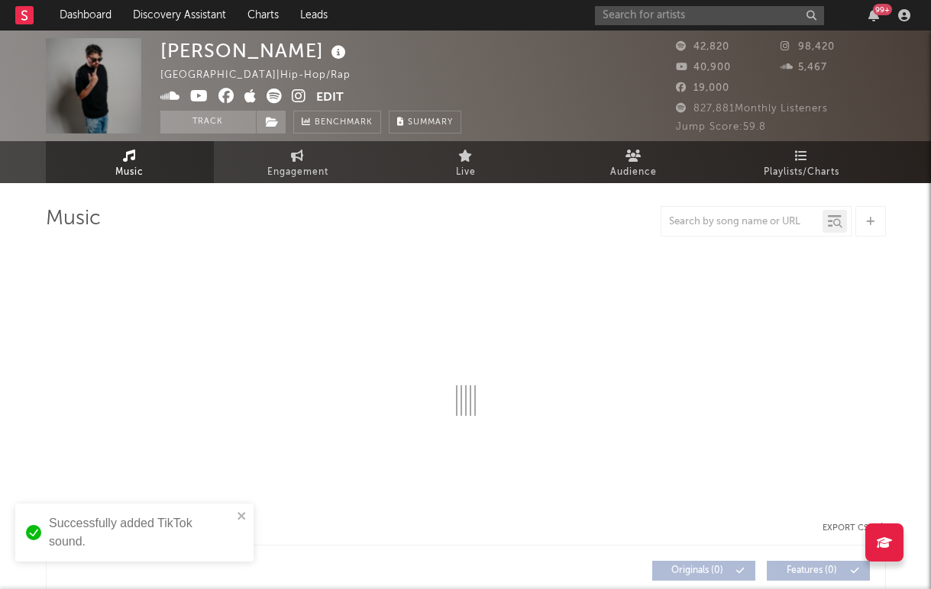
select select "6m"
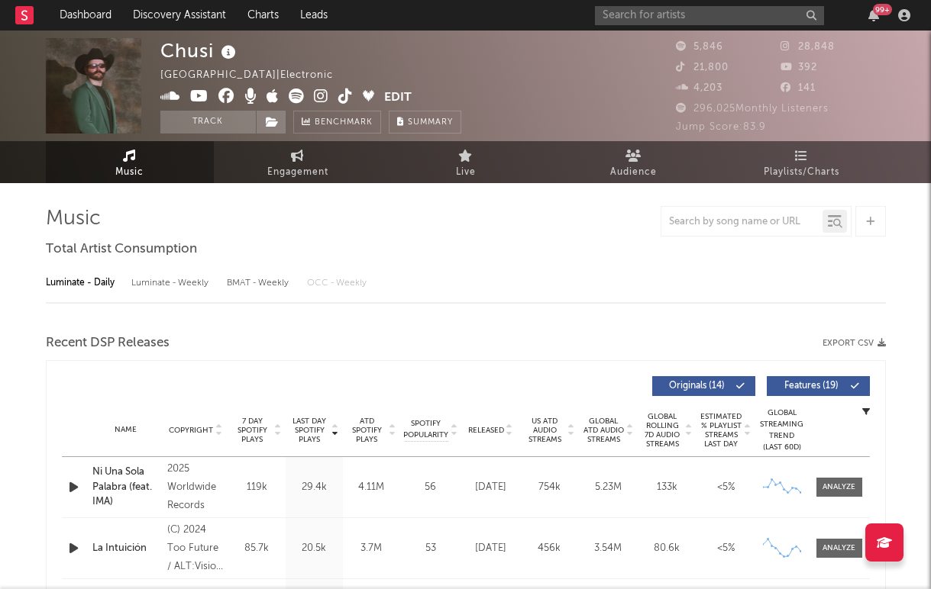
select select "6m"
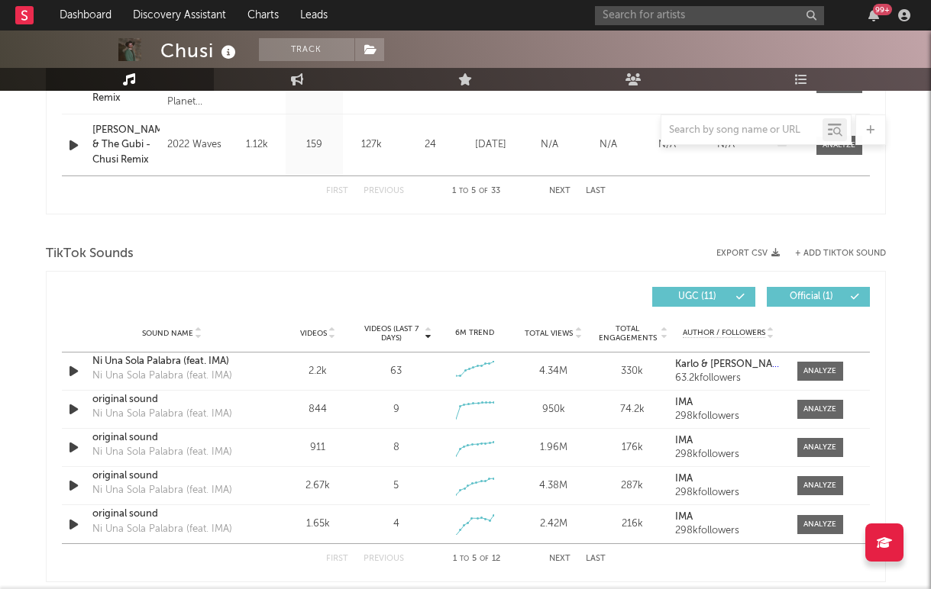
scroll to position [899, 0]
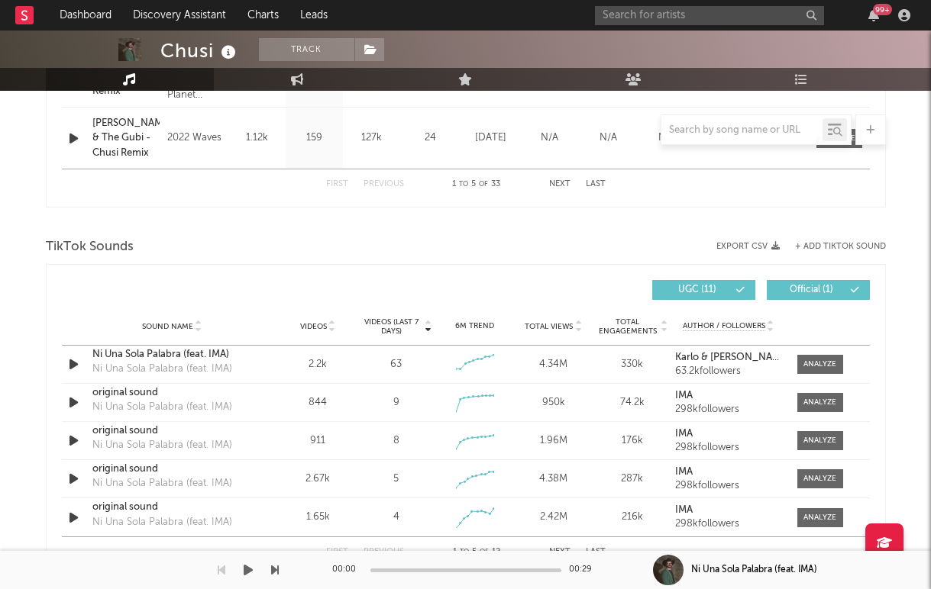
click at [550, 555] on div "00:00 00:29" at bounding box center [465, 570] width 267 height 38
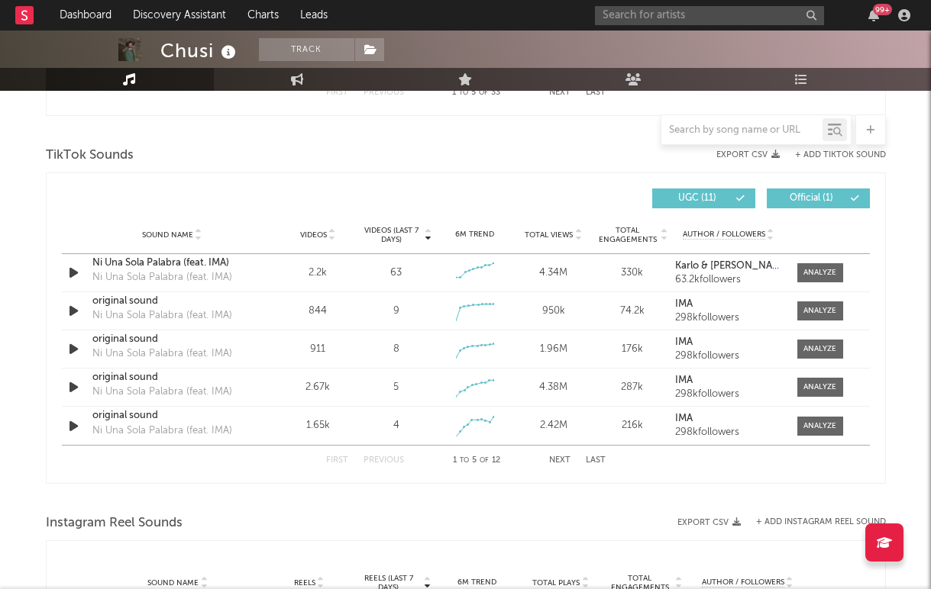
scroll to position [992, 0]
click at [560, 459] on button "Next" at bounding box center [559, 460] width 21 height 8
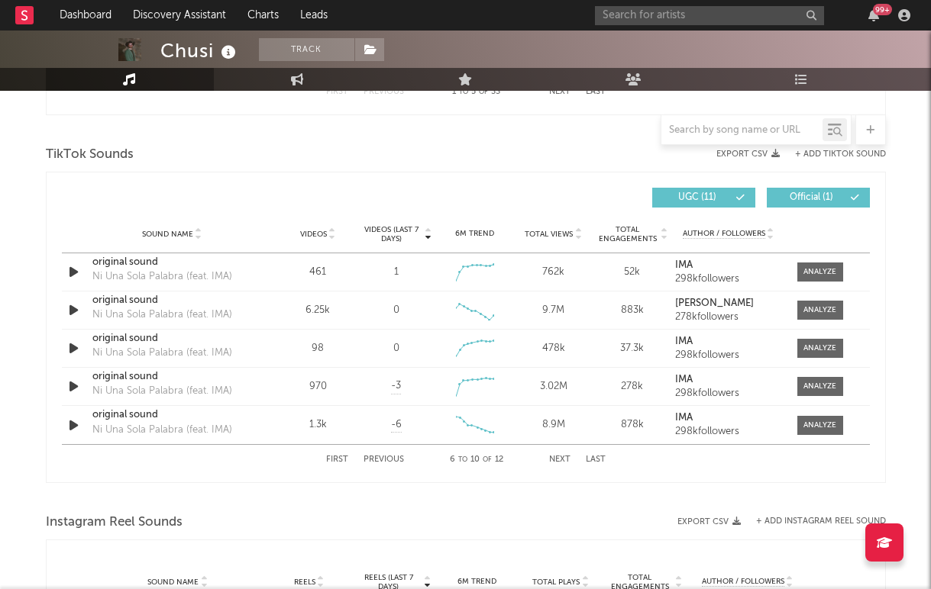
click at [560, 459] on button "Next" at bounding box center [559, 460] width 21 height 8
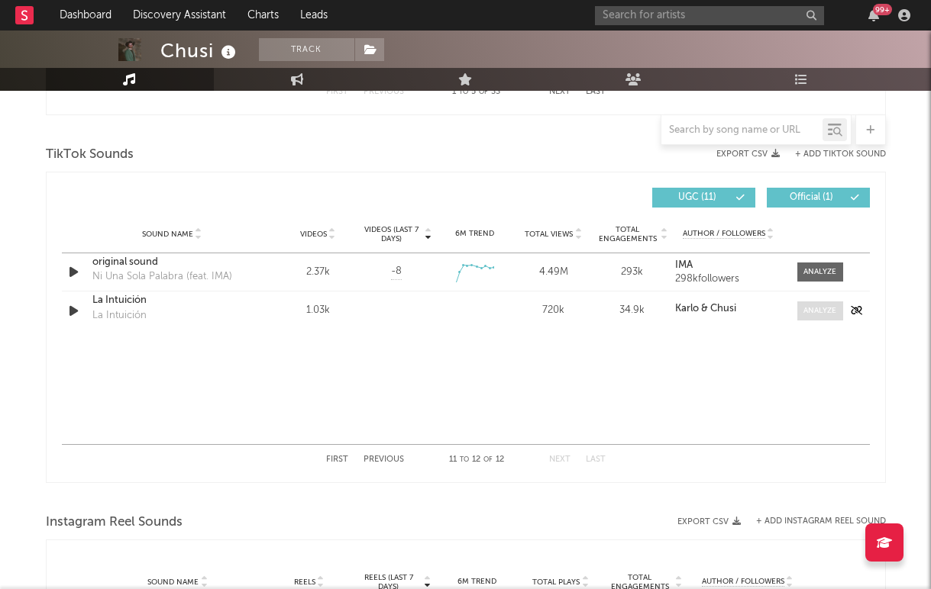
click at [815, 311] on div at bounding box center [819, 310] width 33 height 11
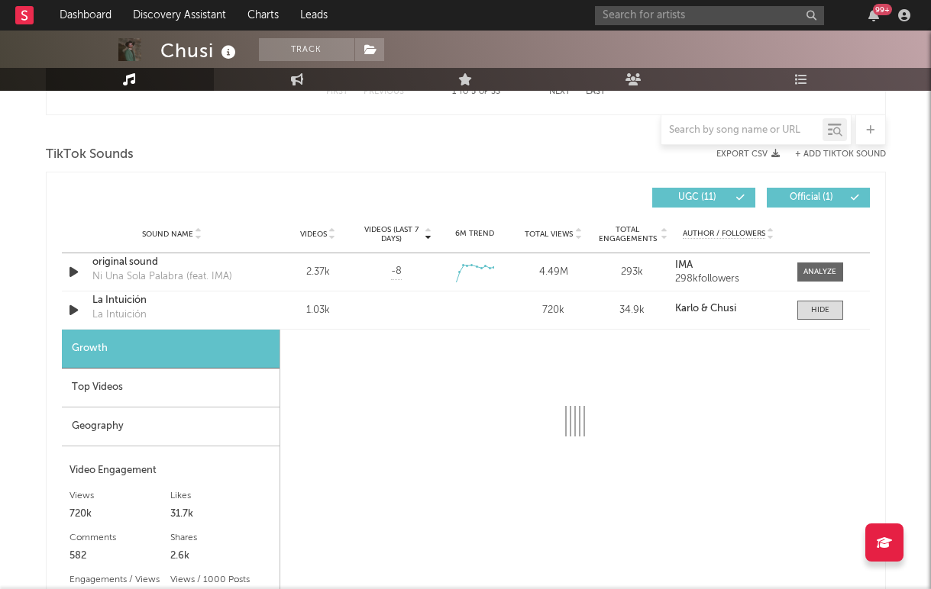
scroll to position [1208, 0]
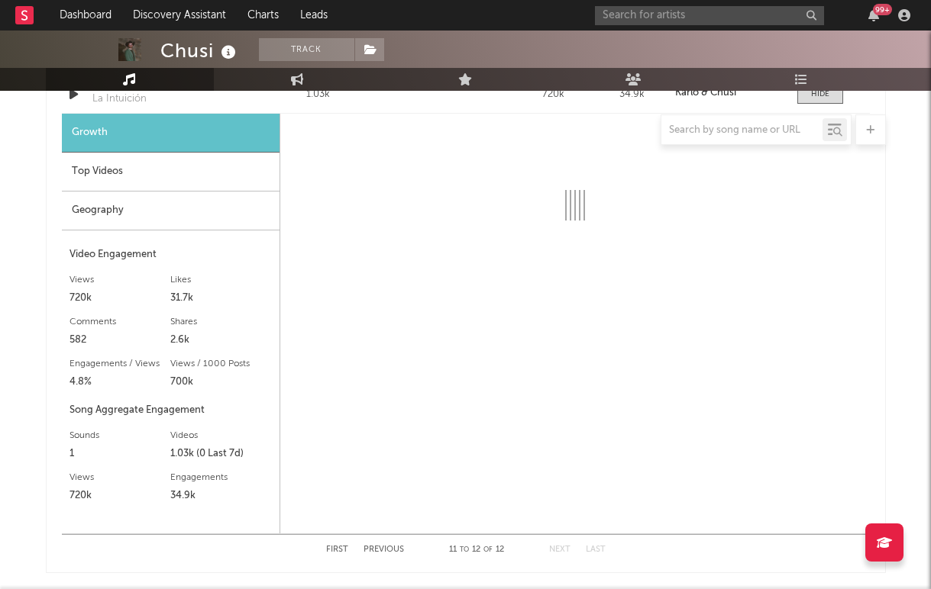
select select "6m"
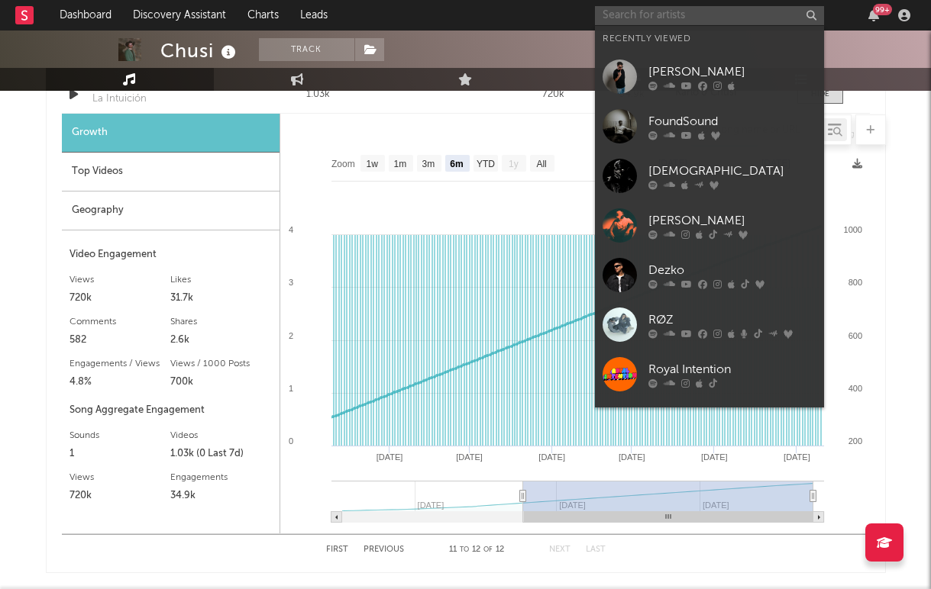
click at [633, 14] on input "text" at bounding box center [709, 15] width 229 height 19
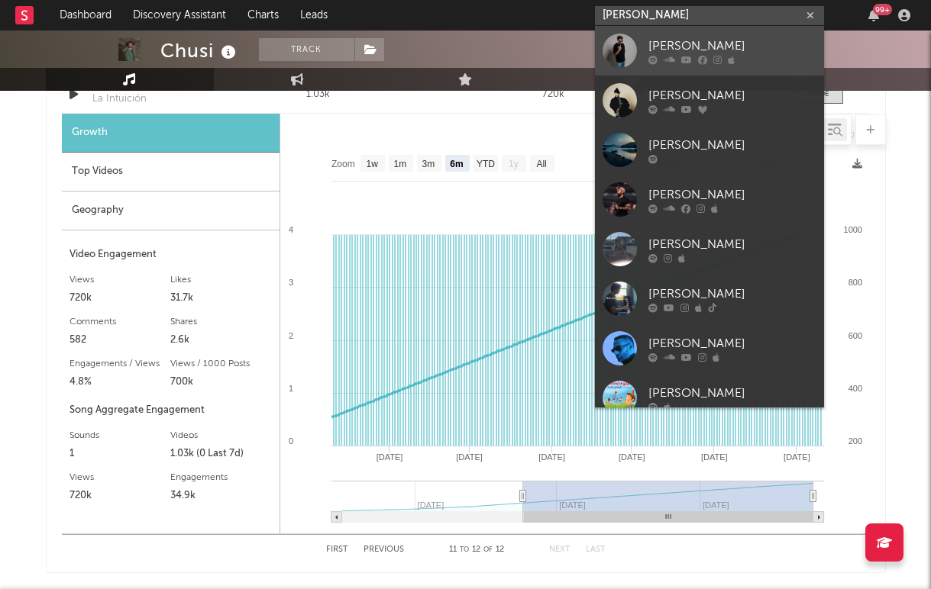
type input "karlo"
click at [624, 46] on div at bounding box center [619, 51] width 34 height 34
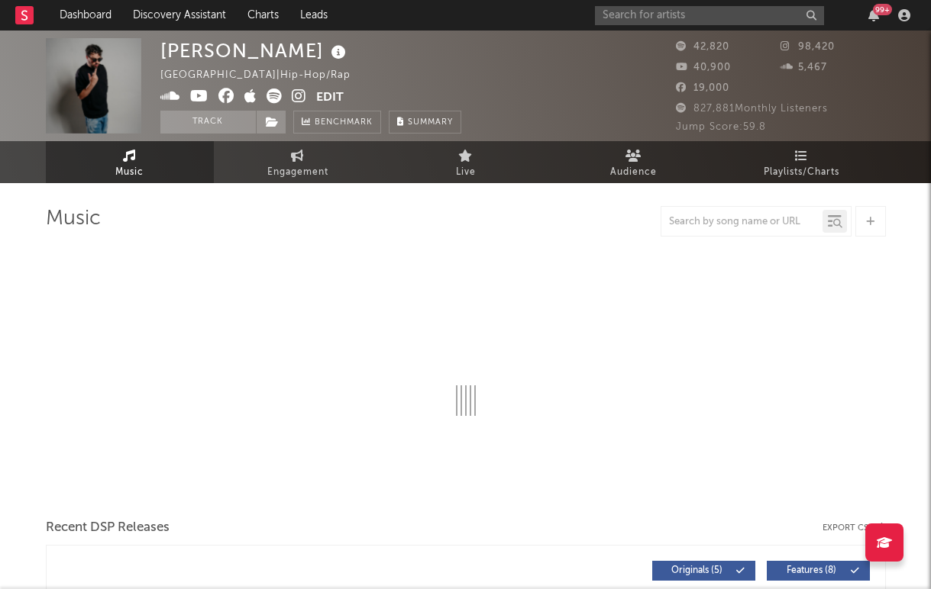
select select "6m"
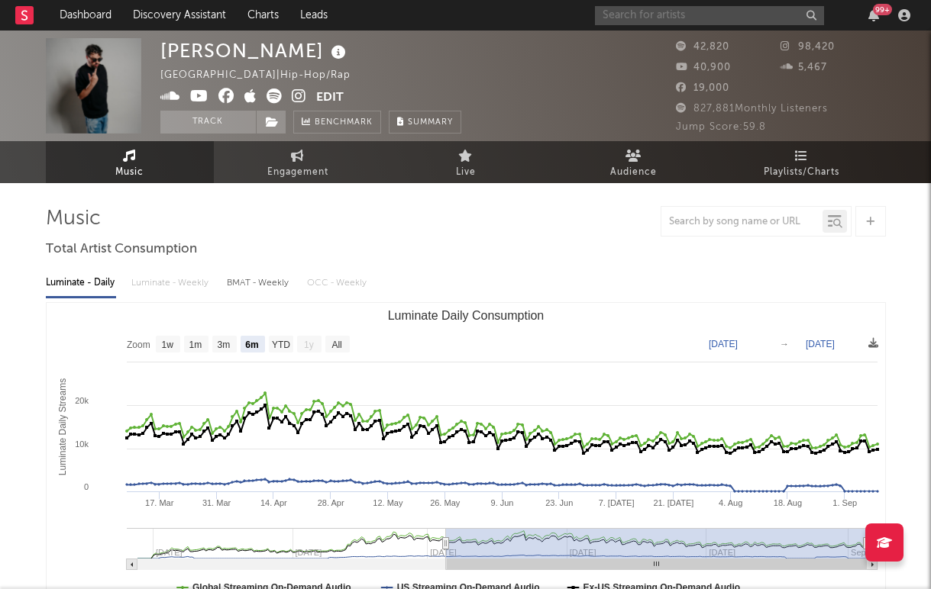
click at [631, 17] on input "text" at bounding box center [709, 15] width 229 height 19
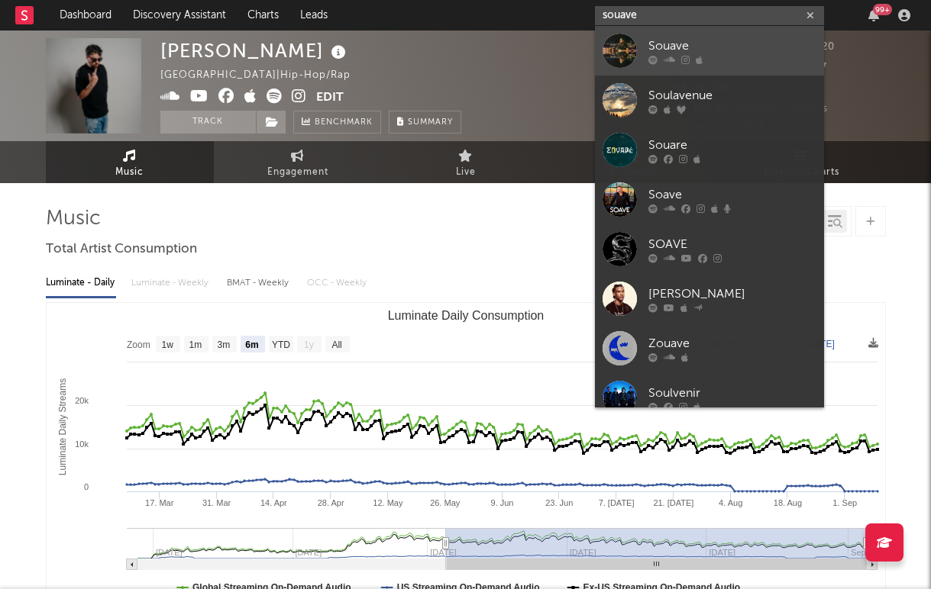
type input "souave"
click at [625, 60] on div at bounding box center [619, 51] width 34 height 34
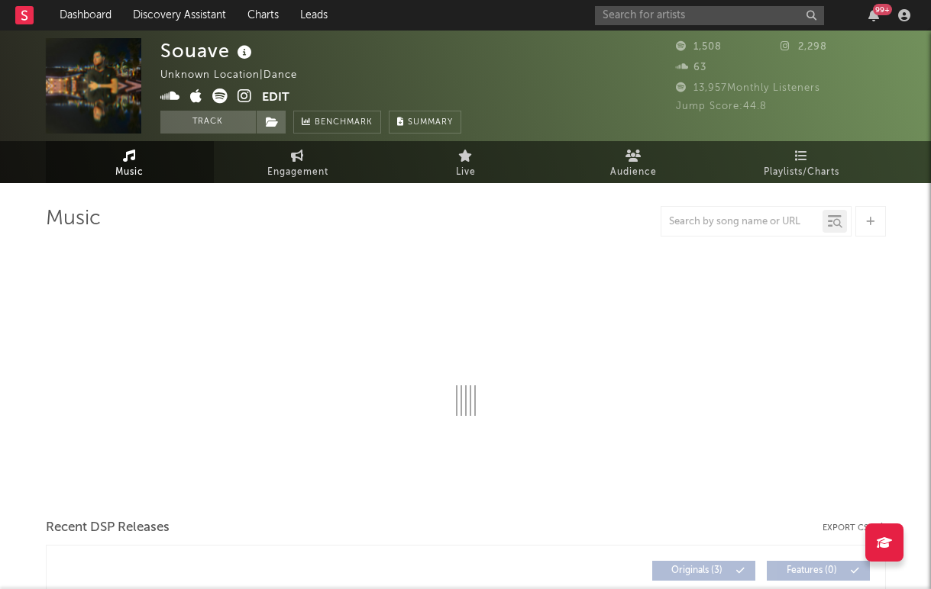
select select "1w"
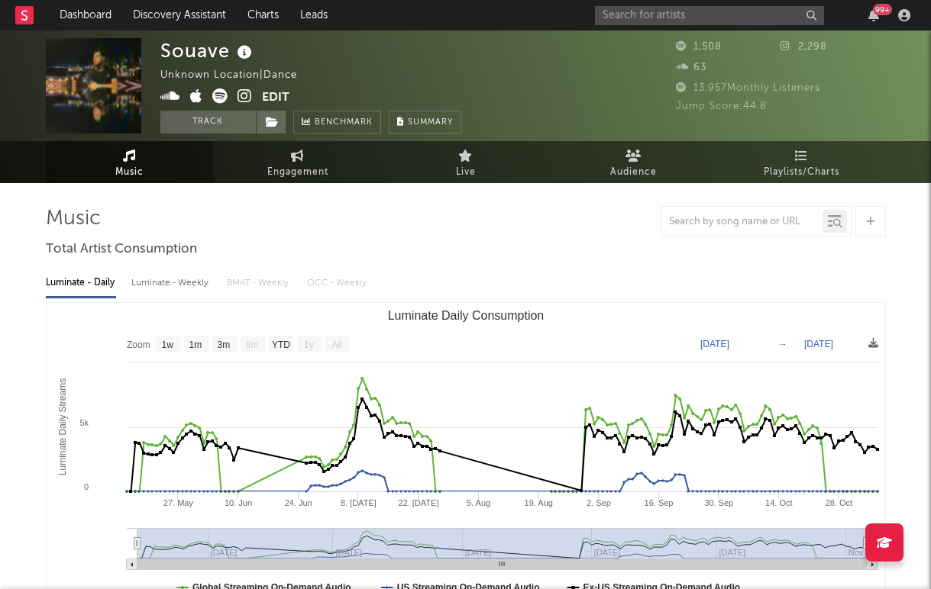
click at [870, 215] on div at bounding box center [870, 221] width 31 height 31
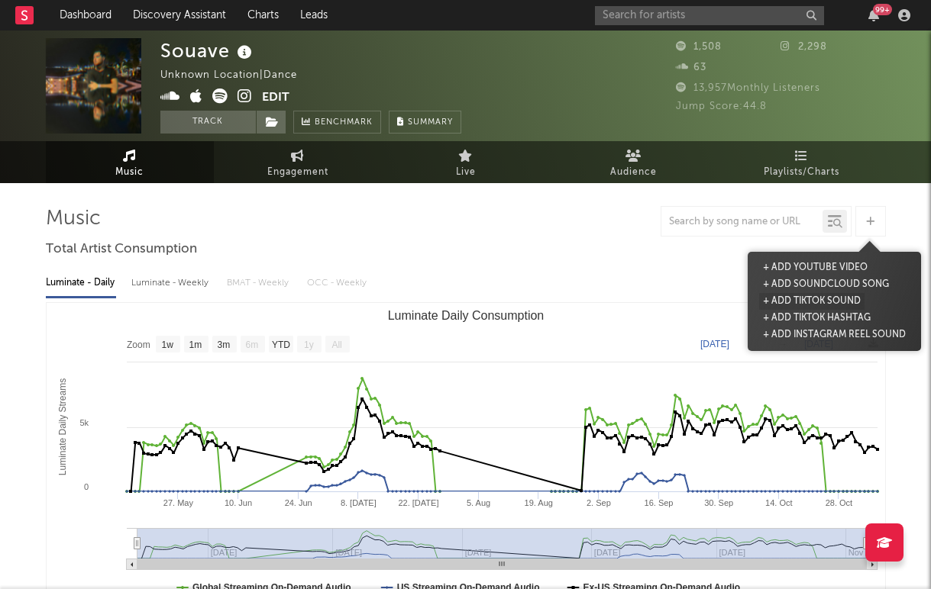
click at [805, 300] on button "+ Add TikTok Sound" at bounding box center [811, 301] width 105 height 17
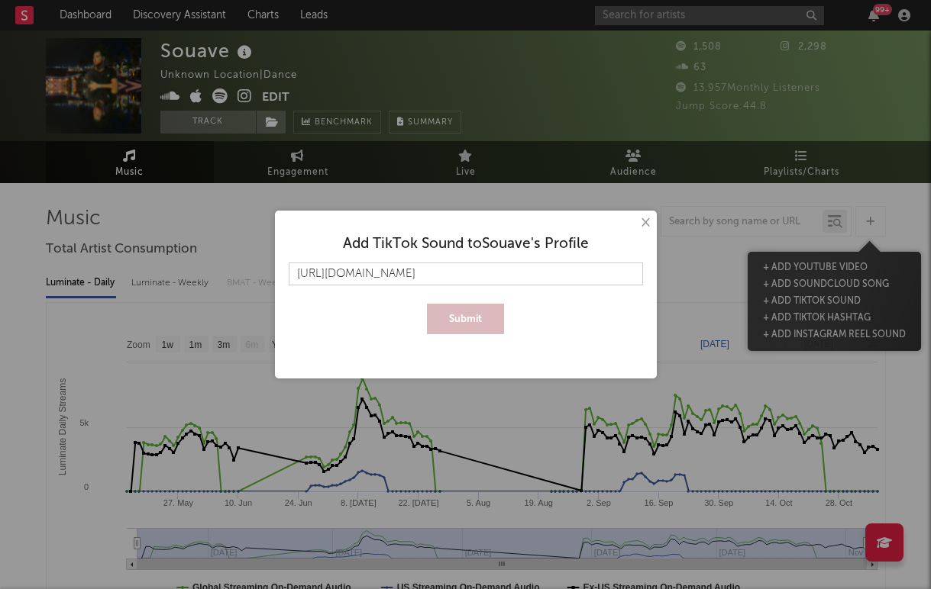
type input "https://www.tiktok.com/music/La-Casa-7403423704300931089?_d=secCgYIASAHKAESPgo8…"
click at [427, 304] on button "Submit" at bounding box center [465, 319] width 77 height 31
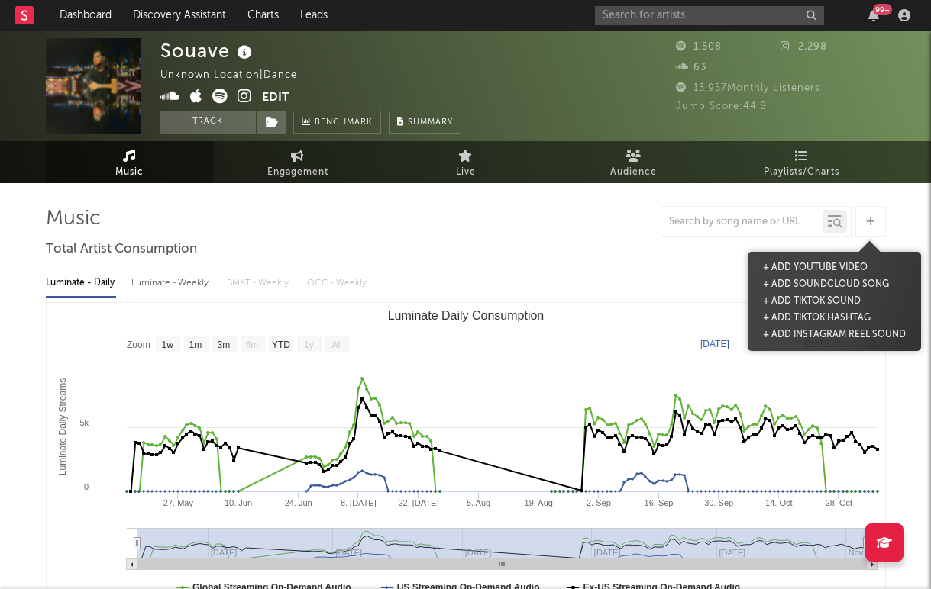
click at [219, 95] on icon at bounding box center [219, 96] width 15 height 15
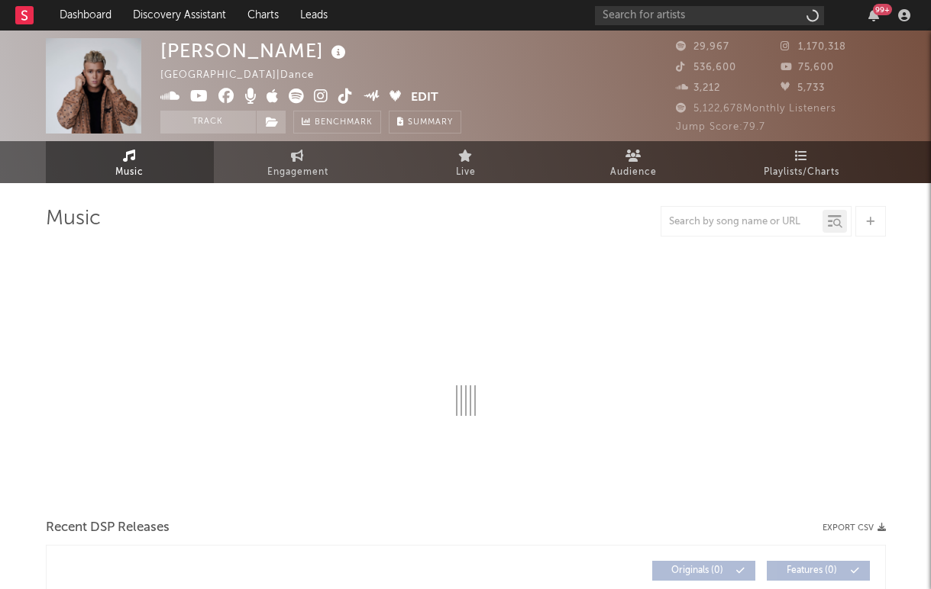
click at [297, 96] on icon at bounding box center [296, 96] width 15 height 15
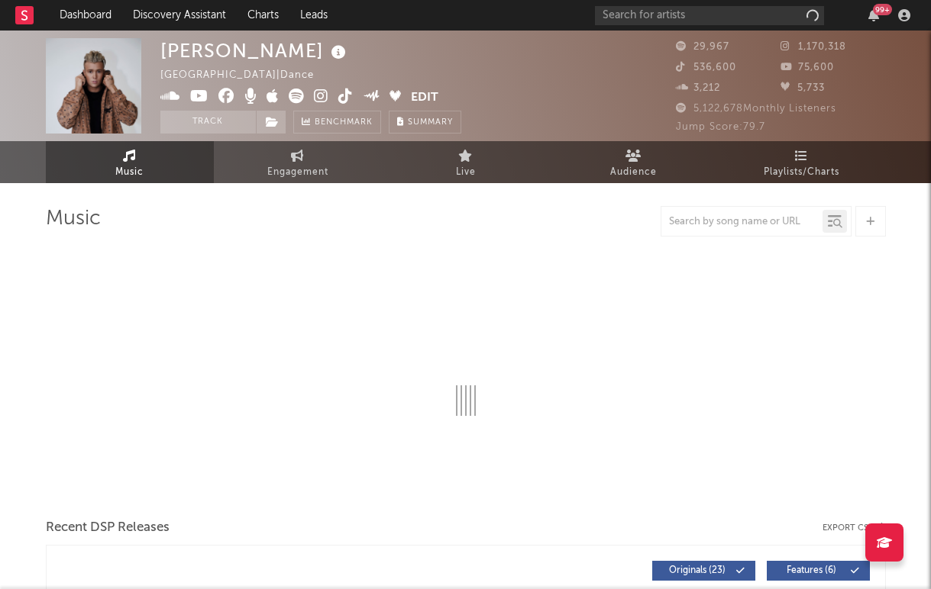
select select "6m"
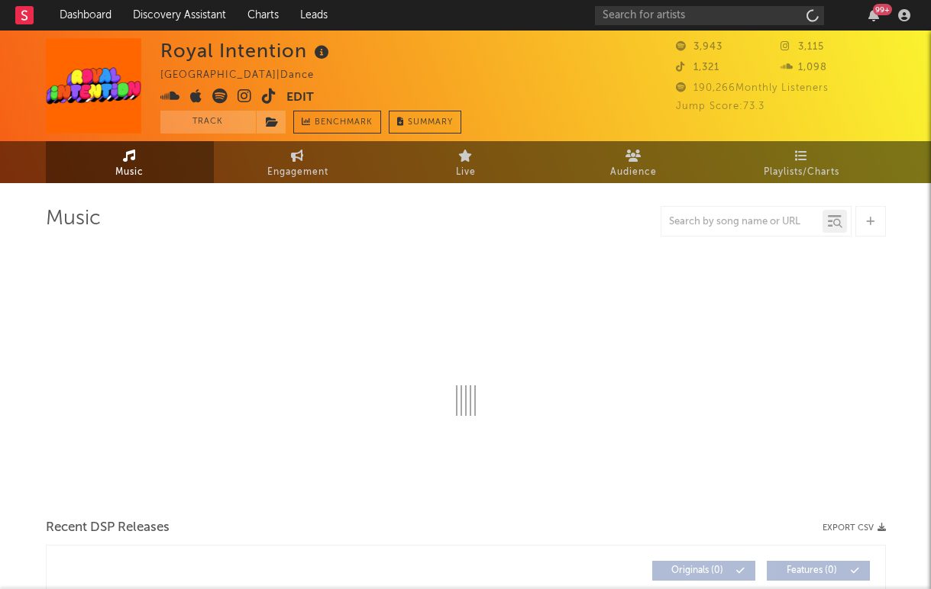
select select "6m"
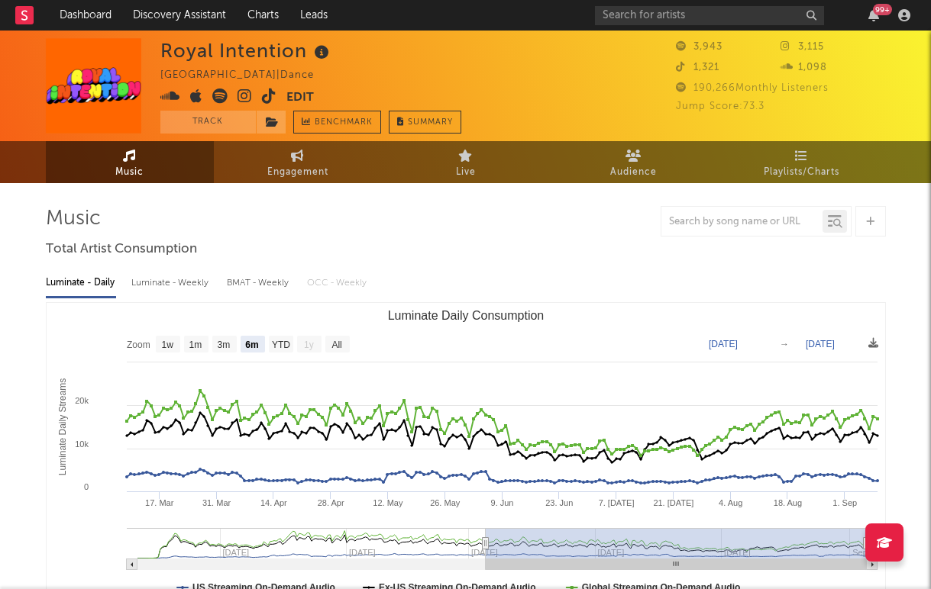
click at [222, 95] on icon at bounding box center [219, 96] width 15 height 15
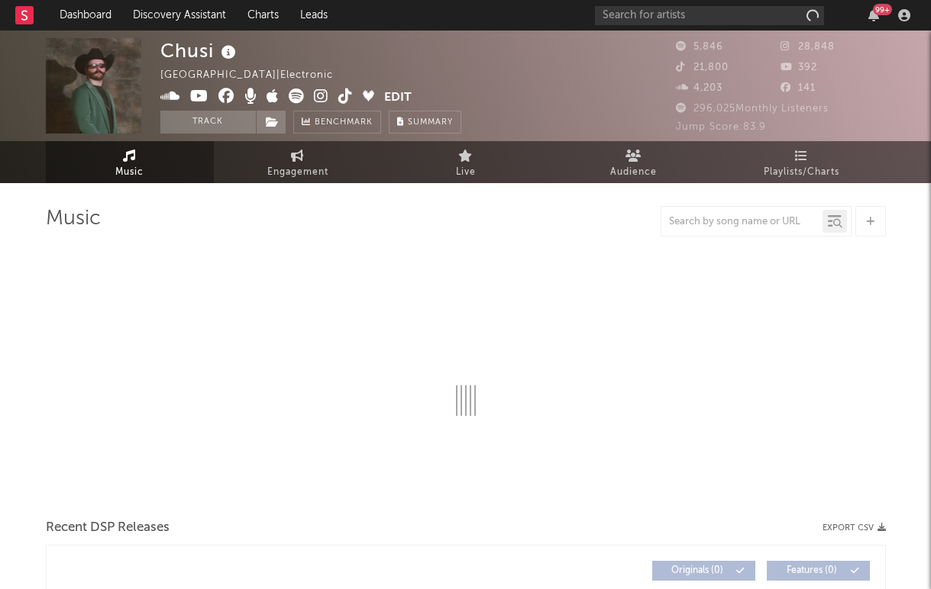
select select "6m"
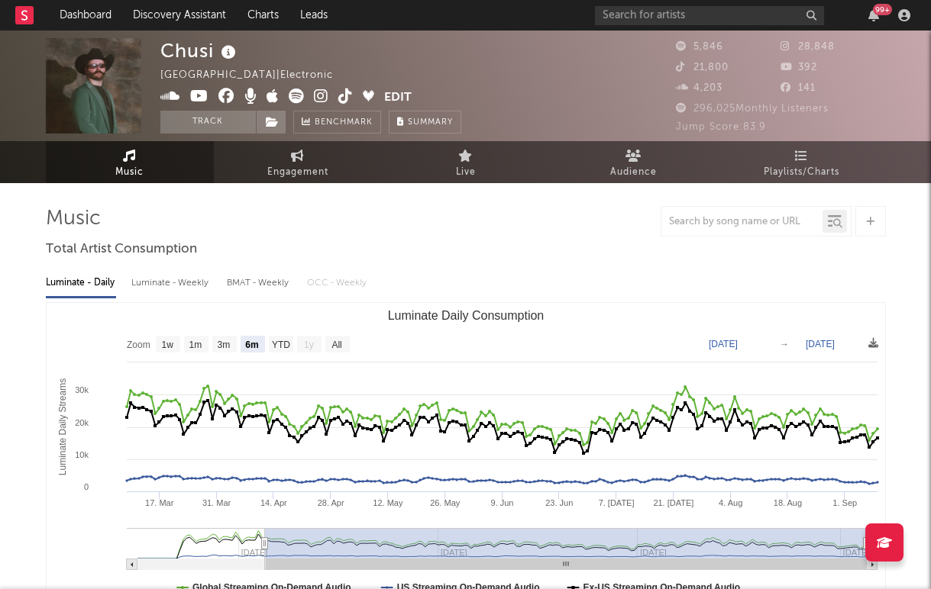
click at [285, 89] on span at bounding box center [272, 98] width 224 height 19
click at [294, 95] on icon at bounding box center [296, 96] width 15 height 15
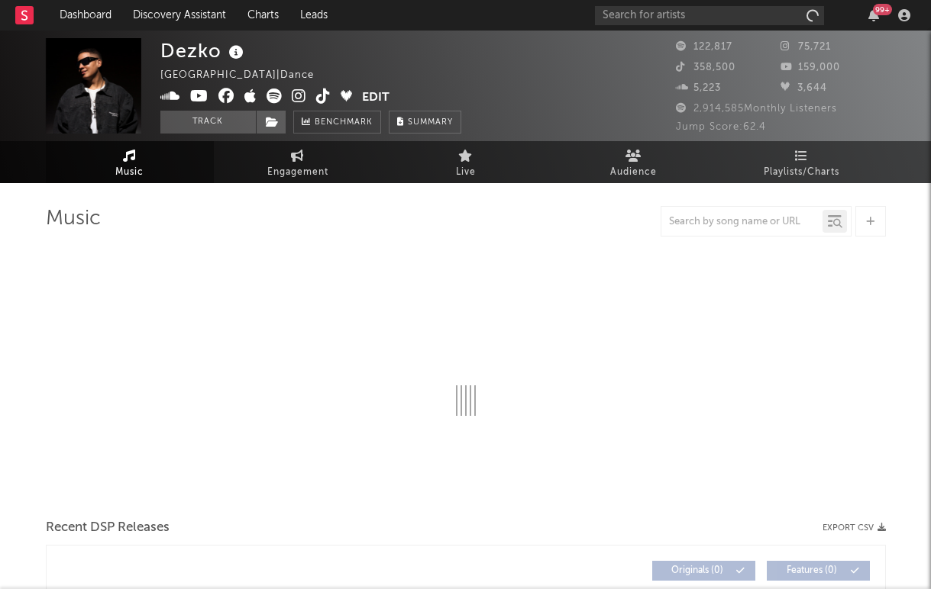
select select "6m"
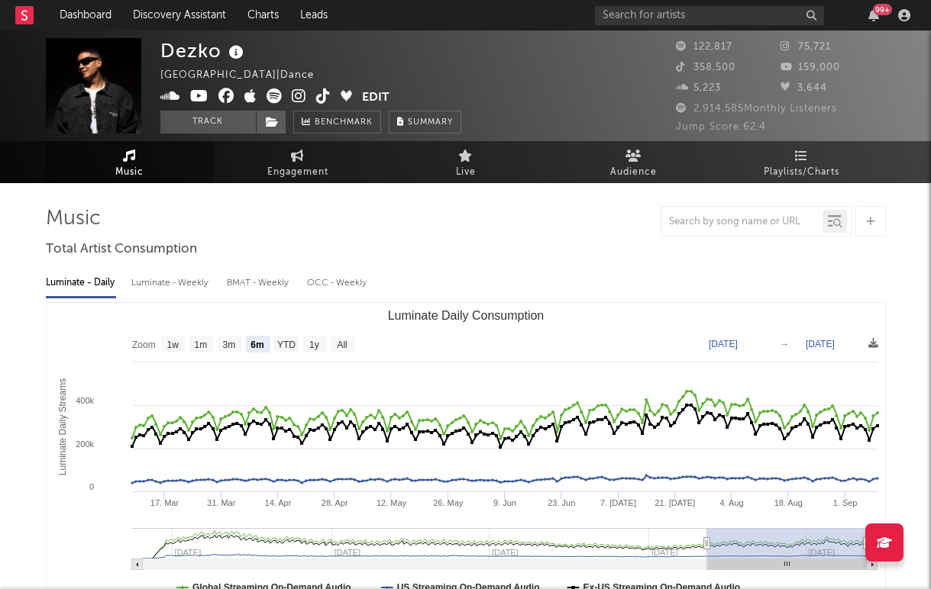
click at [277, 101] on icon at bounding box center [273, 96] width 15 height 15
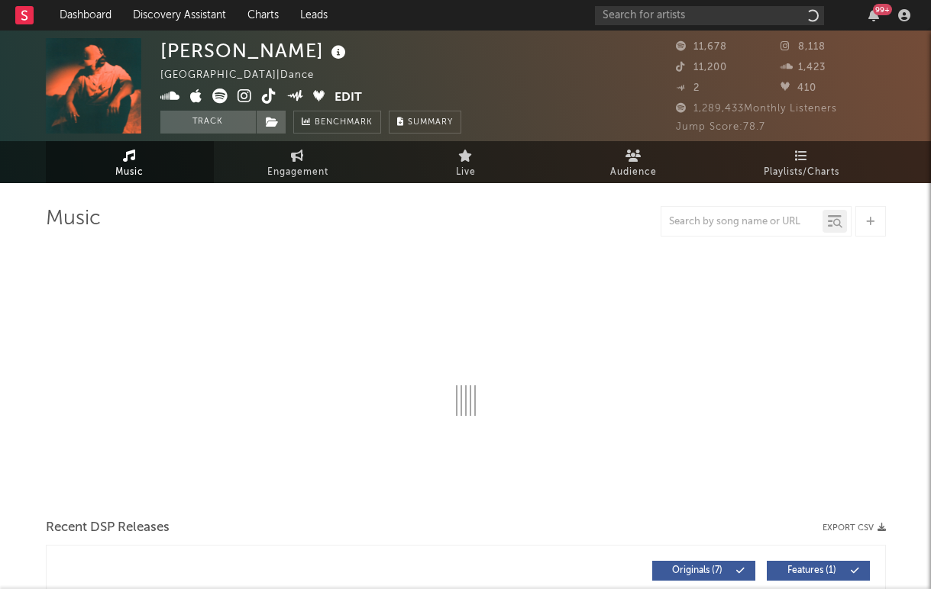
select select "6m"
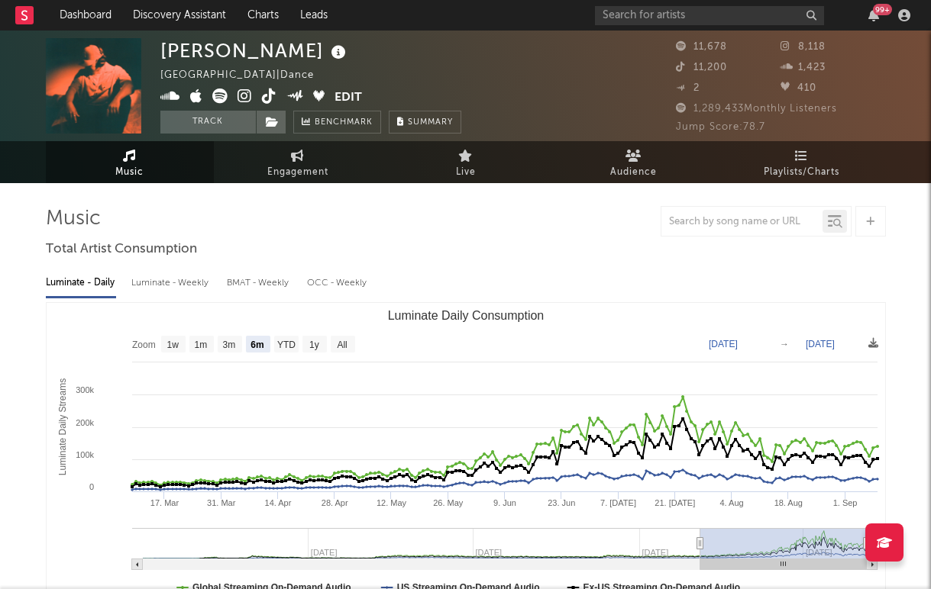
click at [219, 101] on icon at bounding box center [219, 96] width 15 height 15
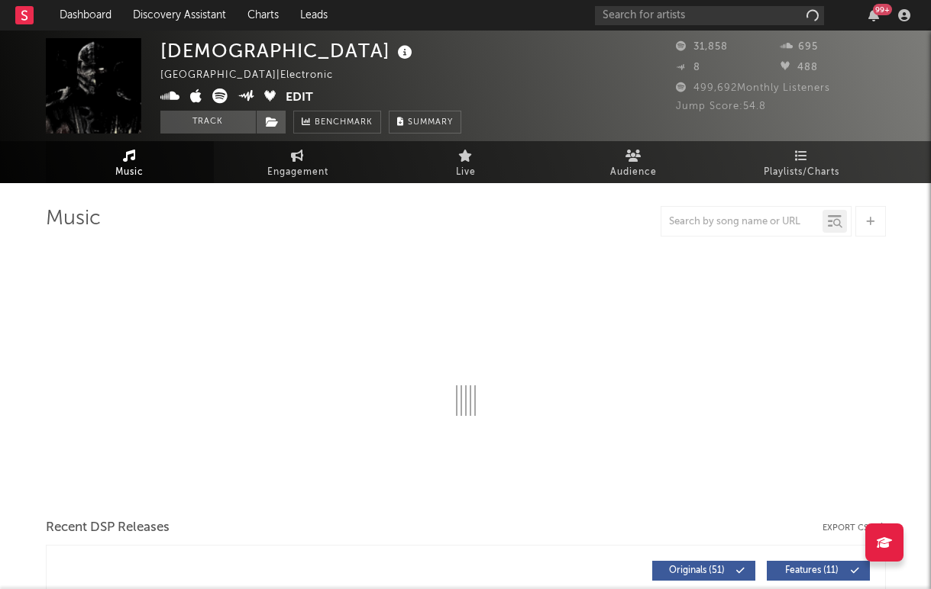
click at [220, 95] on icon at bounding box center [219, 96] width 15 height 15
select select "6m"
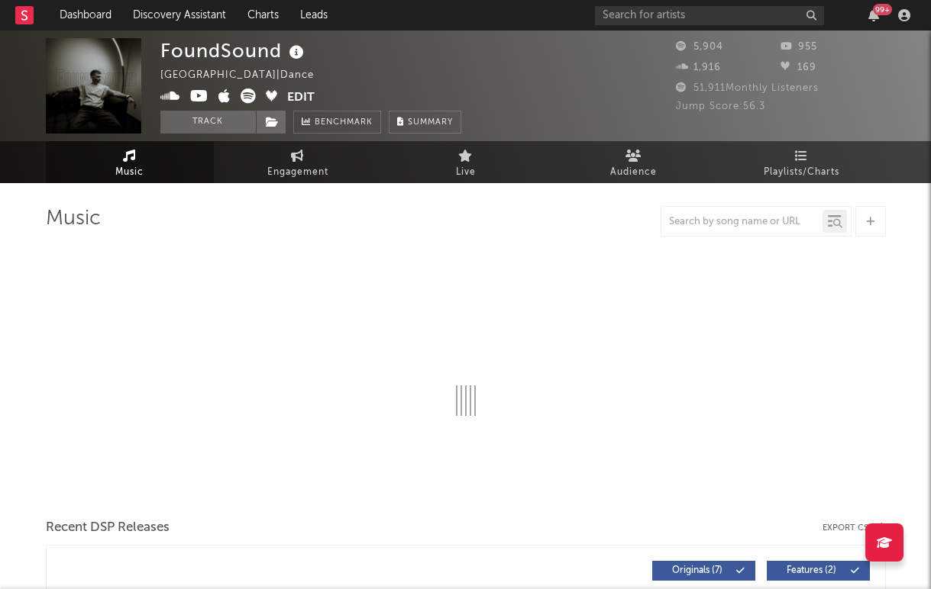
click at [242, 102] on icon at bounding box center [247, 96] width 15 height 15
select select "6m"
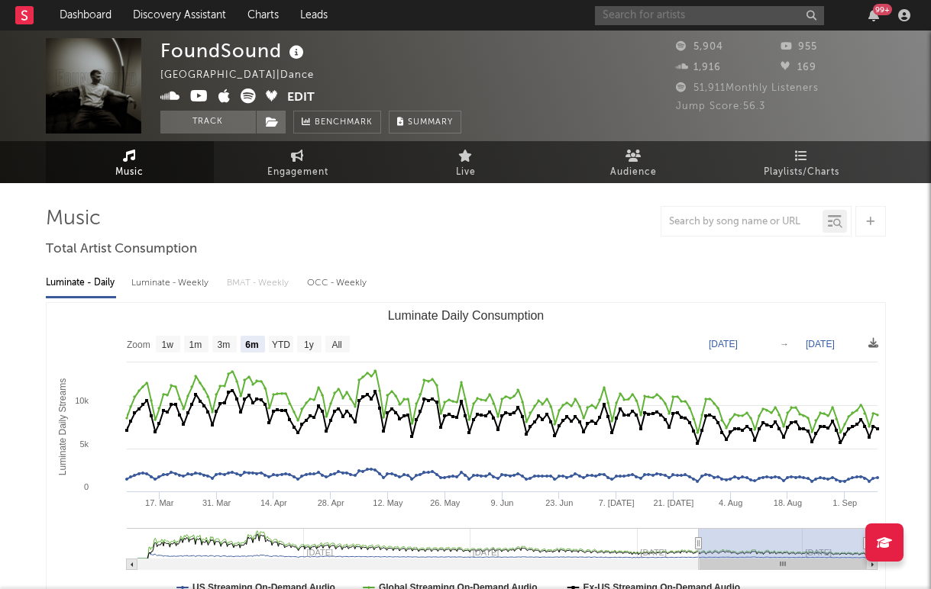
click at [638, 16] on input "text" at bounding box center [709, 15] width 229 height 19
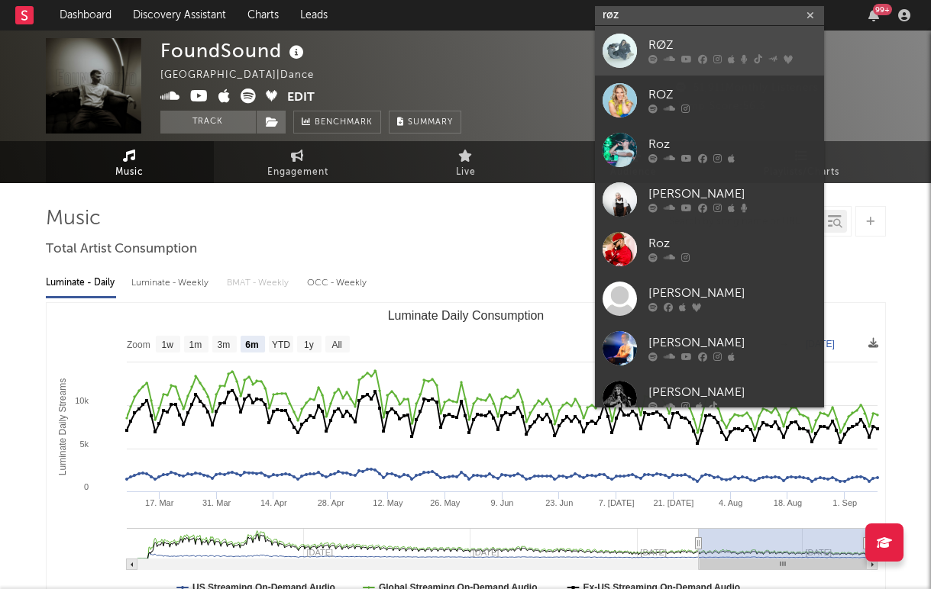
type input "røz"
click at [639, 47] on link "RØZ" at bounding box center [709, 51] width 229 height 50
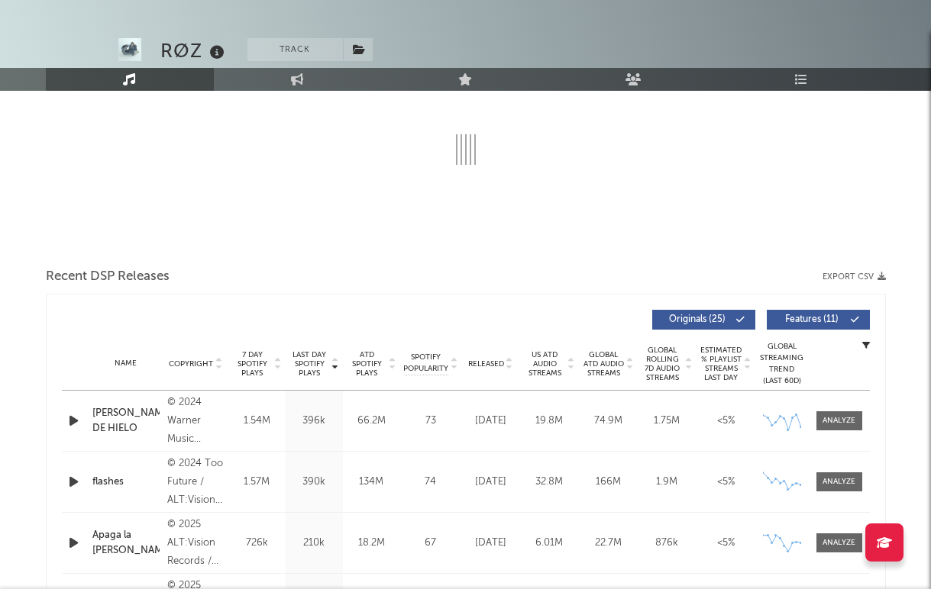
select select "6m"
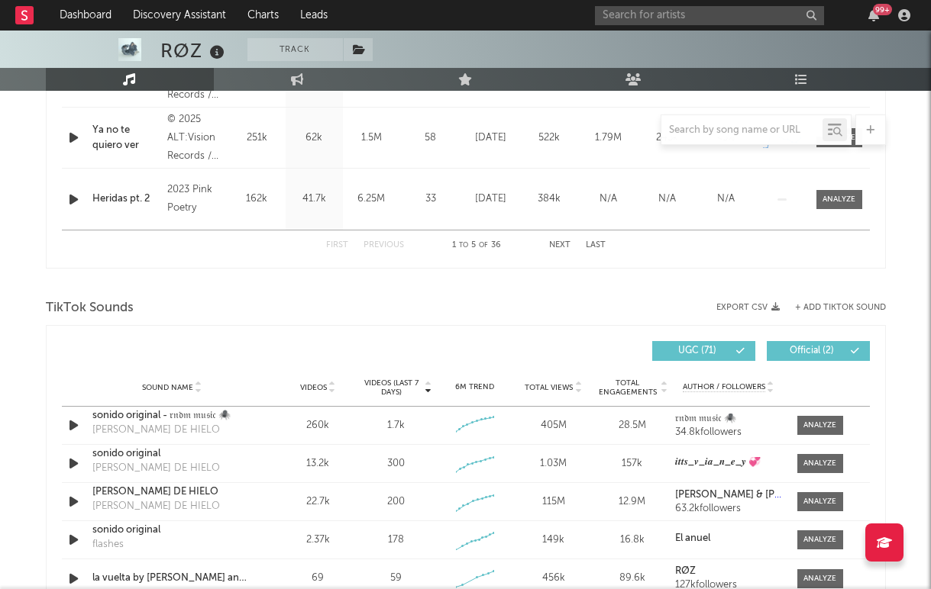
scroll to position [841, 0]
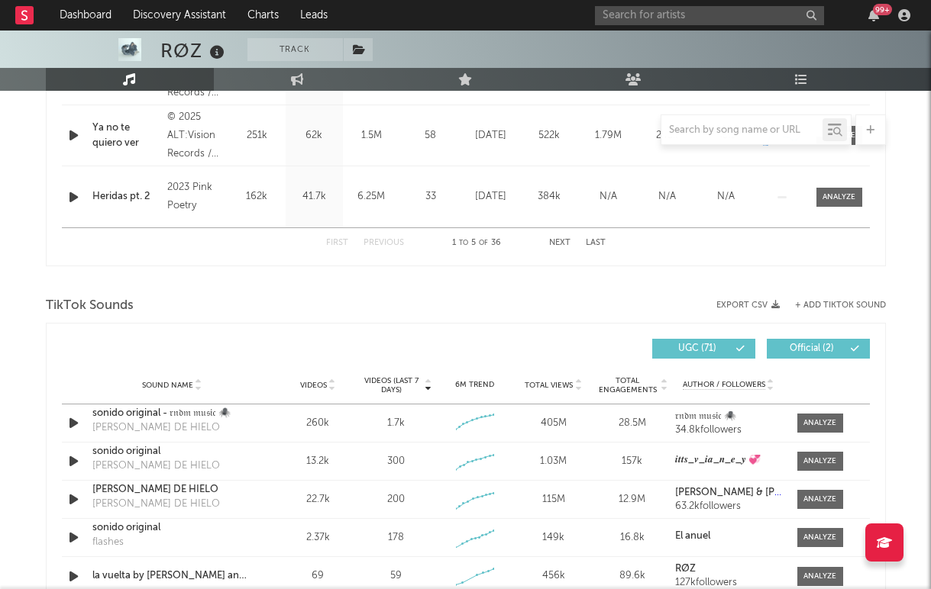
click at [561, 240] on button "Next" at bounding box center [559, 243] width 21 height 8
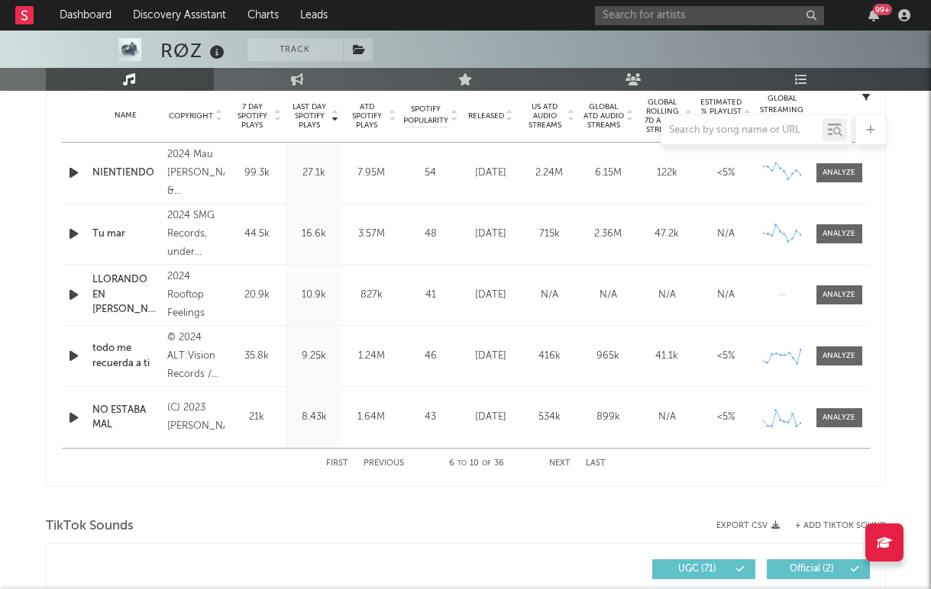
scroll to position [617, 0]
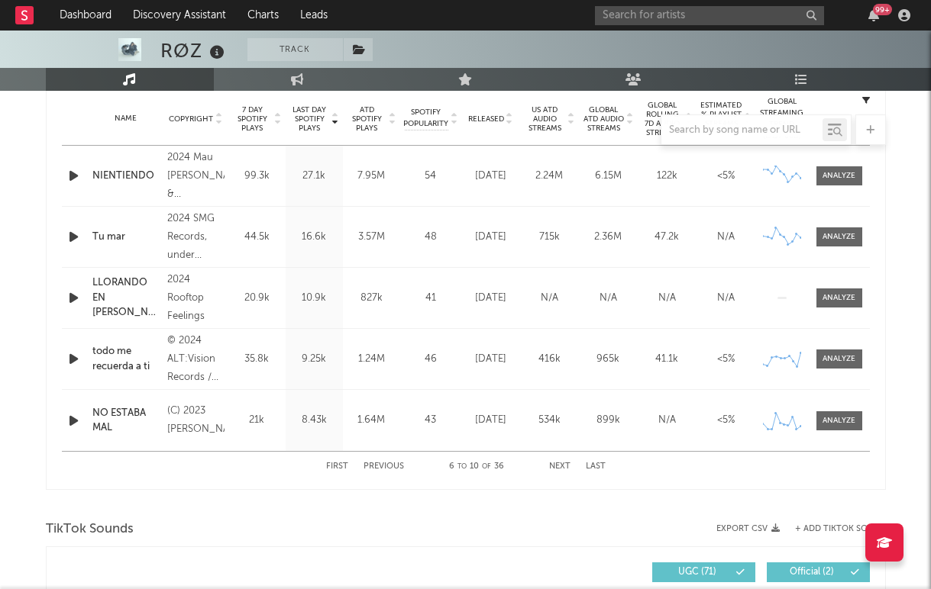
click at [560, 467] on button "Next" at bounding box center [559, 467] width 21 height 8
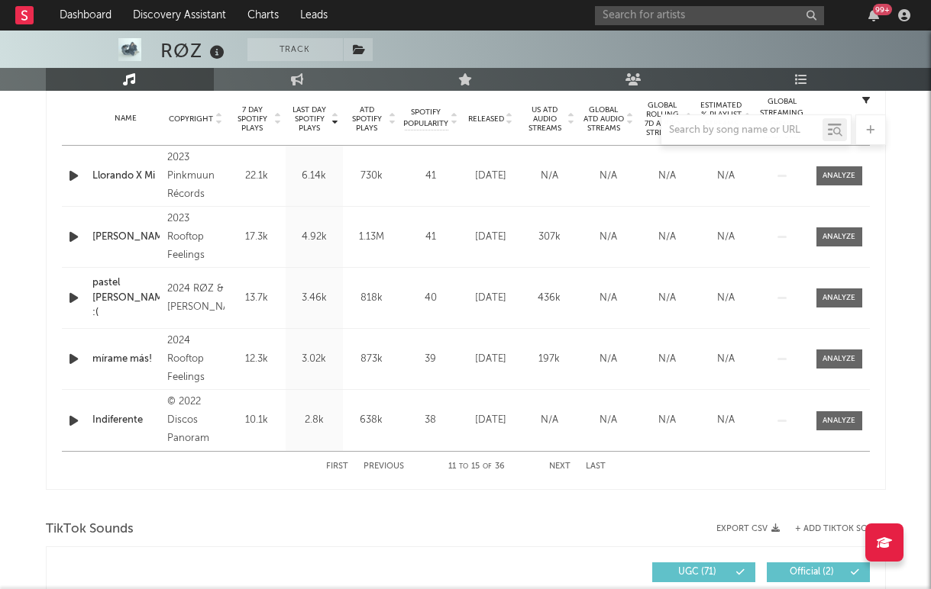
click at [560, 467] on button "Next" at bounding box center [559, 467] width 21 height 8
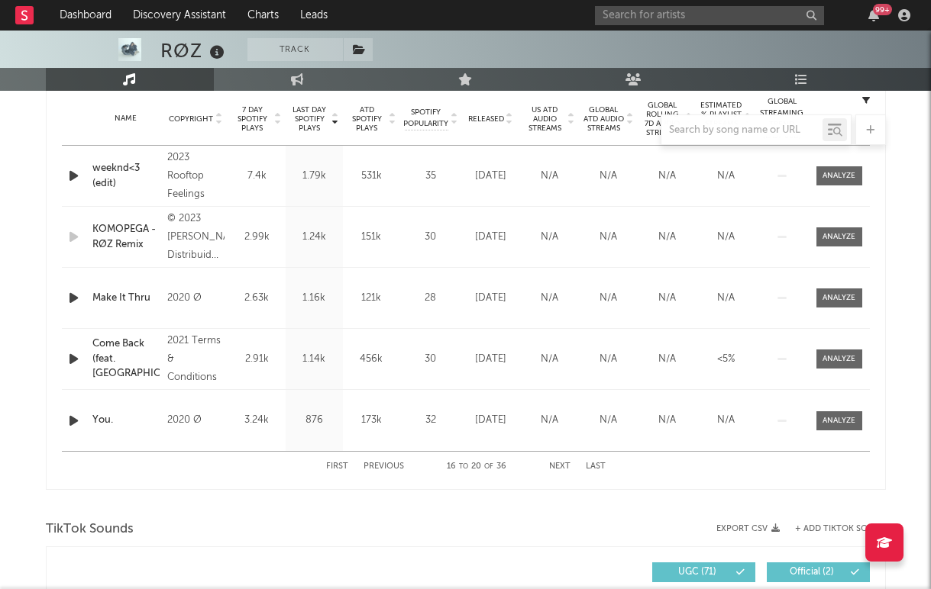
click at [560, 467] on button "Next" at bounding box center [559, 467] width 21 height 8
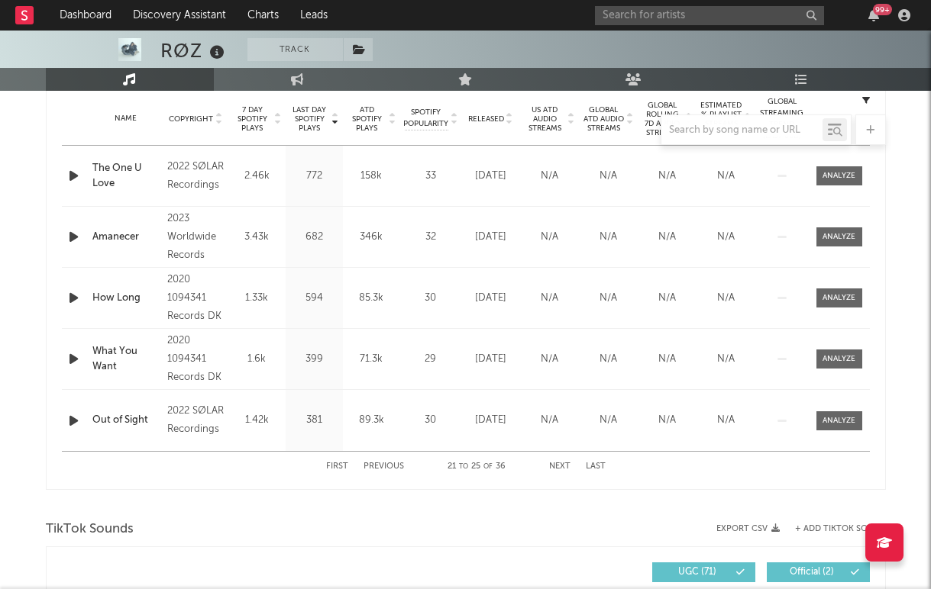
click at [347, 465] on div "First Previous 21 to 25 of 36 Next Last" at bounding box center [465, 467] width 279 height 30
click at [333, 463] on button "First" at bounding box center [337, 467] width 22 height 8
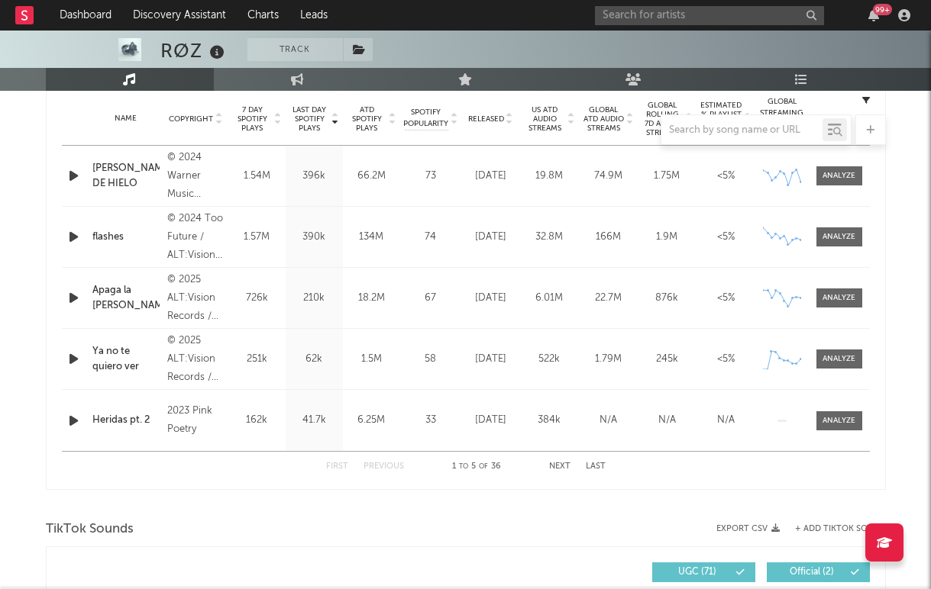
click at [557, 459] on div "First Previous 1 to 5 of 36 Next Last" at bounding box center [465, 467] width 279 height 30
click at [557, 463] on button "Next" at bounding box center [559, 467] width 21 height 8
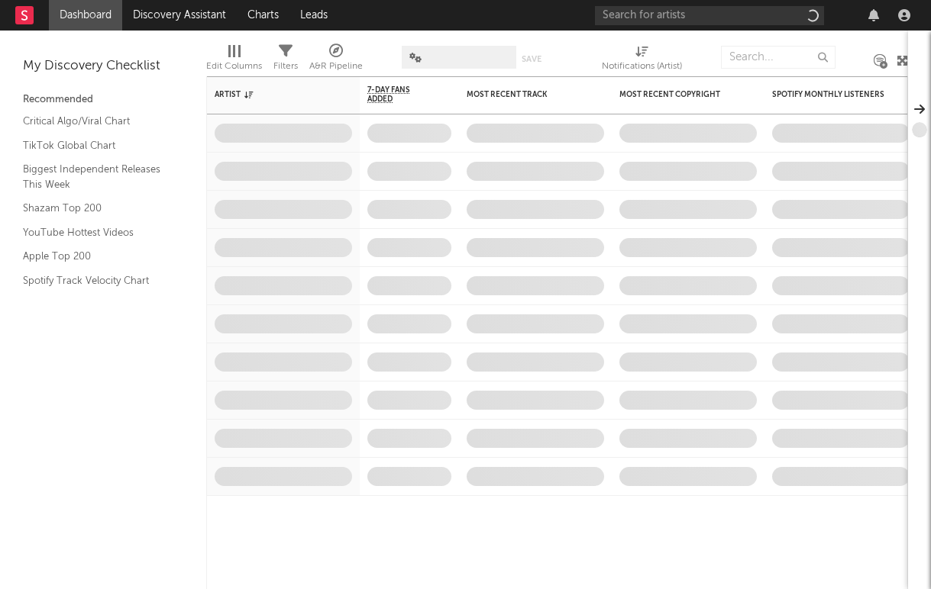
click at [737, 27] on div at bounding box center [755, 15] width 321 height 31
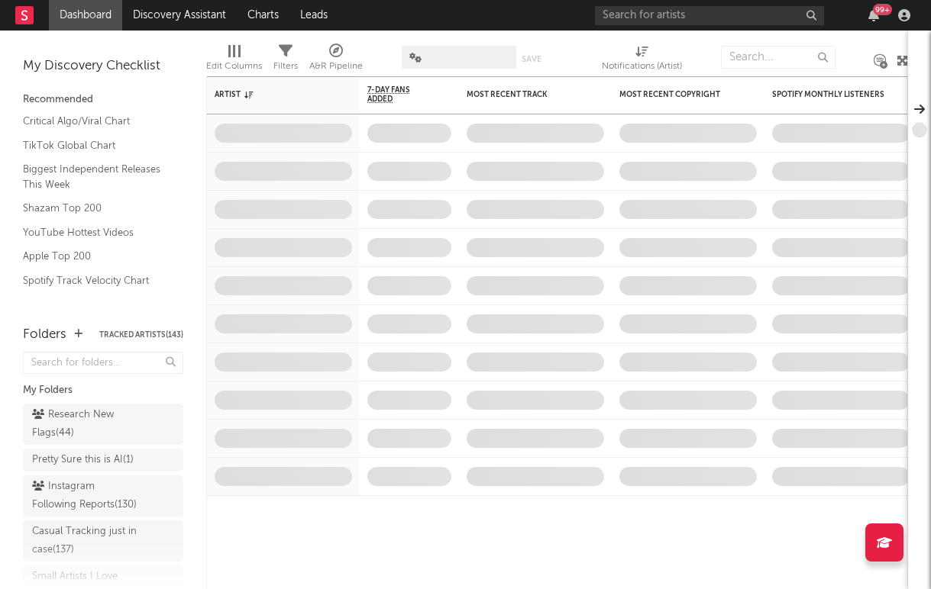
click at [726, 26] on div "99 +" at bounding box center [755, 15] width 321 height 31
click at [707, 15] on input "text" at bounding box center [709, 15] width 229 height 19
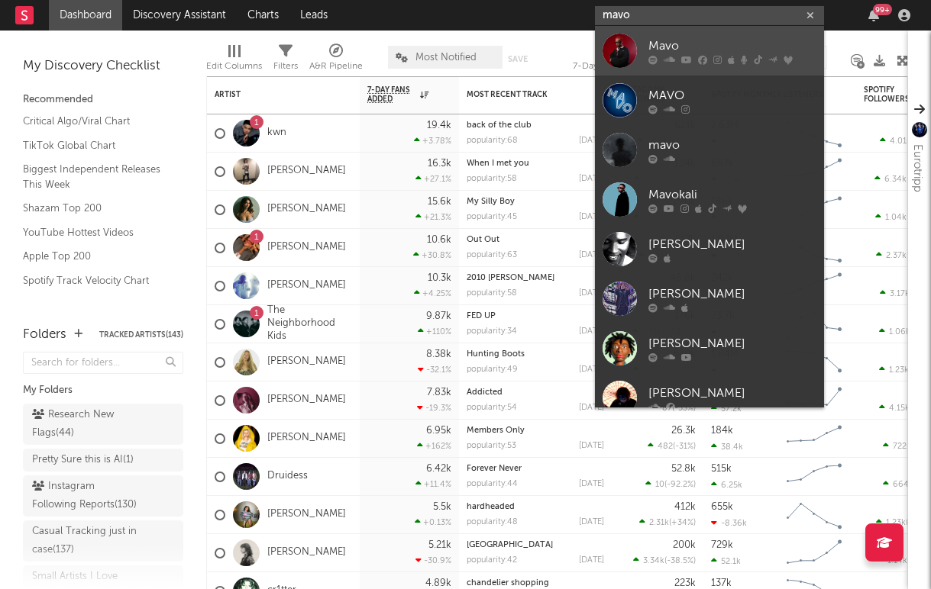
type input "mavo"
click at [632, 55] on div at bounding box center [619, 51] width 34 height 34
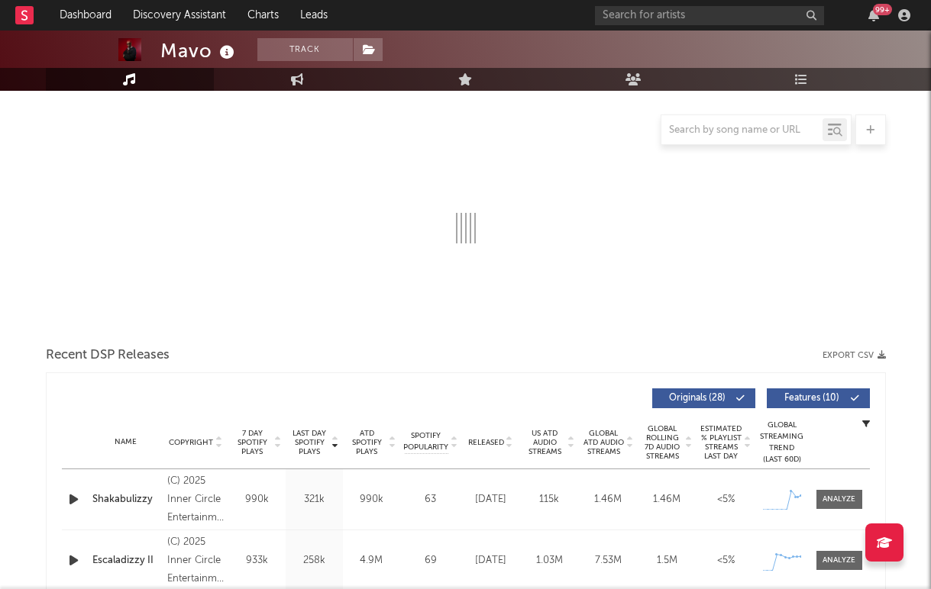
scroll to position [537, 0]
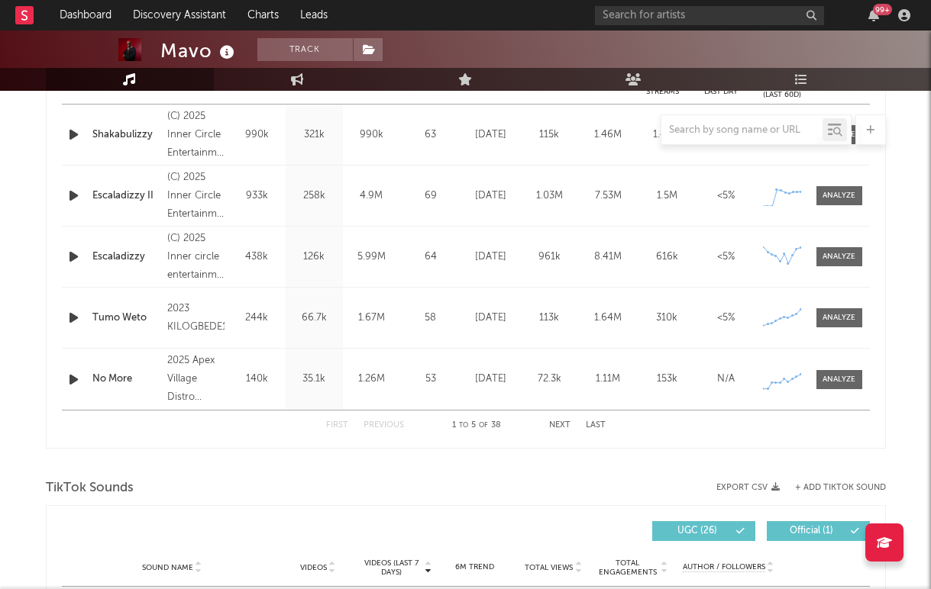
select select "1w"
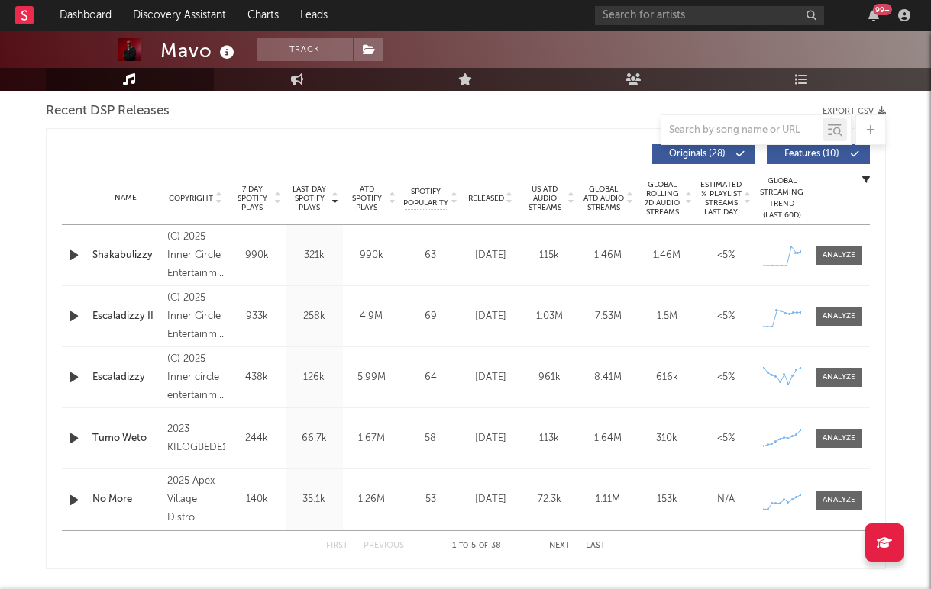
click at [255, 214] on div "Name Copyright Label Album Names Composer Names 7 Day Spotify Plays Last Day Sp…" at bounding box center [466, 198] width 808 height 53
click at [255, 195] on span "7 Day Spotify Plays" at bounding box center [252, 198] width 40 height 27
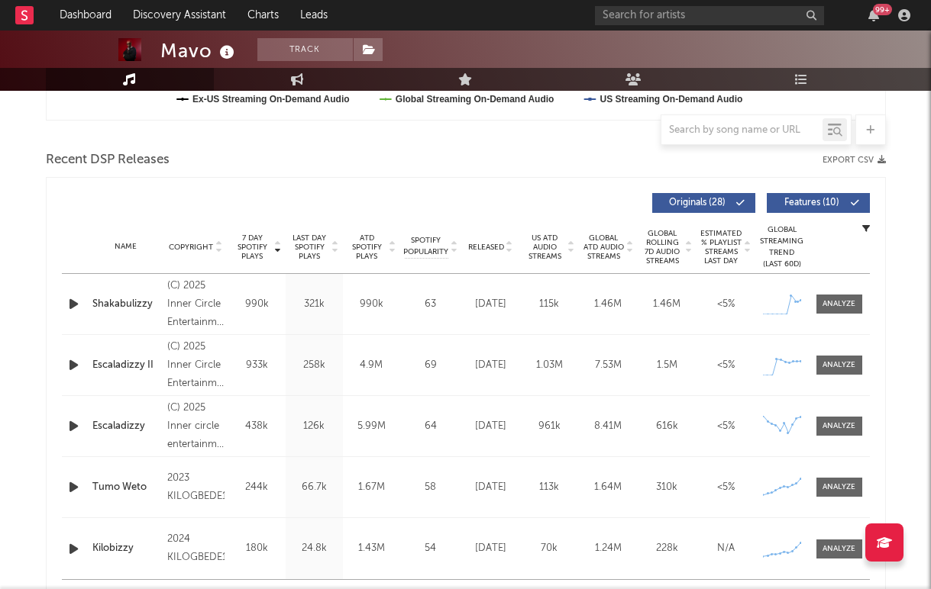
scroll to position [0, 0]
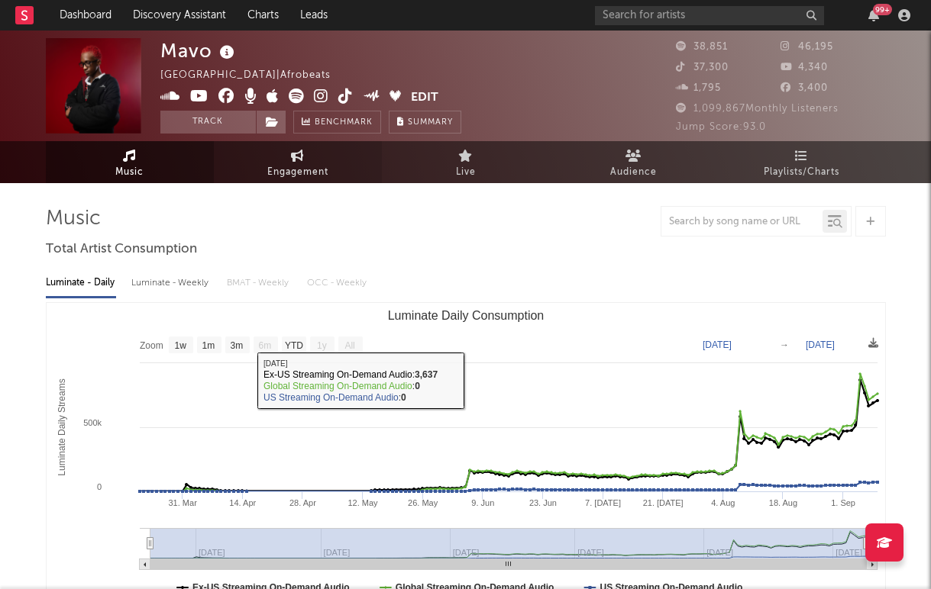
click at [279, 165] on span "Engagement" at bounding box center [297, 172] width 61 height 18
select select "1w"
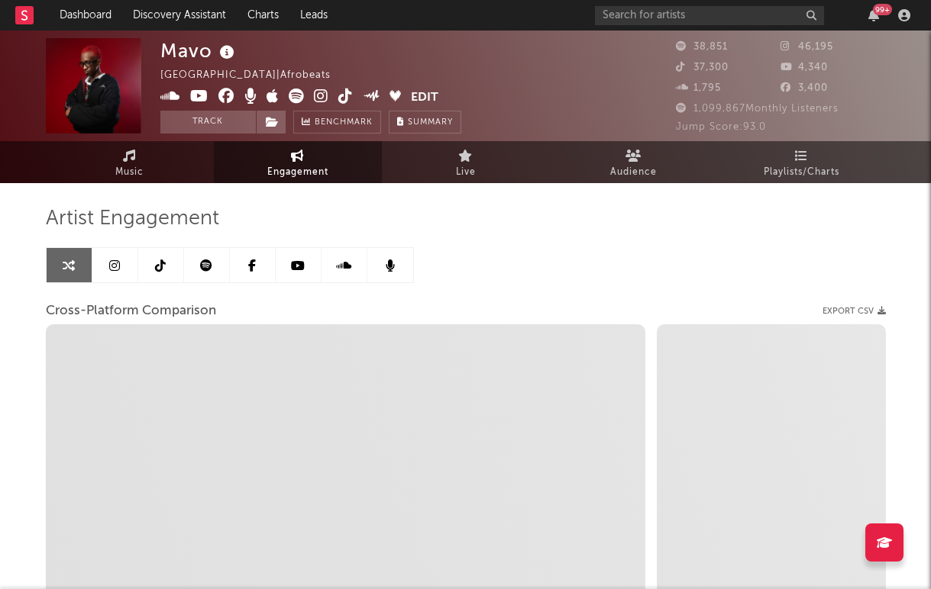
click at [110, 269] on icon at bounding box center [114, 266] width 11 height 12
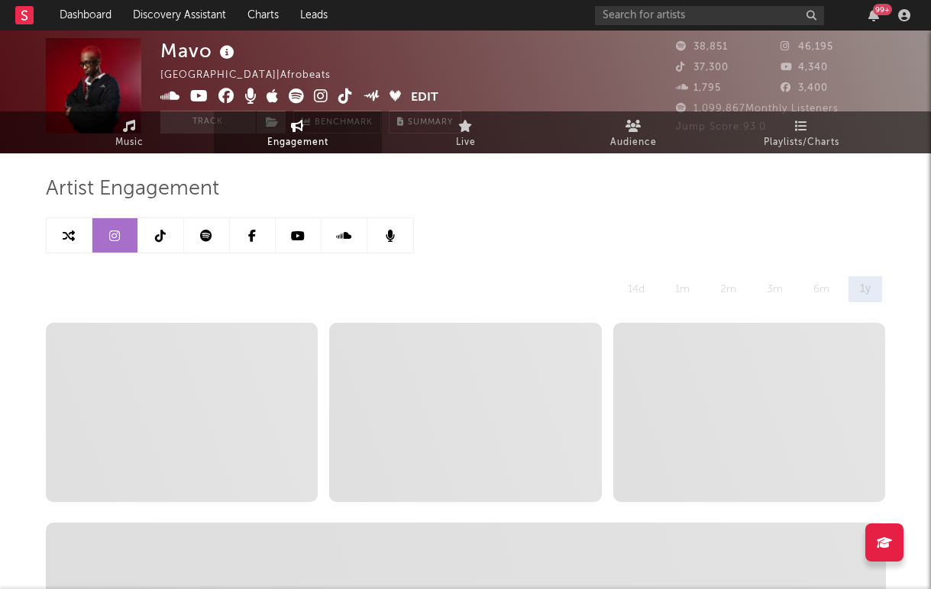
select select "1w"
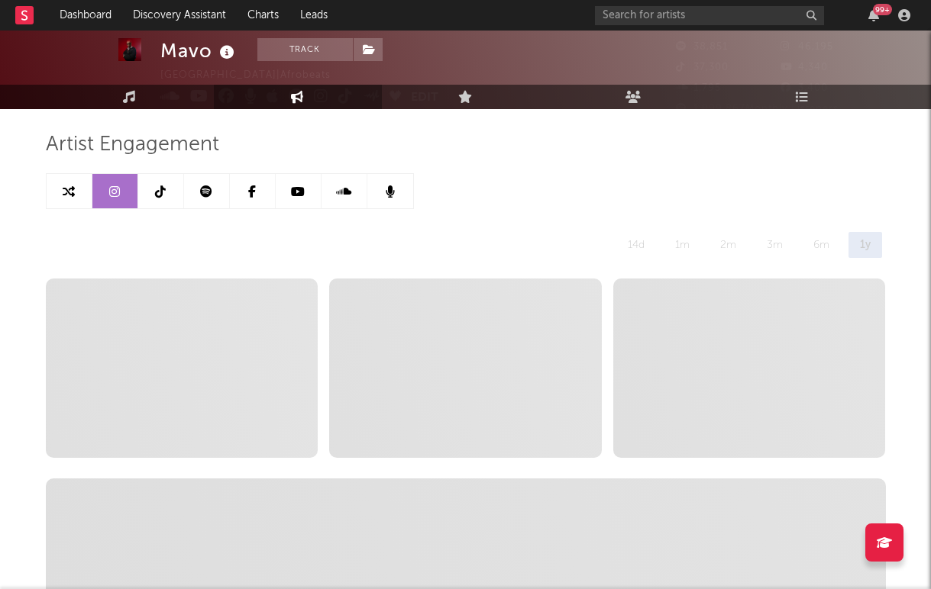
scroll to position [147, 0]
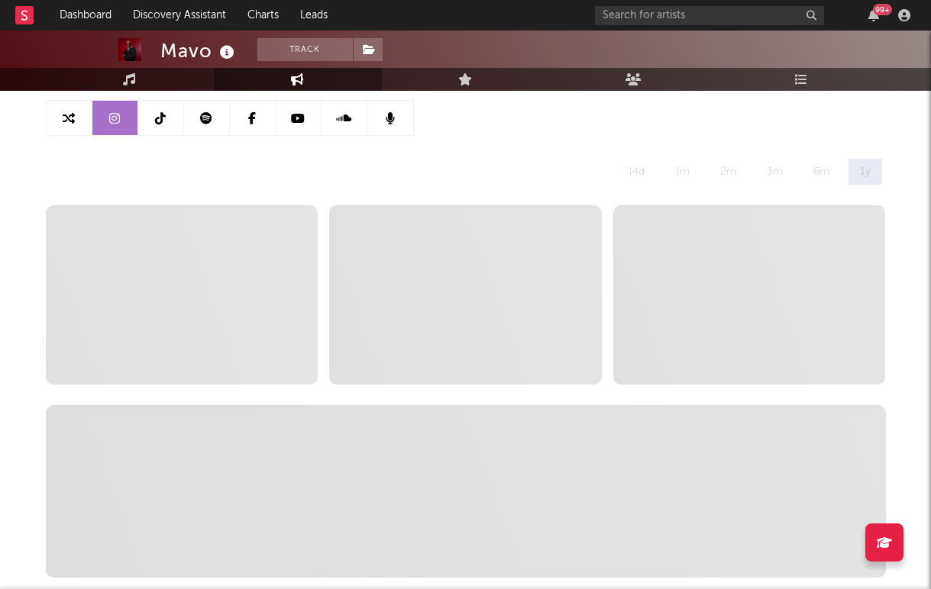
click at [161, 115] on icon at bounding box center [160, 118] width 11 height 12
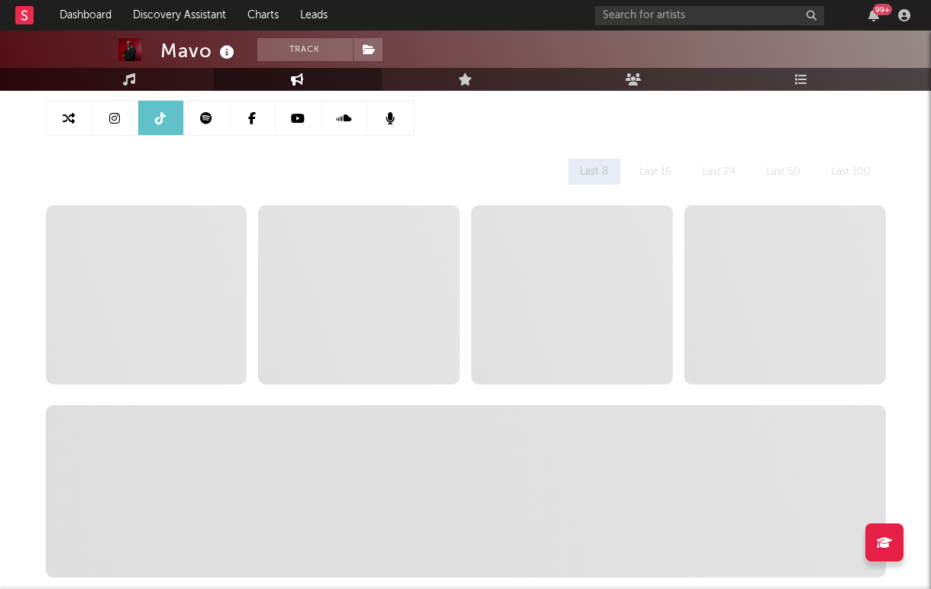
select select "1w"
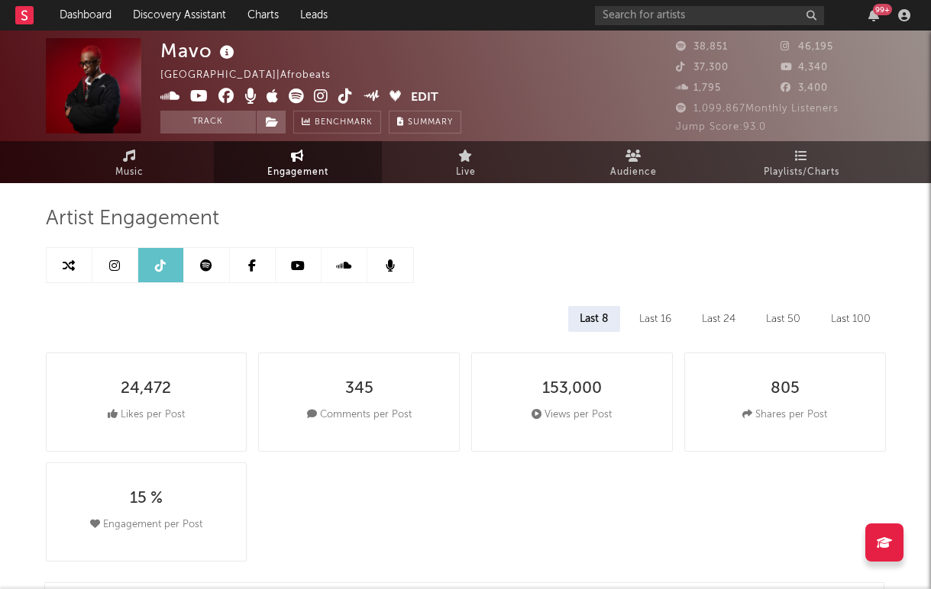
click at [121, 274] on link at bounding box center [115, 265] width 46 height 34
select select "1w"
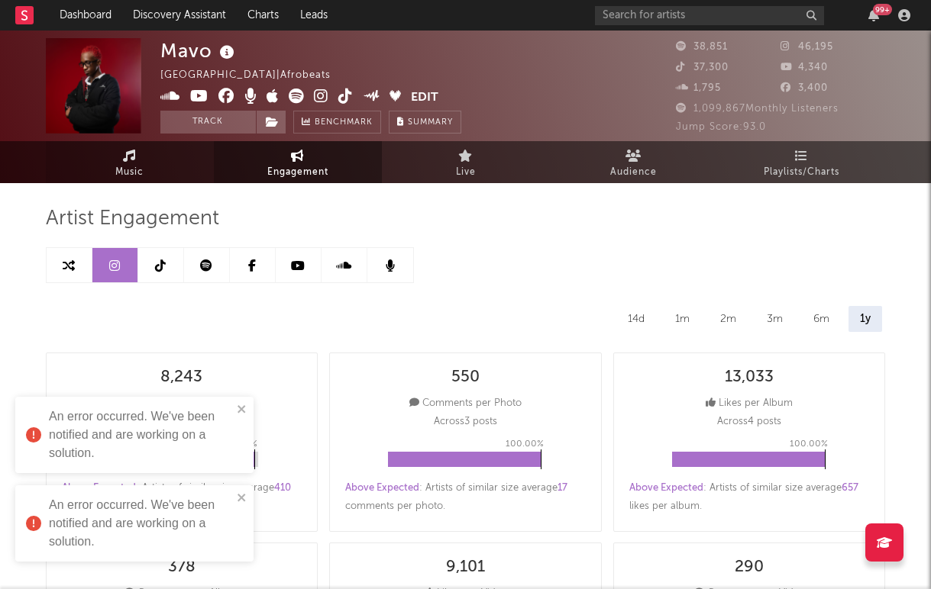
click at [145, 160] on link "Music" at bounding box center [130, 162] width 168 height 42
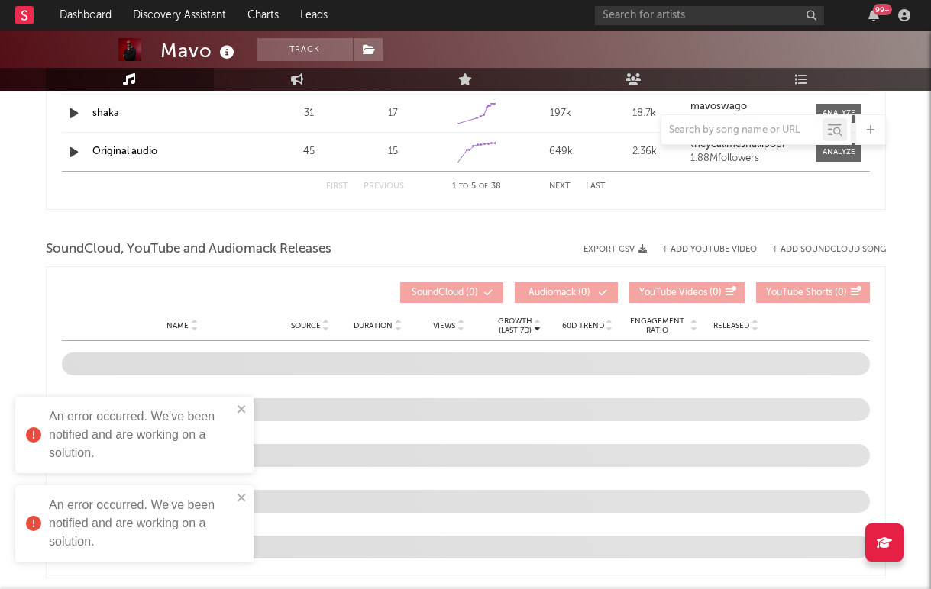
select select "1w"
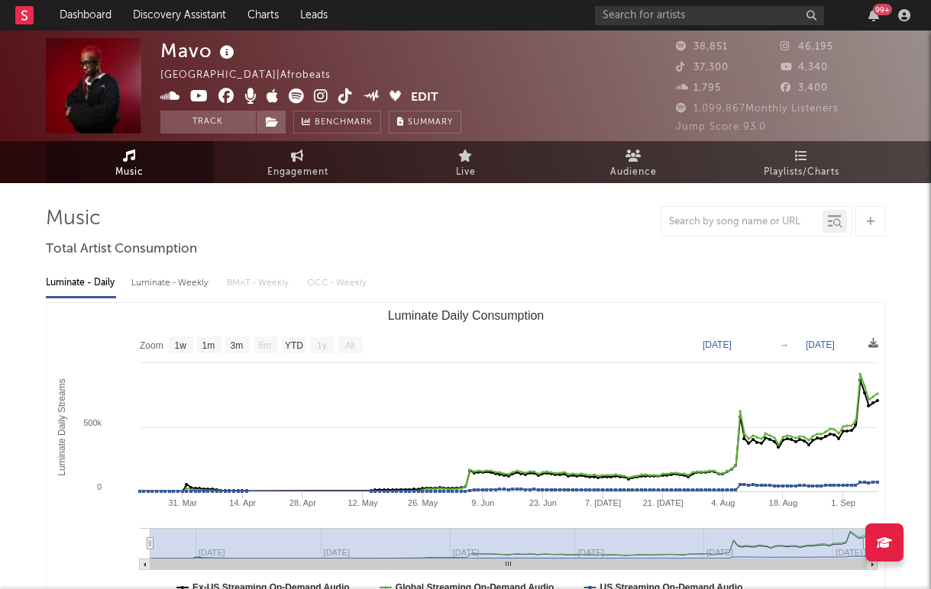
click at [289, 97] on icon at bounding box center [296, 96] width 15 height 15
click at [319, 92] on icon at bounding box center [321, 96] width 15 height 15
click at [344, 92] on icon at bounding box center [345, 96] width 15 height 15
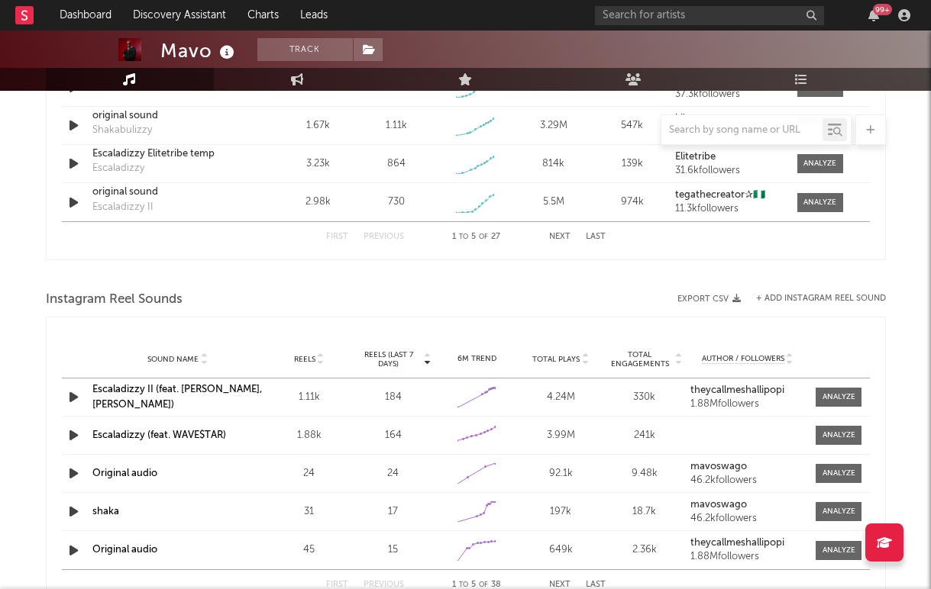
scroll to position [1058, 0]
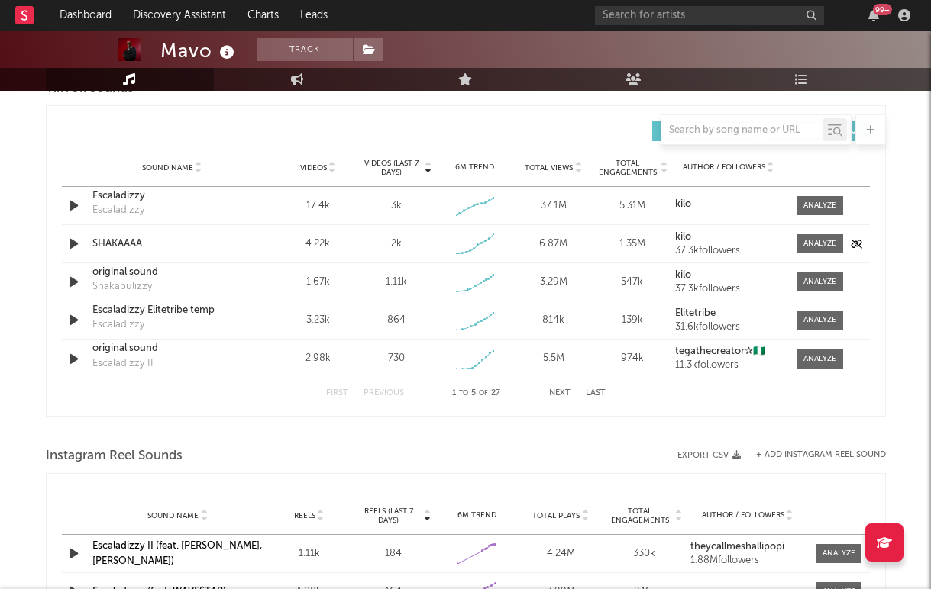
click at [130, 240] on div "SHAKAAAA" at bounding box center [172, 244] width 160 height 15
